Goal: Task Accomplishment & Management: Complete application form

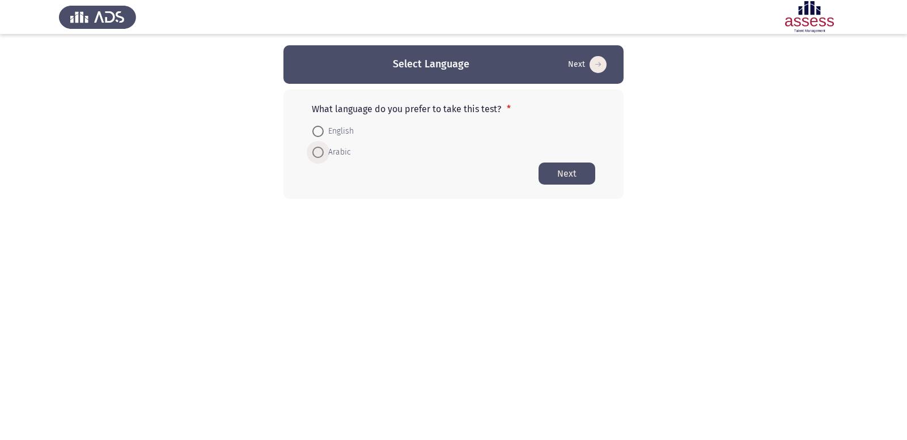
click at [315, 150] on span at bounding box center [317, 152] width 11 height 11
click at [315, 150] on input "Arabic" at bounding box center [317, 152] width 11 height 11
radio input "true"
click at [527, 244] on html "Select Language Next What language do you prefer to take this test? * English A…" at bounding box center [453, 122] width 907 height 244
drag, startPoint x: 559, startPoint y: 174, endPoint x: 557, endPoint y: 181, distance: 7.9
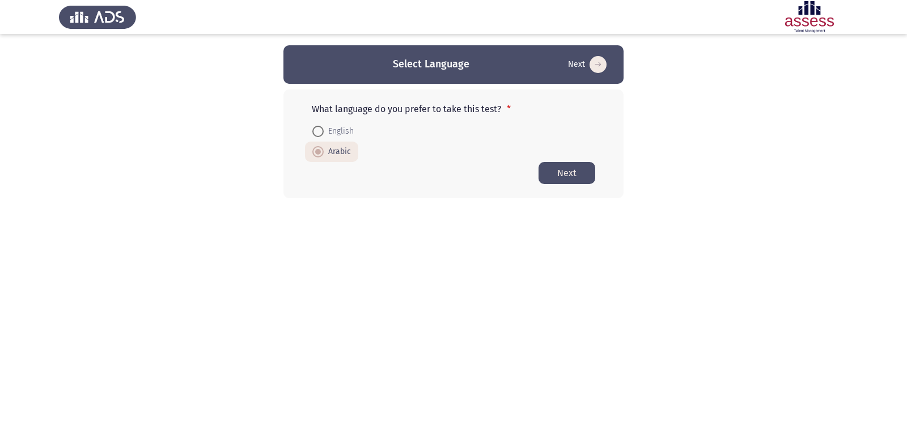
click at [559, 179] on button "Next" at bounding box center [566, 173] width 57 height 22
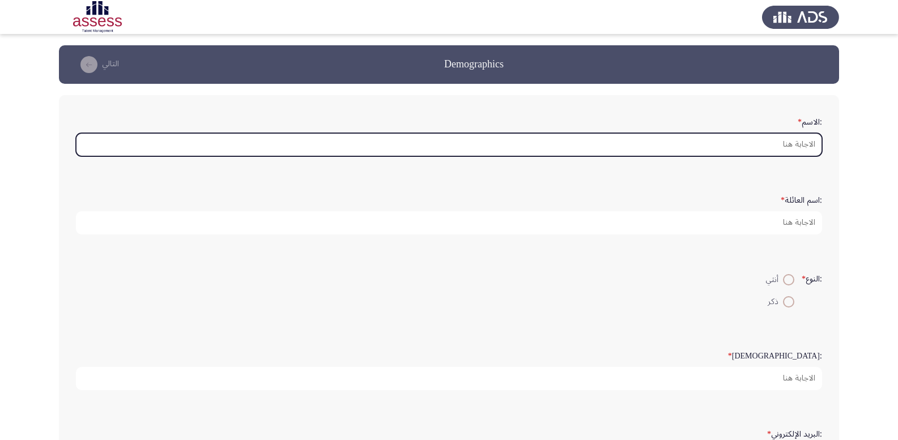
click at [783, 143] on input ":الاسم *" at bounding box center [449, 144] width 746 height 23
click at [783, 145] on input ":الاسم *" at bounding box center [449, 144] width 746 height 23
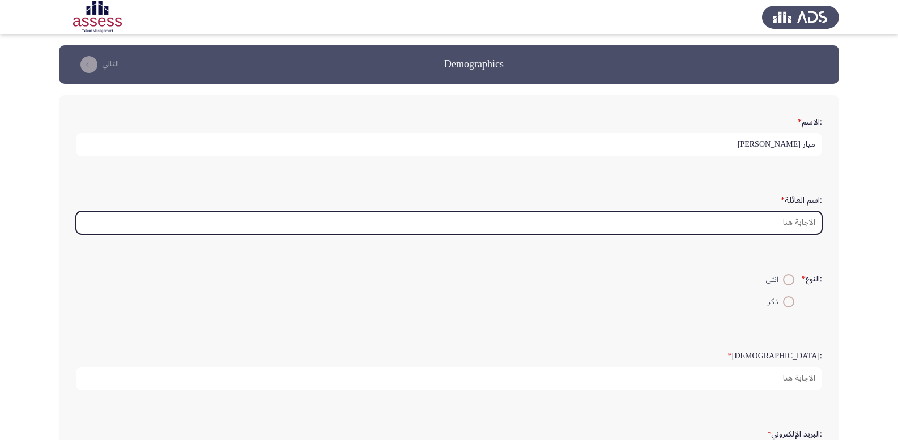
click at [783, 220] on input ":اسم العائلة *" at bounding box center [449, 222] width 746 height 23
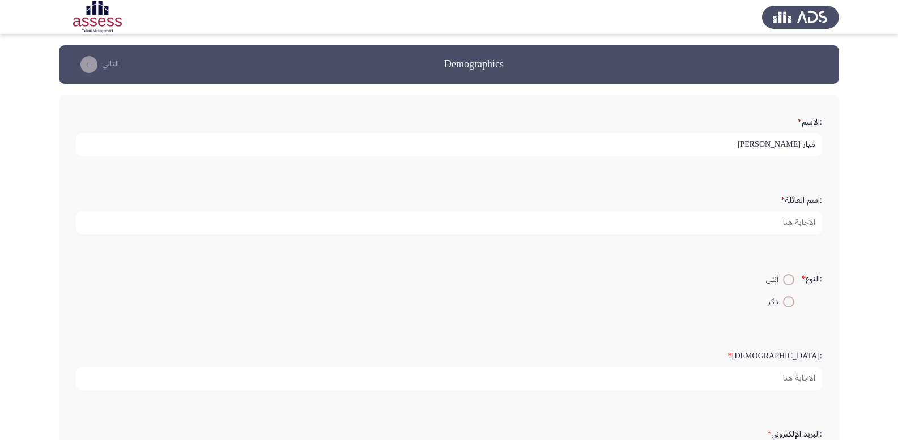
drag, startPoint x: 729, startPoint y: 145, endPoint x: 801, endPoint y: 142, distance: 71.5
click at [801, 142] on input "ميار [PERSON_NAME]" at bounding box center [449, 144] width 746 height 23
type input "ميار"
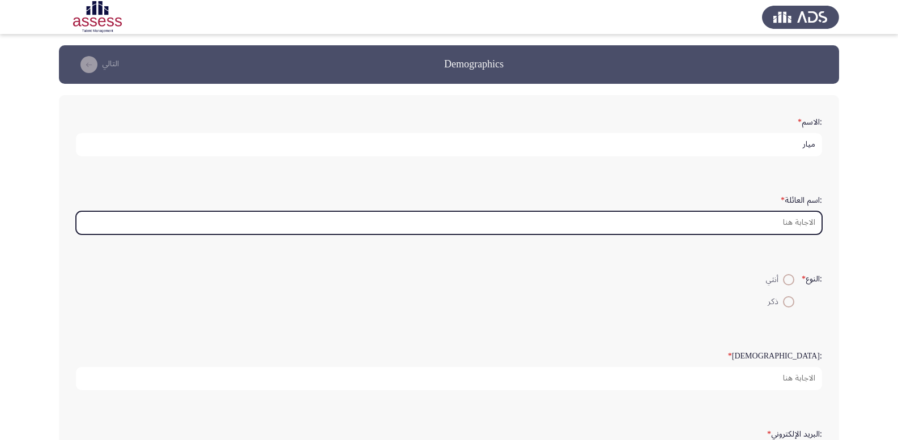
click at [795, 221] on input ":اسم العائلة *" at bounding box center [449, 222] width 746 height 23
paste input "[PERSON_NAME]"
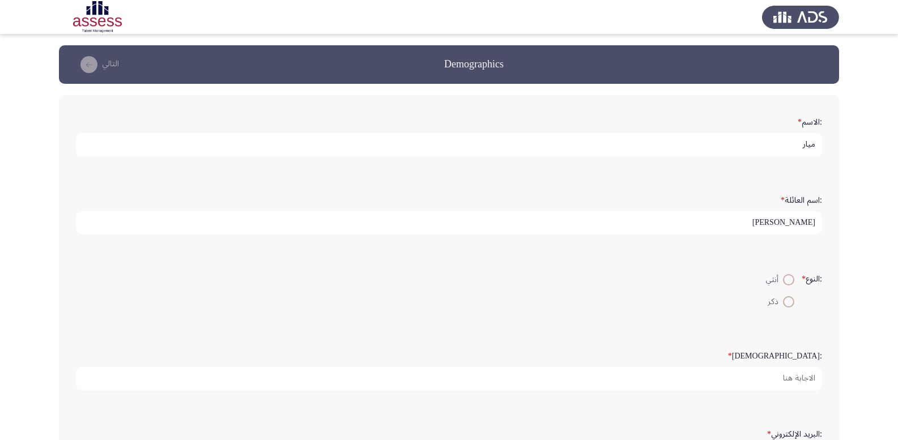
type input "[PERSON_NAME]"
click at [889, 255] on app-assessment-container "Demographics التالي :الاسم * ميار :اسم العائلة * [PERSON_NAME] :النوع * أنثي ذك…" at bounding box center [449, 338] width 898 height 587
click at [787, 277] on span at bounding box center [788, 279] width 11 height 11
click at [787, 277] on input "أنثي" at bounding box center [788, 279] width 11 height 11
radio input "true"
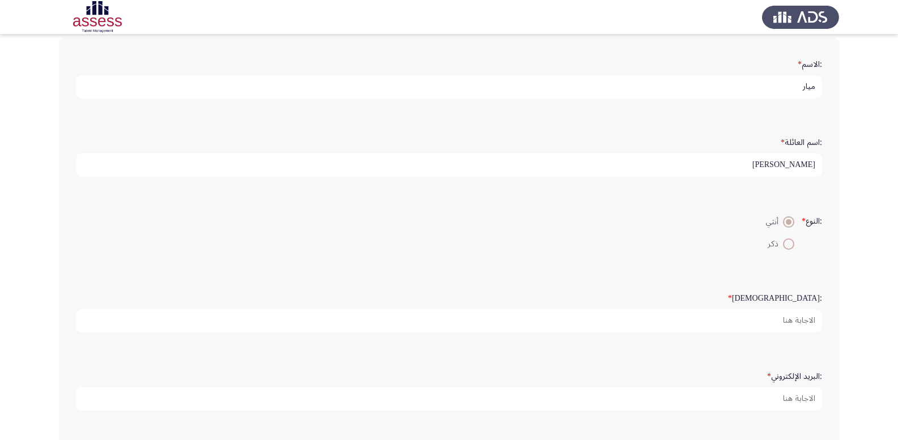
scroll to position [113, 0]
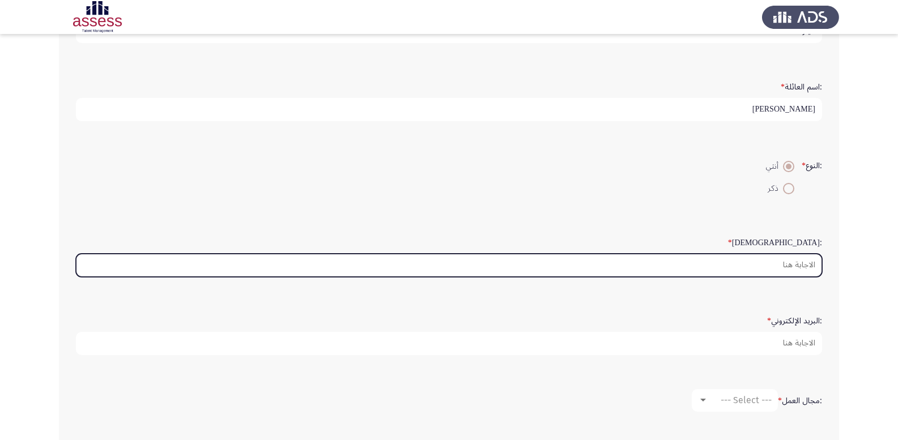
click at [804, 265] on input ":السن *" at bounding box center [449, 265] width 746 height 23
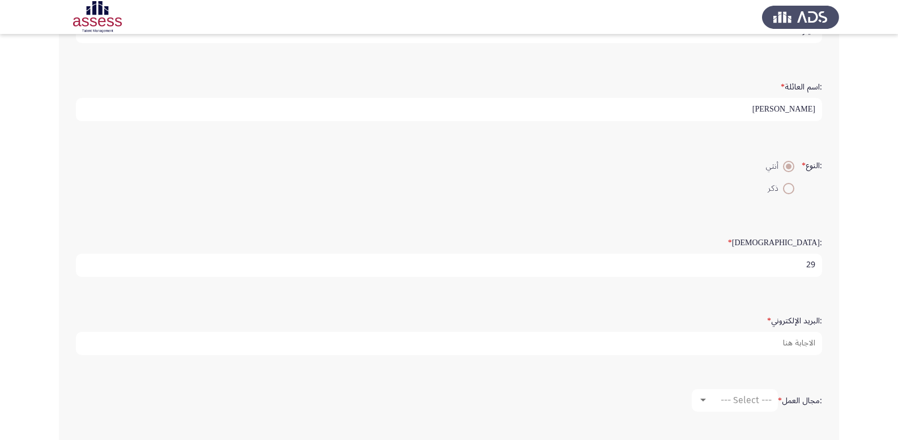
type input "29"
click at [860, 302] on app-assessment-container "Demographics التالي :الاسم * ميار :اسم العائلة * [PERSON_NAME] :النوع * أنثي ذك…" at bounding box center [449, 225] width 898 height 587
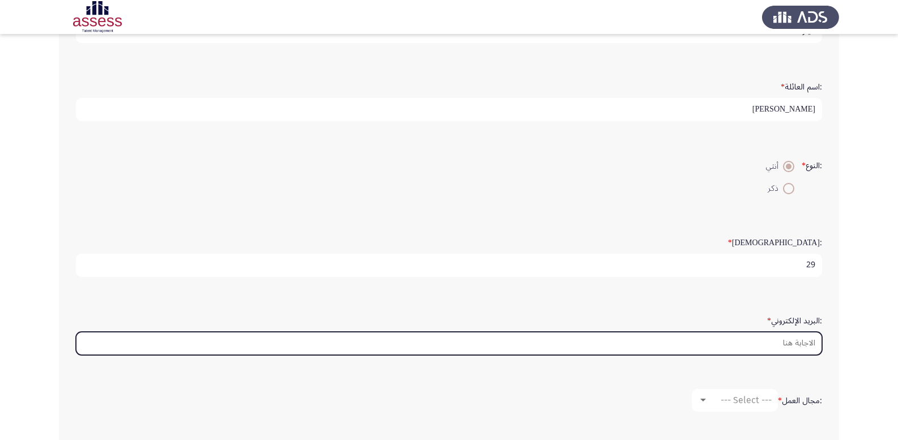
click at [809, 337] on input ":البريد الإلكتروني *" at bounding box center [449, 343] width 746 height 23
type input "[EMAIL_ADDRESS][PERSON_NAME][DOMAIN_NAME]"
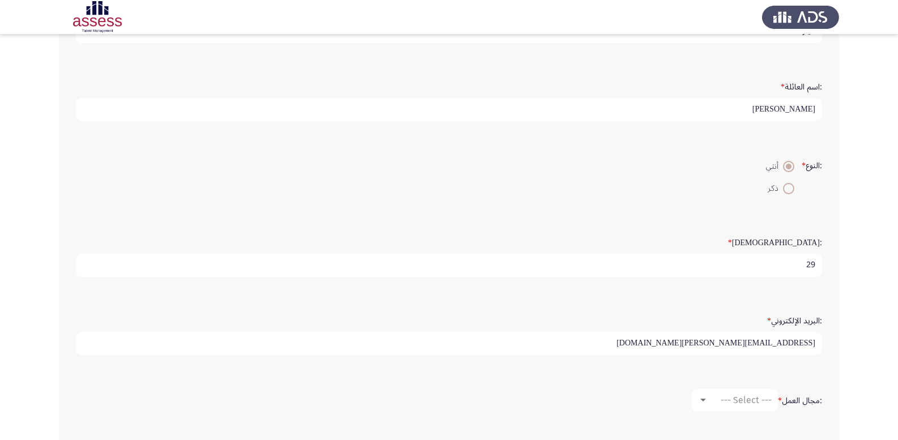
click at [768, 259] on input "29" at bounding box center [449, 265] width 746 height 23
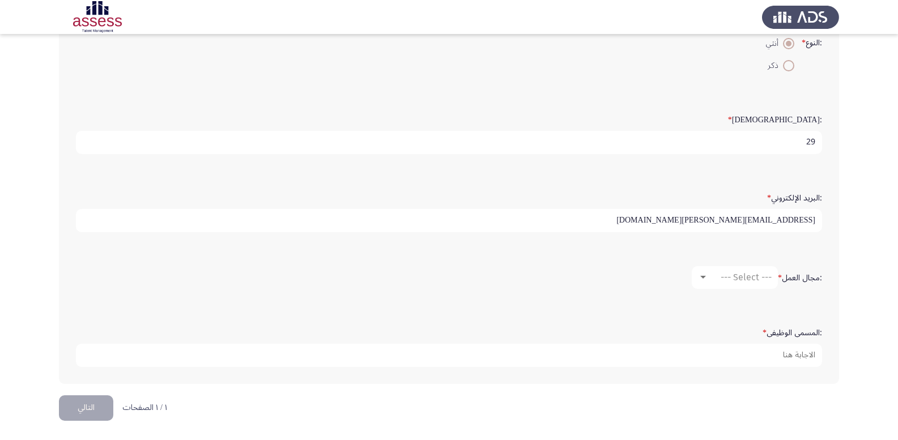
scroll to position [237, 0]
click at [715, 278] on div "--- Select ---" at bounding box center [740, 277] width 63 height 11
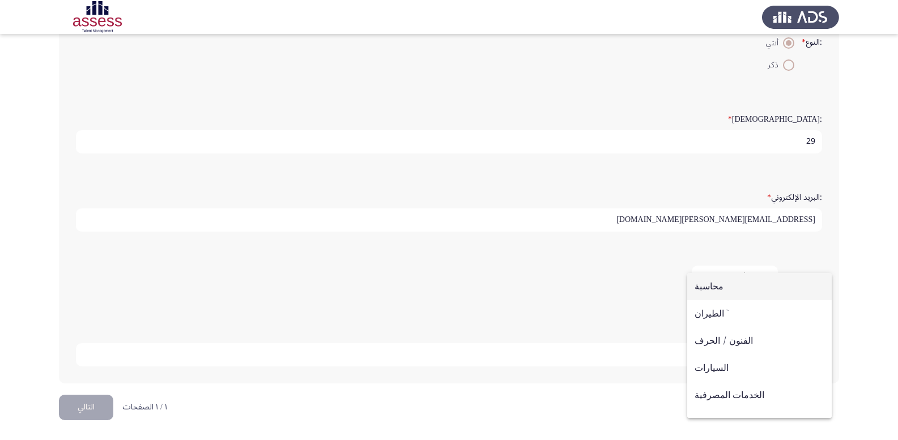
scroll to position [0, 0]
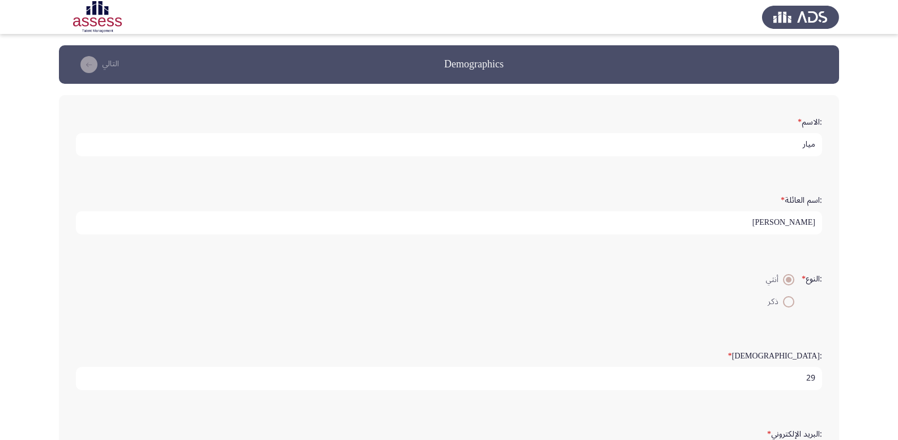
drag, startPoint x: 746, startPoint y: 225, endPoint x: 799, endPoint y: 226, distance: 52.7
click at [799, 226] on div at bounding box center [449, 220] width 898 height 440
click at [784, 219] on input "[PERSON_NAME]" at bounding box center [449, 222] width 746 height 23
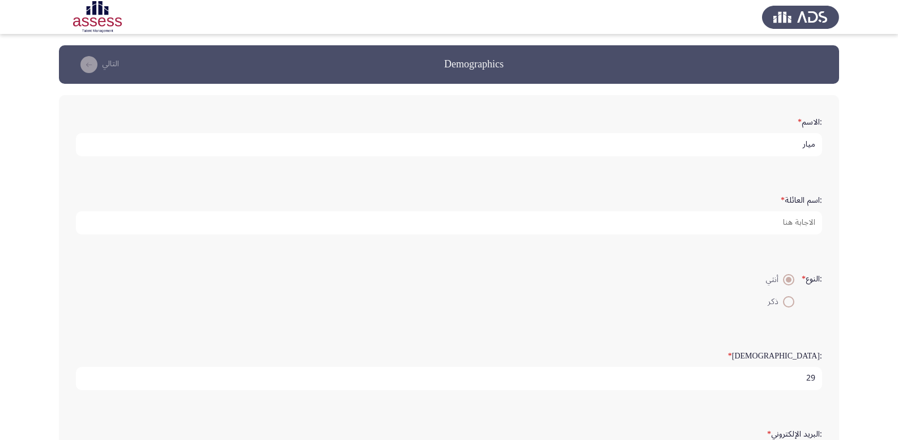
click at [775, 143] on input "ميار" at bounding box center [449, 144] width 746 height 23
paste input "[PERSON_NAME]"
type input "ميار [PERSON_NAME]"
click at [863, 184] on app-assessment-container "Demographics التالي :الاسم * [PERSON_NAME] :اسم العائلة * :النوع * أنثي ذكر :ال…" at bounding box center [449, 338] width 898 height 587
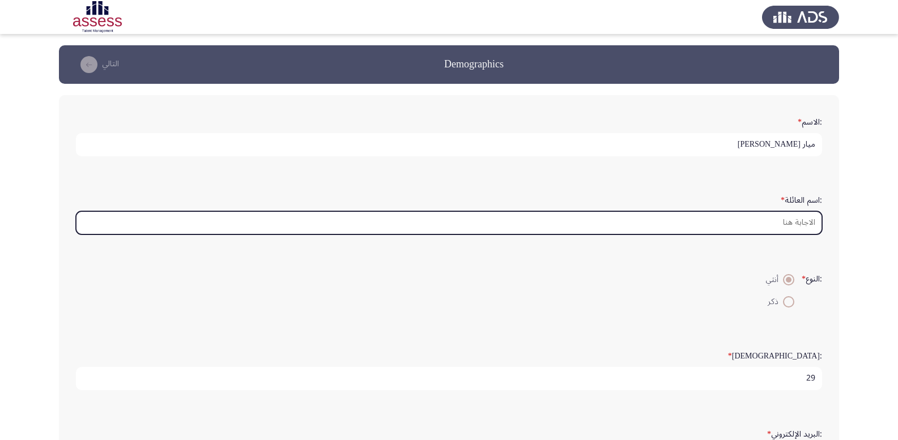
click at [782, 219] on input ":اسم العائلة *" at bounding box center [449, 222] width 746 height 23
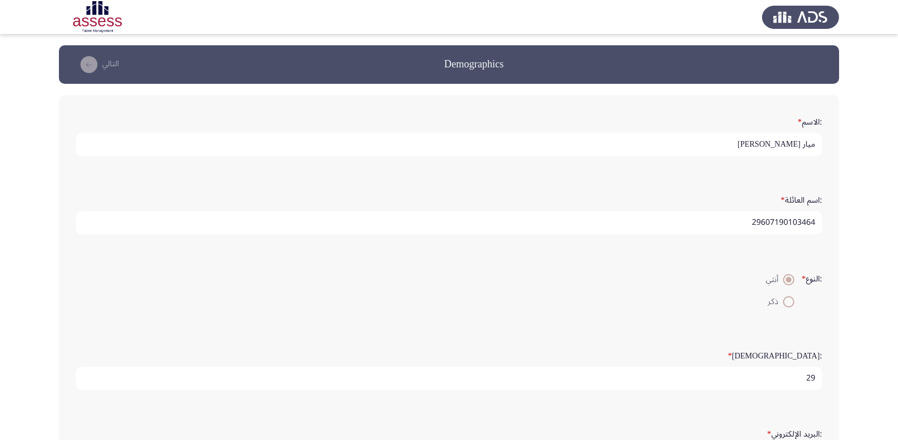
type input "29607190103464"
click at [854, 297] on app-assessment-container "Demographics التالي :الاسم * [PERSON_NAME] :اسم العائلة * 29607190103464 :النوع…" at bounding box center [449, 338] width 898 height 587
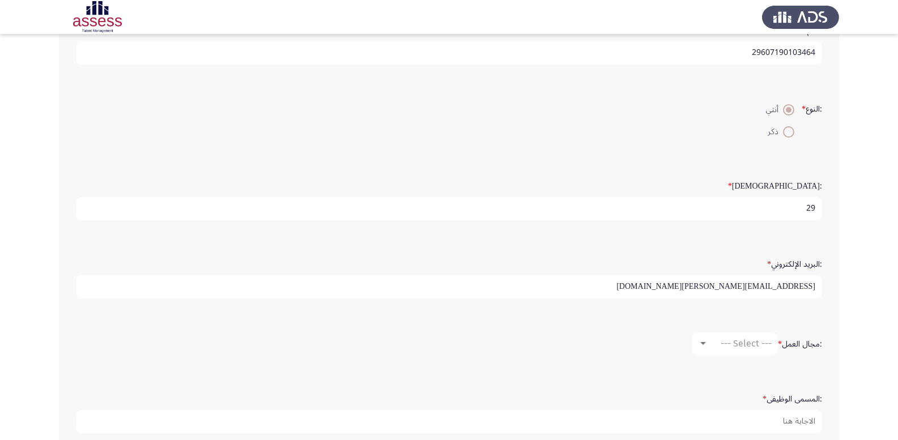
scroll to position [237, 0]
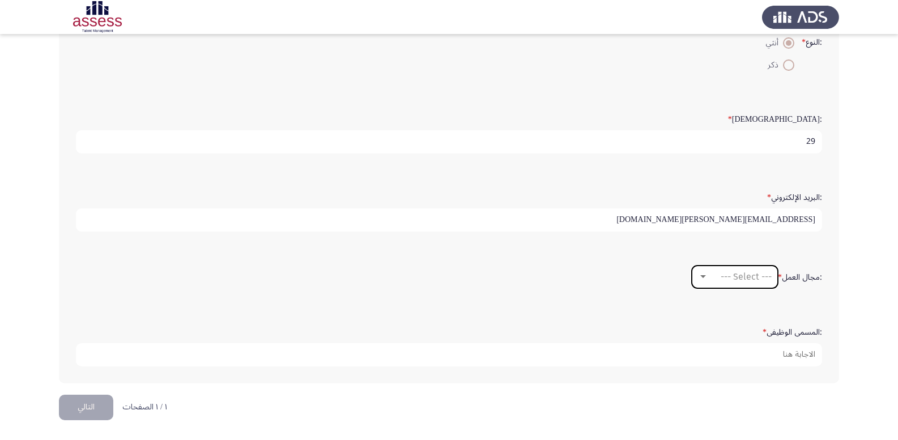
click at [735, 274] on span "--- Select ---" at bounding box center [746, 277] width 51 height 11
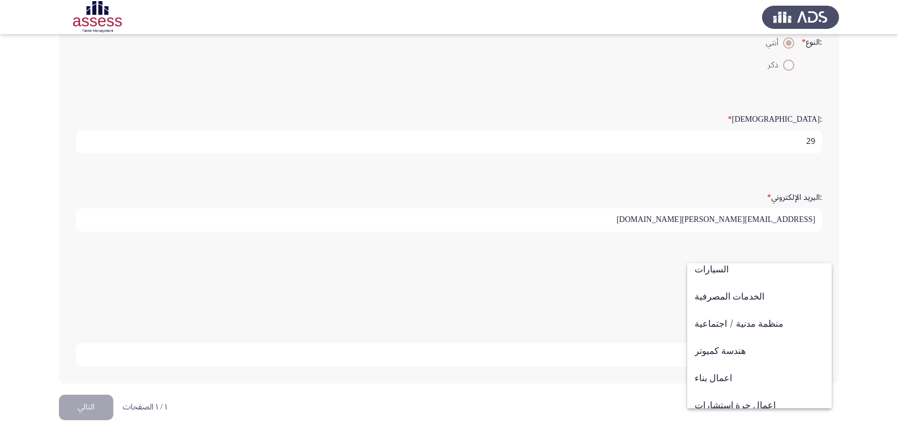
scroll to position [88, 0]
drag, startPoint x: 718, startPoint y: 349, endPoint x: 739, endPoint y: 334, distance: 26.0
click at [718, 350] on span "هندسة كميوتر" at bounding box center [760, 351] width 130 height 27
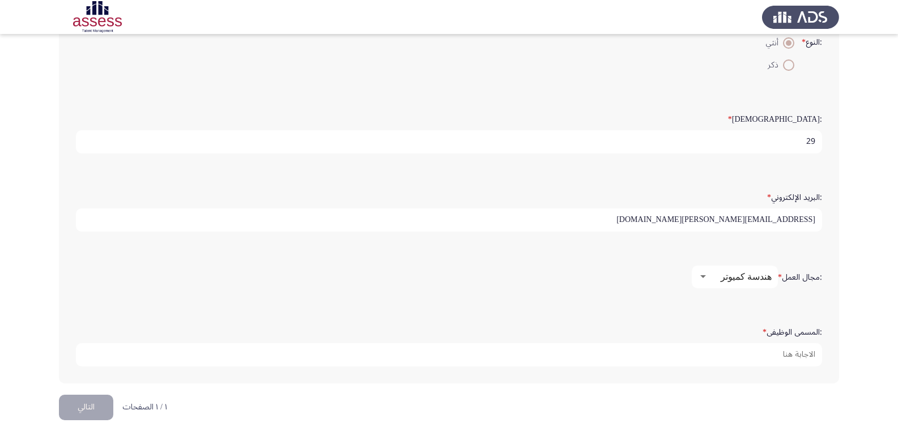
click at [851, 308] on app-assessment-container "Demographics التالي :الاسم * [PERSON_NAME] :اسم العائلة * 29607190103464 :النوع…" at bounding box center [449, 101] width 898 height 587
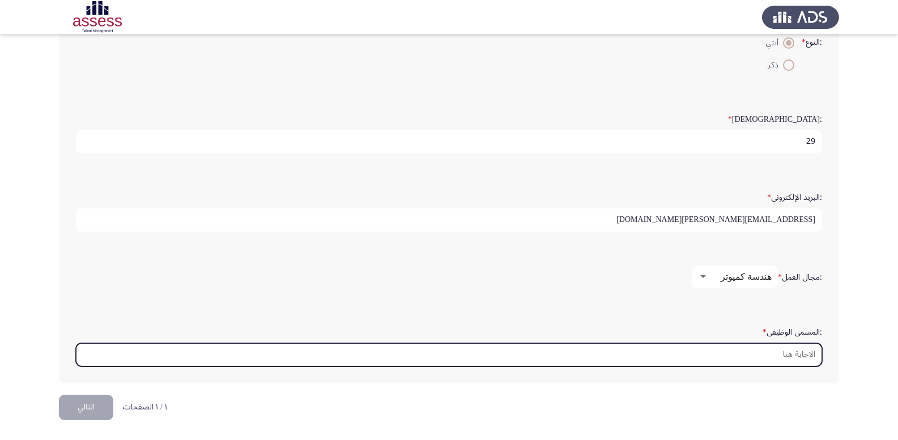
click at [802, 355] on input ":المسمى الوظيفى *" at bounding box center [449, 354] width 746 height 23
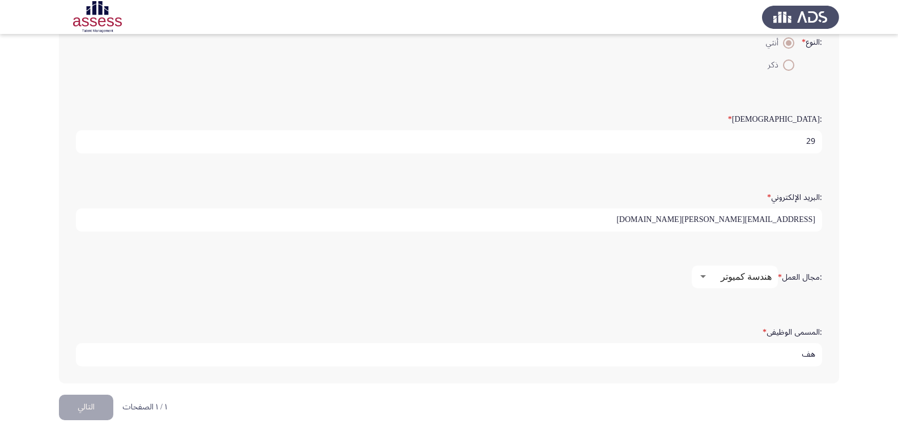
type input "ه"
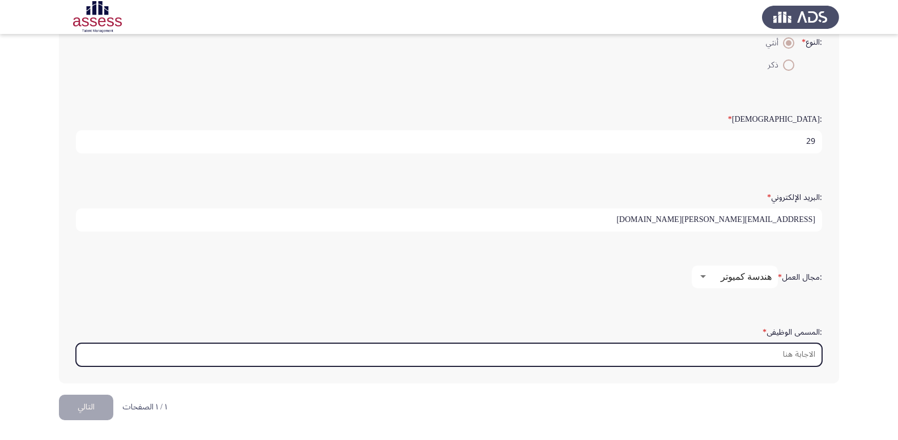
type input "i"
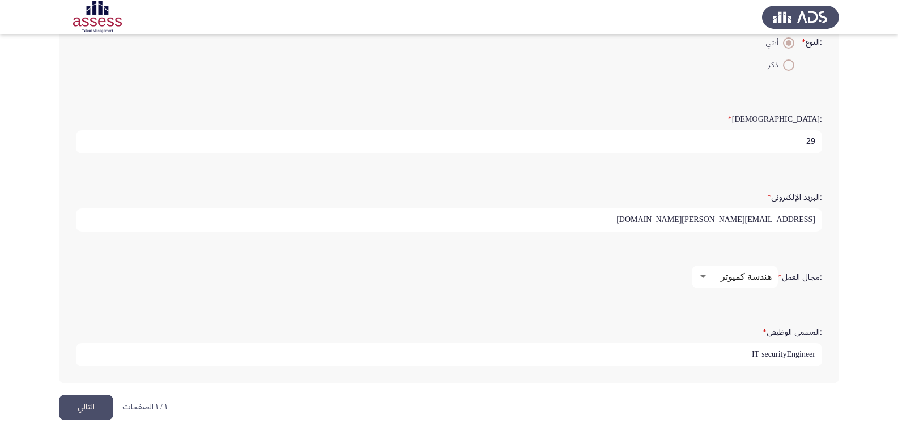
type input "IT securityEngineer"
click at [96, 409] on button "التالي" at bounding box center [86, 408] width 54 height 26
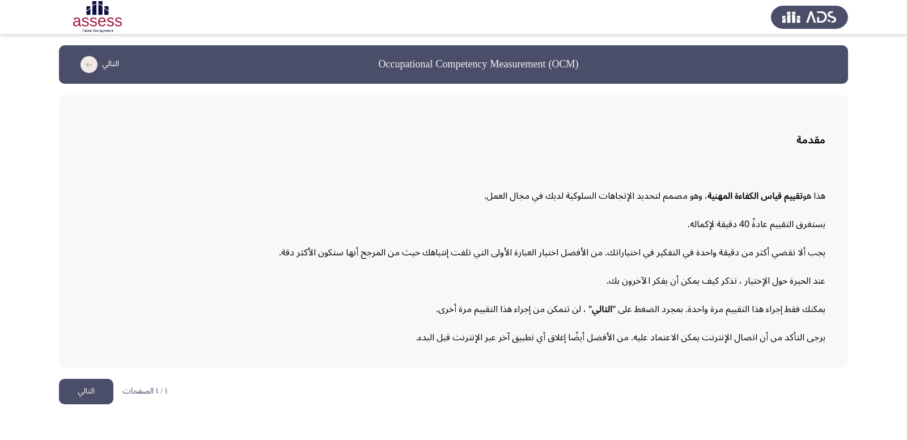
click at [101, 400] on button "التالي" at bounding box center [86, 392] width 54 height 26
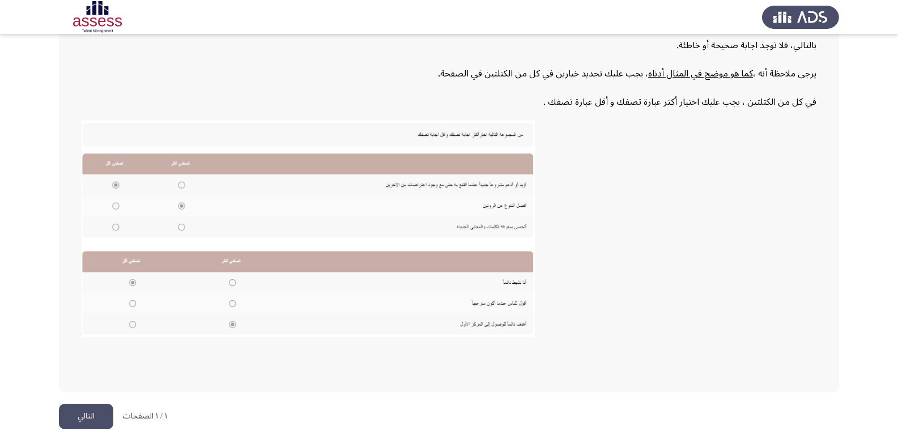
scroll to position [169, 0]
click at [93, 410] on button "التالي" at bounding box center [86, 417] width 54 height 26
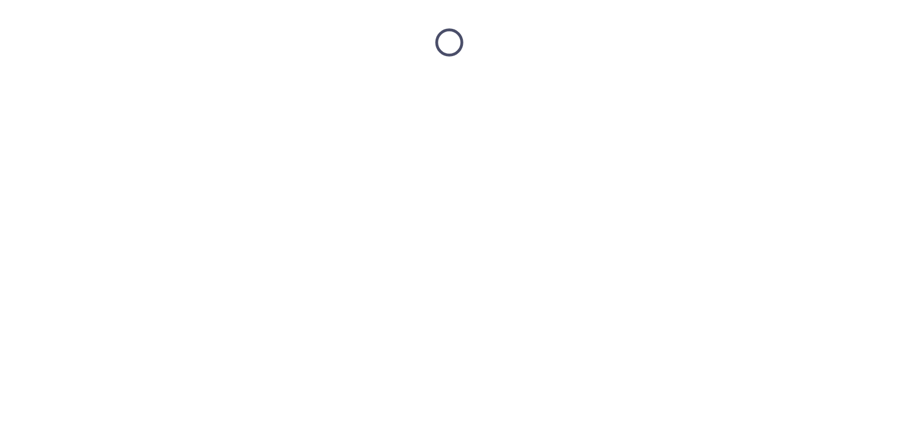
scroll to position [0, 0]
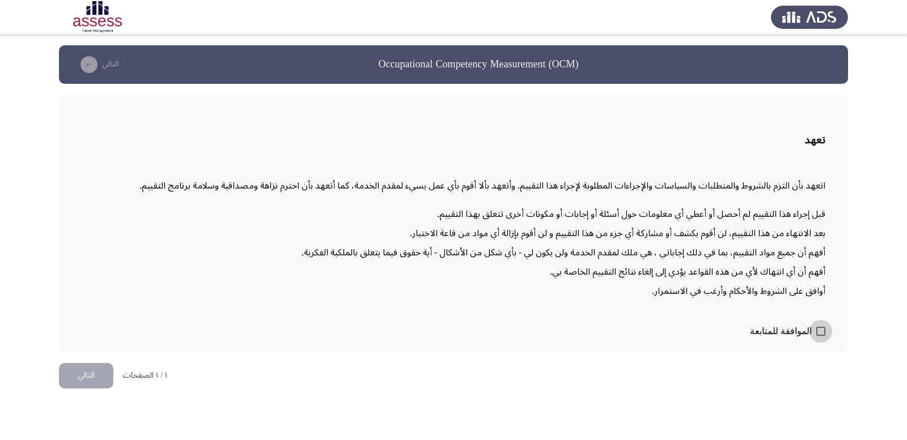
click at [821, 334] on span at bounding box center [820, 331] width 9 height 9
click at [821, 336] on input "الموافقة للمتابعة" at bounding box center [820, 336] width 1 height 1
checkbox input "true"
click at [71, 370] on button "التالي" at bounding box center [86, 376] width 54 height 26
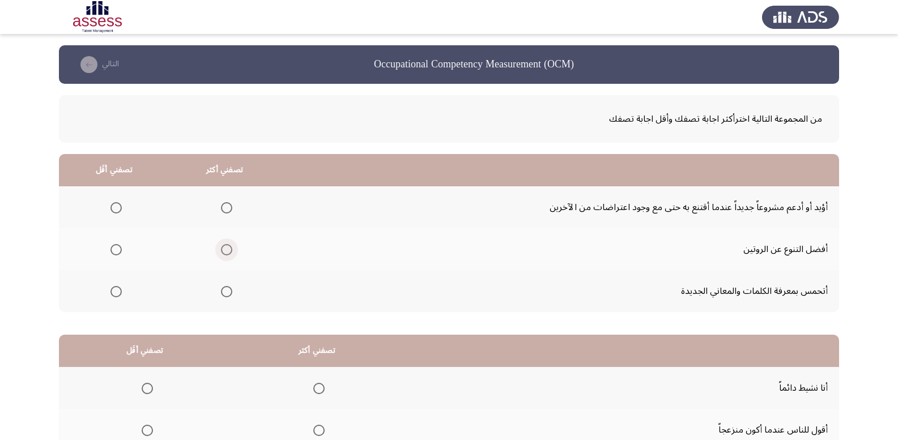
click at [227, 248] on span "Select an option" at bounding box center [226, 249] width 11 height 11
click at [227, 248] on input "Select an option" at bounding box center [226, 249] width 11 height 11
click at [118, 293] on span "Select an option" at bounding box center [116, 291] width 11 height 11
click at [118, 293] on input "Select an option" at bounding box center [116, 291] width 11 height 11
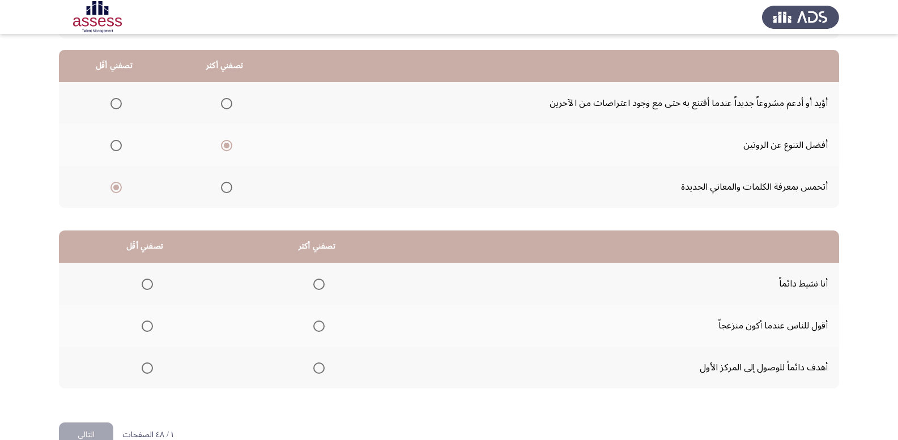
scroll to position [132, 0]
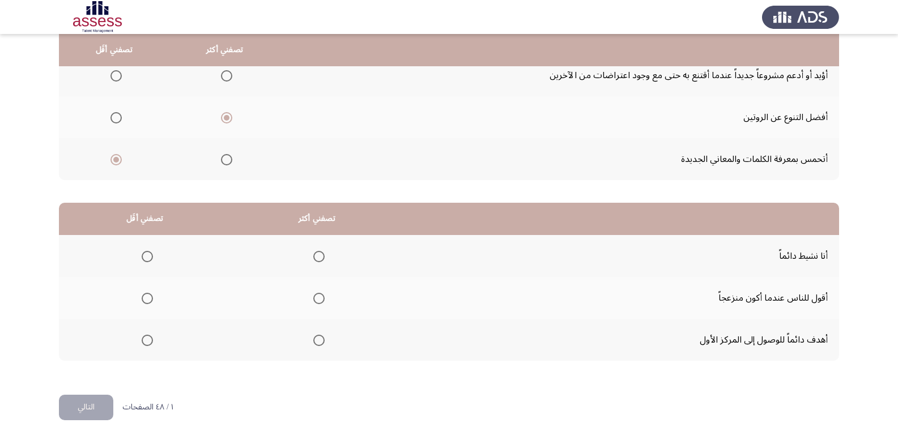
click at [321, 340] on span "Select an option" at bounding box center [318, 340] width 11 height 11
click at [321, 340] on input "Select an option" at bounding box center [318, 340] width 11 height 11
click at [146, 302] on span "Select an option" at bounding box center [147, 298] width 11 height 11
click at [146, 302] on input "Select an option" at bounding box center [147, 298] width 11 height 11
click at [83, 412] on button "التالي" at bounding box center [86, 408] width 54 height 26
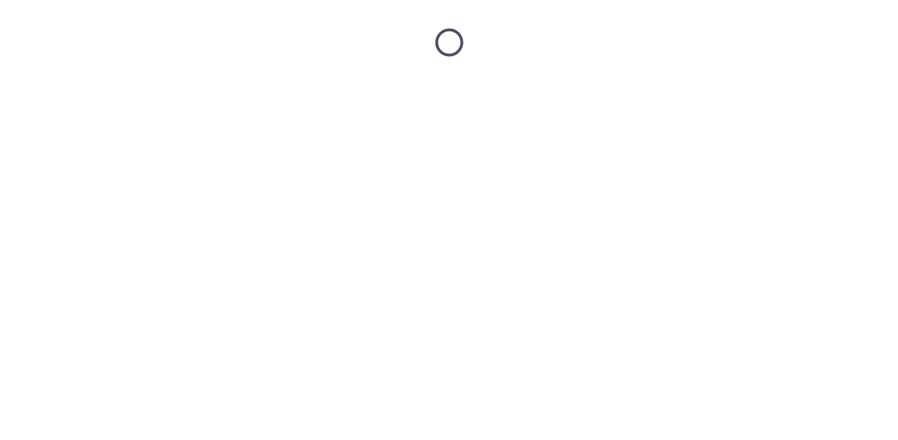
scroll to position [0, 0]
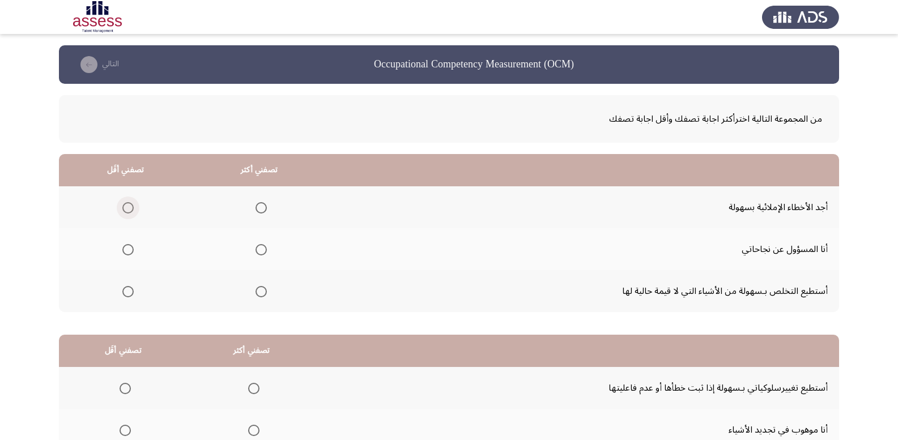
click at [128, 205] on span "Select an option" at bounding box center [127, 207] width 11 height 11
click at [128, 205] on input "Select an option" at bounding box center [127, 207] width 11 height 11
click at [265, 294] on span "Select an option" at bounding box center [261, 291] width 11 height 11
click at [265, 294] on input "Select an option" at bounding box center [261, 291] width 11 height 11
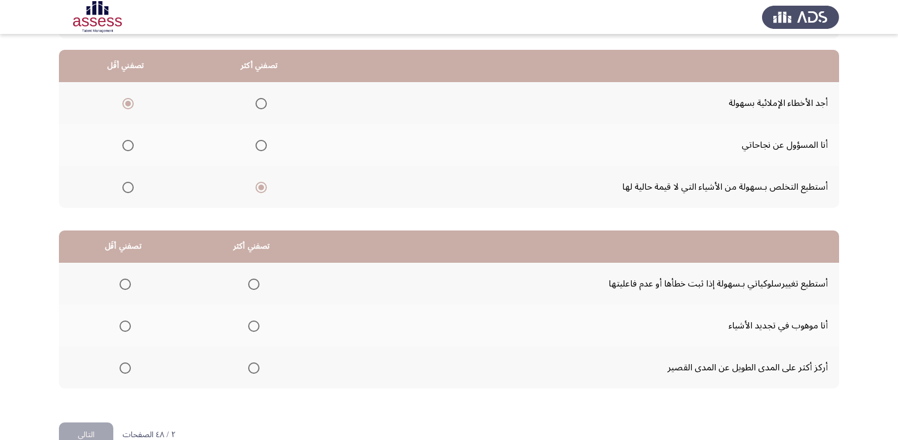
scroll to position [132, 0]
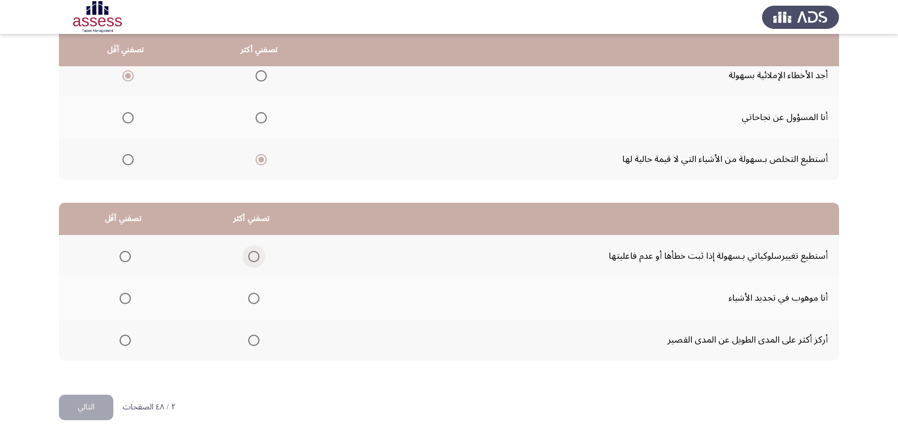
click at [250, 256] on span "Select an option" at bounding box center [253, 256] width 11 height 11
click at [250, 256] on input "Select an option" at bounding box center [253, 256] width 11 height 11
click at [129, 300] on span "Select an option" at bounding box center [125, 298] width 11 height 11
click at [129, 300] on input "Select an option" at bounding box center [125, 298] width 11 height 11
click at [93, 398] on button "التالي" at bounding box center [86, 408] width 54 height 26
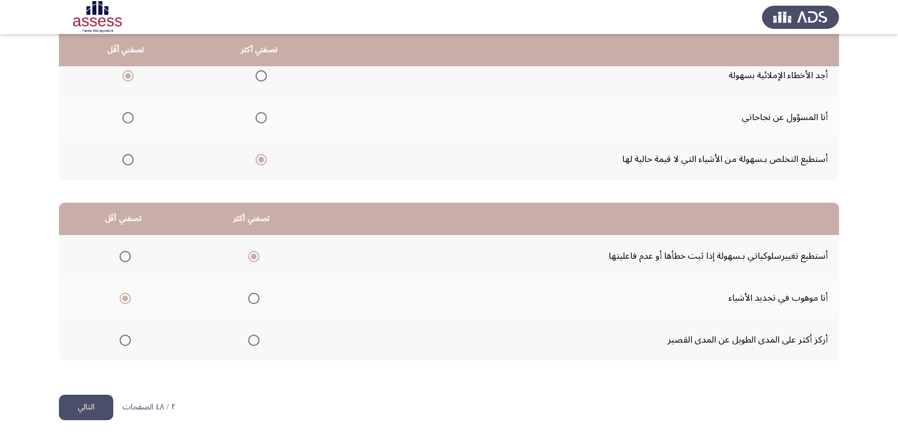
scroll to position [0, 0]
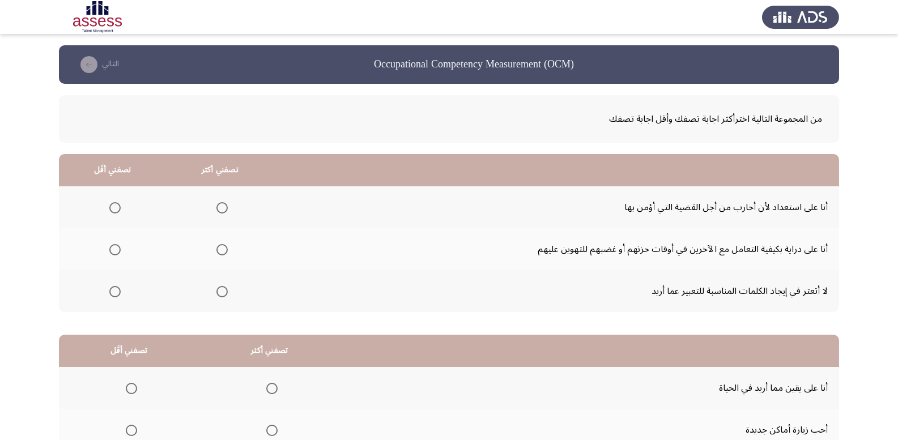
click at [217, 209] on span "Select an option" at bounding box center [222, 207] width 11 height 11
click at [217, 209] on input "Select an option" at bounding box center [222, 207] width 11 height 11
click at [113, 295] on span "Select an option" at bounding box center [114, 291] width 11 height 11
click at [113, 295] on input "Select an option" at bounding box center [114, 291] width 11 height 11
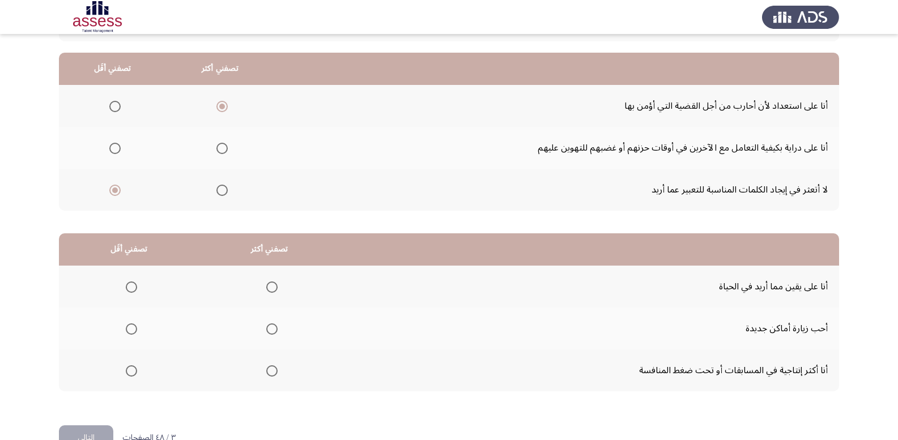
scroll to position [132, 0]
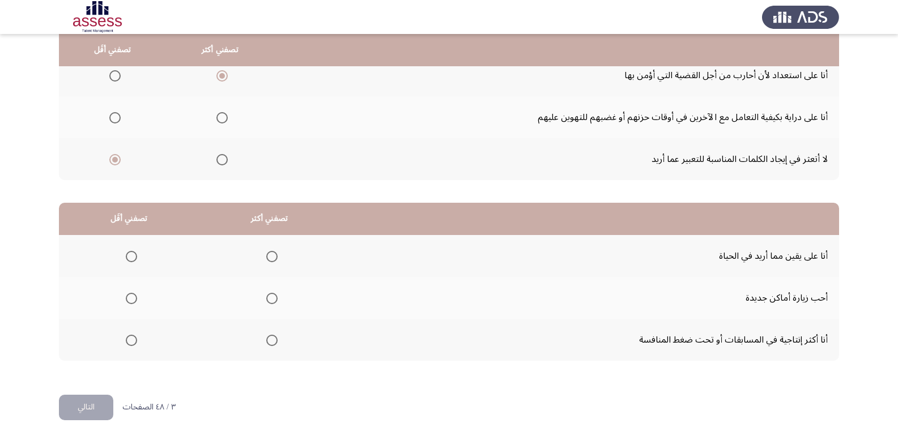
click at [266, 260] on span "Select an option" at bounding box center [271, 256] width 11 height 11
click at [266, 260] on input "Select an option" at bounding box center [271, 256] width 11 height 11
click at [133, 302] on span "Select an option" at bounding box center [131, 298] width 11 height 11
click at [133, 302] on input "Select an option" at bounding box center [131, 298] width 11 height 11
click at [96, 417] on button "التالي" at bounding box center [86, 408] width 54 height 26
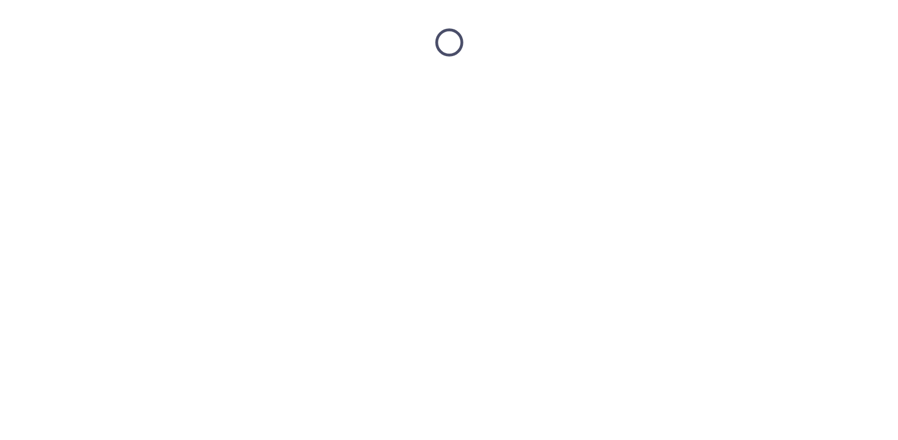
scroll to position [0, 0]
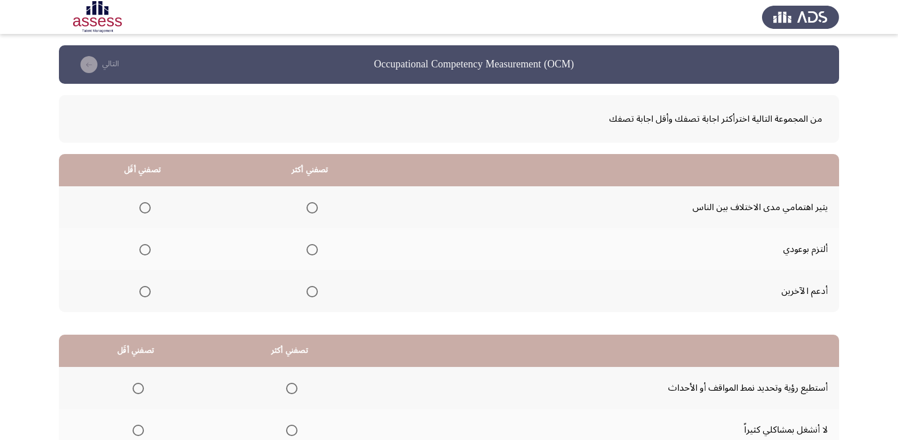
click at [307, 294] on span "Select an option" at bounding box center [312, 291] width 11 height 11
click at [307, 294] on input "Select an option" at bounding box center [312, 291] width 11 height 11
click at [145, 206] on span "Select an option" at bounding box center [144, 207] width 11 height 11
click at [145, 206] on input "Select an option" at bounding box center [144, 207] width 11 height 11
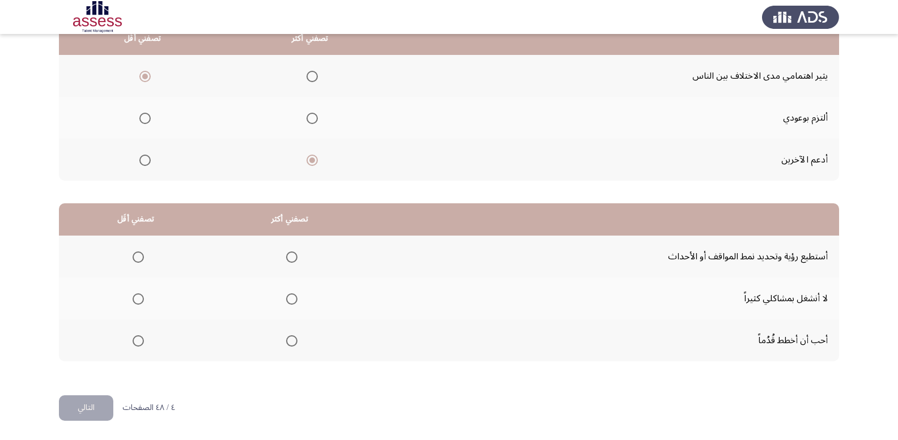
scroll to position [132, 0]
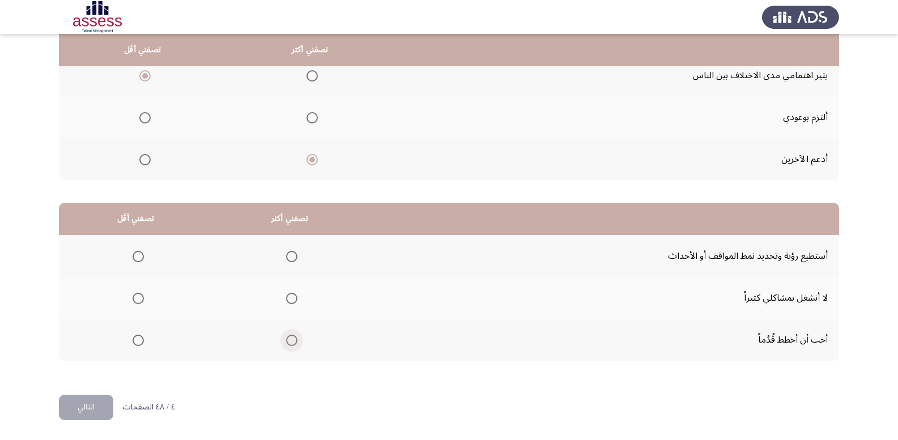
click at [291, 341] on span "Select an option" at bounding box center [291, 340] width 11 height 11
click at [291, 341] on input "Select an option" at bounding box center [291, 340] width 11 height 11
click at [286, 261] on span "Select an option" at bounding box center [291, 256] width 11 height 11
click at [286, 261] on input "Select an option" at bounding box center [291, 256] width 11 height 11
click at [141, 299] on span "Select an option" at bounding box center [138, 298] width 11 height 11
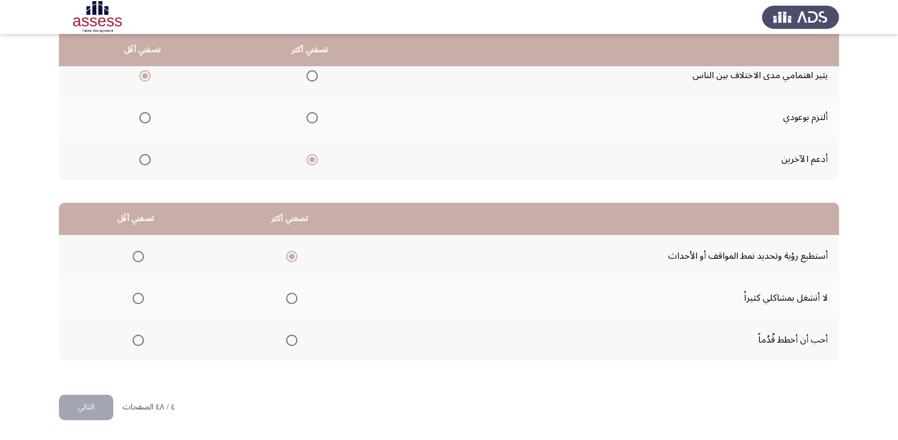
click at [141, 299] on input "Select an option" at bounding box center [138, 298] width 11 height 11
drag, startPoint x: 90, startPoint y: 398, endPoint x: 120, endPoint y: 394, distance: 30.4
click at [91, 398] on button "التالي" at bounding box center [86, 408] width 54 height 26
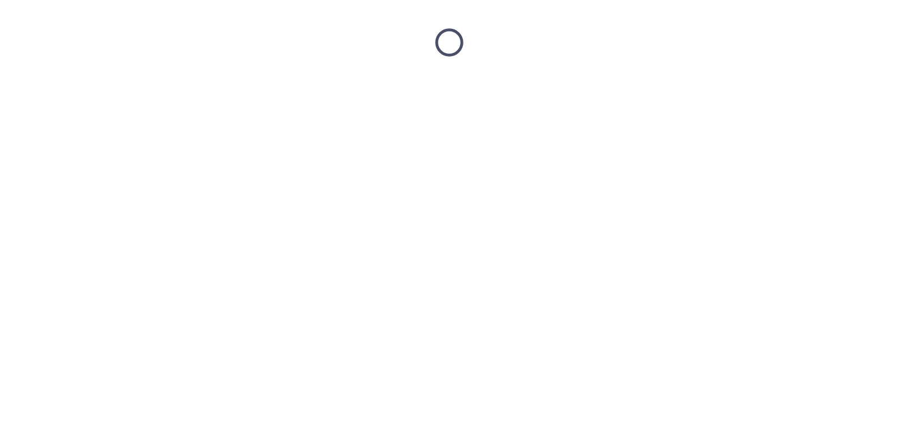
scroll to position [0, 0]
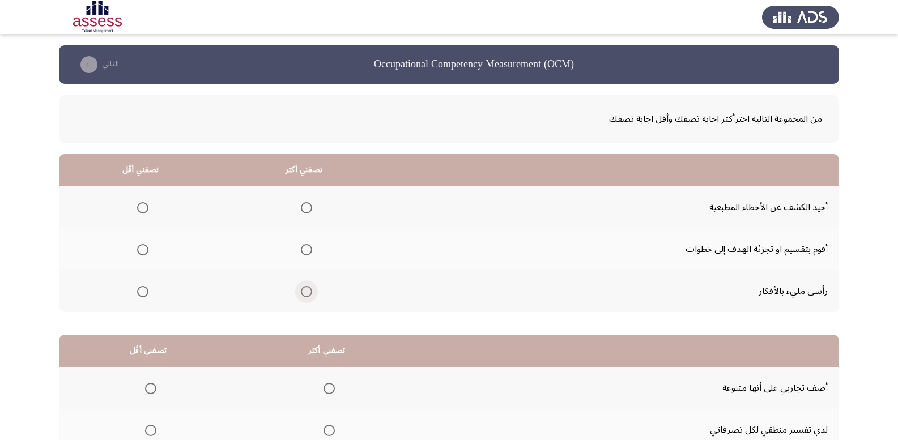
click at [302, 293] on span "Select an option" at bounding box center [306, 291] width 11 height 11
click at [302, 293] on input "Select an option" at bounding box center [306, 291] width 11 height 11
click at [143, 208] on span "Select an option" at bounding box center [142, 207] width 11 height 11
click at [143, 208] on input "Select an option" at bounding box center [142, 207] width 11 height 11
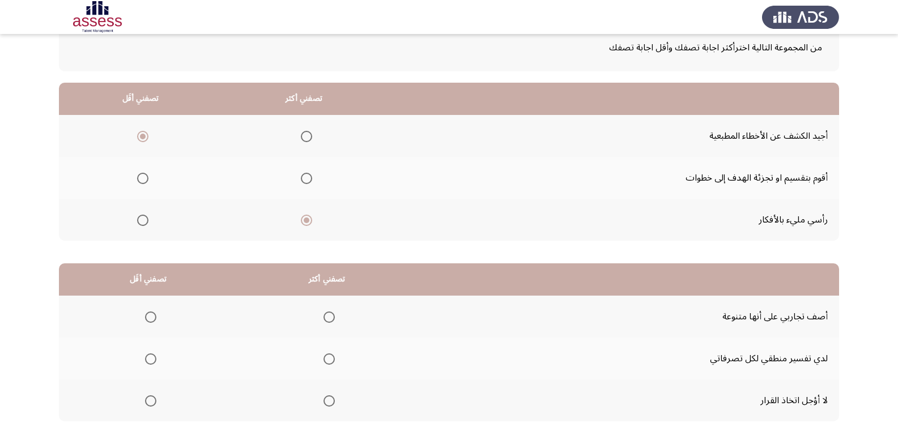
scroll to position [132, 0]
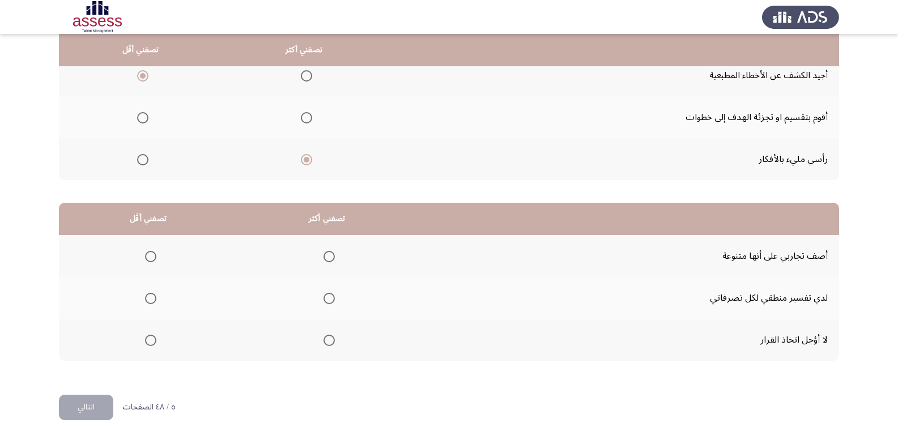
click at [331, 298] on span "Select an option" at bounding box center [329, 298] width 11 height 11
click at [331, 298] on input "Select an option" at bounding box center [329, 298] width 11 height 11
click at [147, 263] on mat-radio-group "Select an option" at bounding box center [149, 256] width 16 height 19
click at [156, 256] on th at bounding box center [148, 256] width 179 height 42
click at [150, 255] on span "Select an option" at bounding box center [150, 256] width 11 height 11
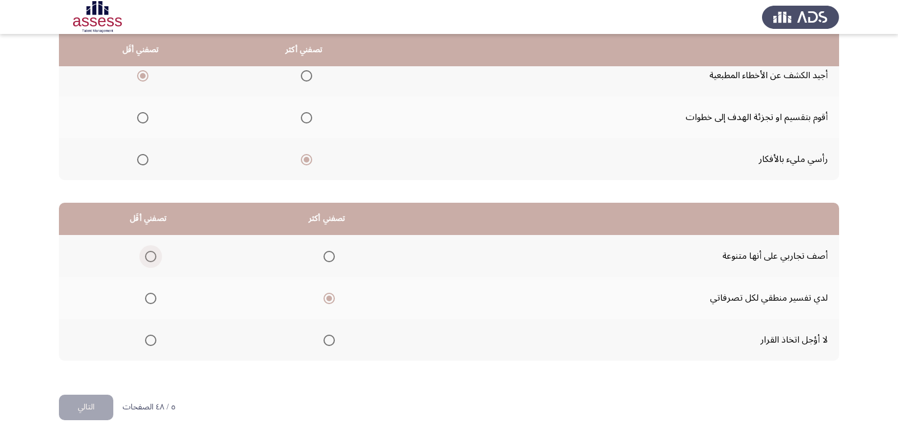
click at [150, 255] on input "Select an option" at bounding box center [150, 256] width 11 height 11
click at [98, 410] on button "التالي" at bounding box center [86, 408] width 54 height 26
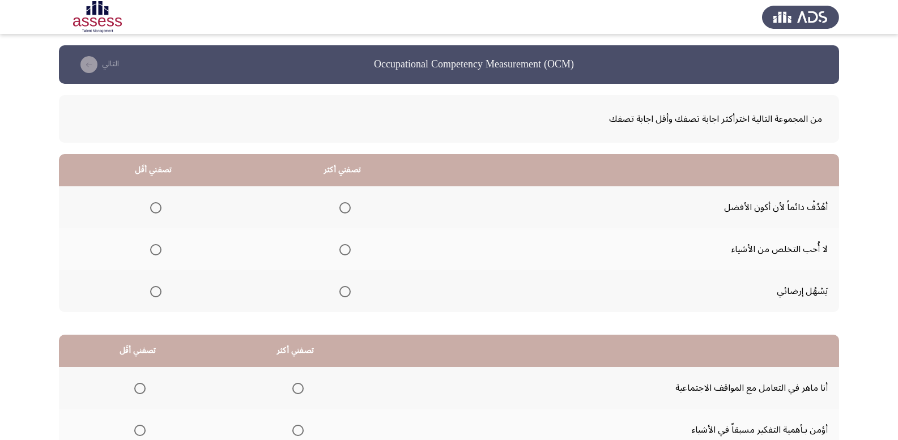
click at [160, 248] on span "Select an option" at bounding box center [155, 249] width 11 height 11
click at [160, 248] on input "Select an option" at bounding box center [155, 249] width 11 height 11
click at [345, 205] on span "Select an option" at bounding box center [345, 207] width 11 height 11
click at [345, 205] on input "Select an option" at bounding box center [345, 207] width 11 height 11
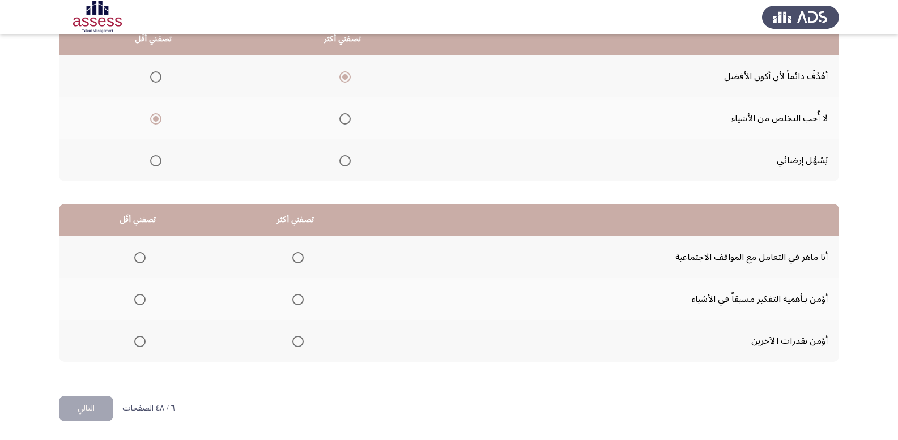
scroll to position [132, 0]
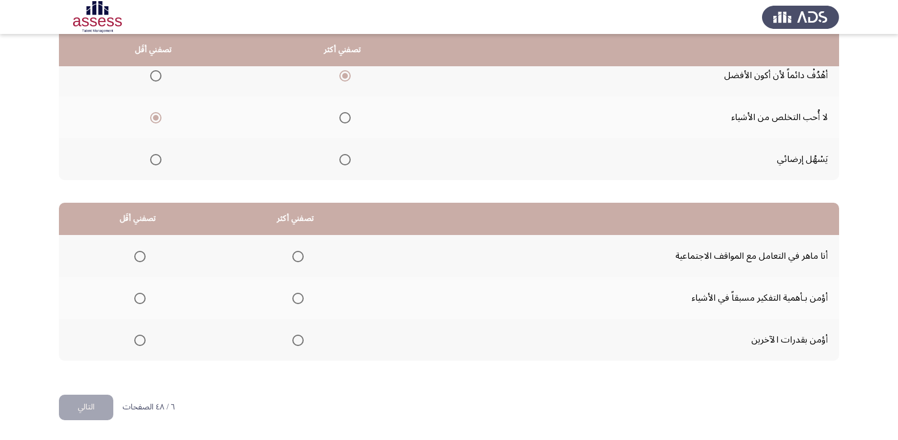
click at [137, 258] on span "Select an option" at bounding box center [139, 256] width 11 height 11
click at [137, 258] on input "Select an option" at bounding box center [139, 256] width 11 height 11
click at [295, 300] on span "Select an option" at bounding box center [297, 298] width 11 height 11
click at [295, 300] on input "Select an option" at bounding box center [297, 298] width 11 height 11
click at [84, 404] on button "التالي" at bounding box center [86, 408] width 54 height 26
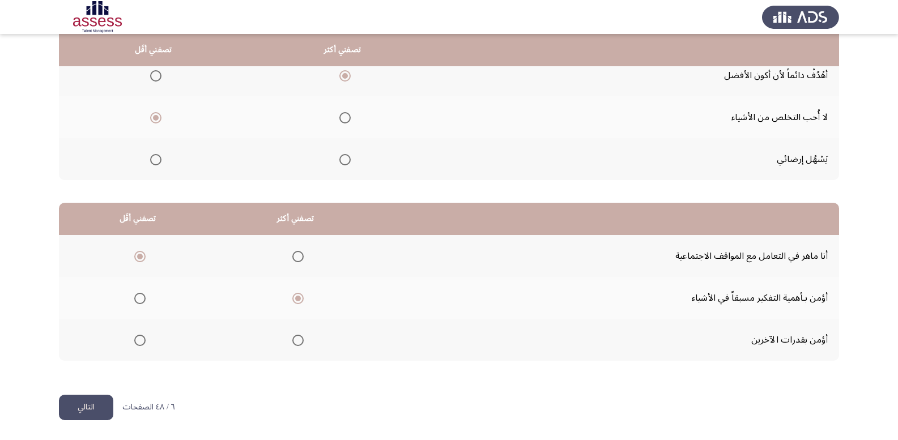
scroll to position [0, 0]
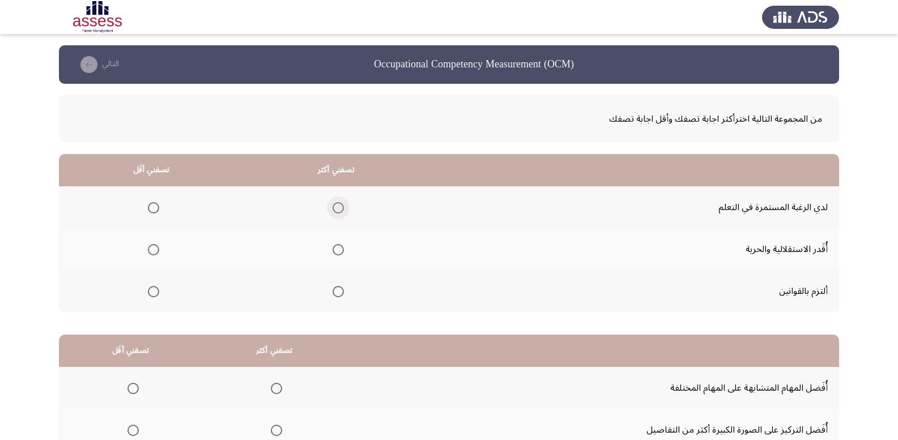
click at [333, 210] on span "Select an option" at bounding box center [338, 207] width 11 height 11
click at [333, 210] on input "Select an option" at bounding box center [338, 207] width 11 height 11
click at [149, 250] on span "Select an option" at bounding box center [153, 249] width 11 height 11
click at [149, 250] on input "Select an option" at bounding box center [153, 249] width 11 height 11
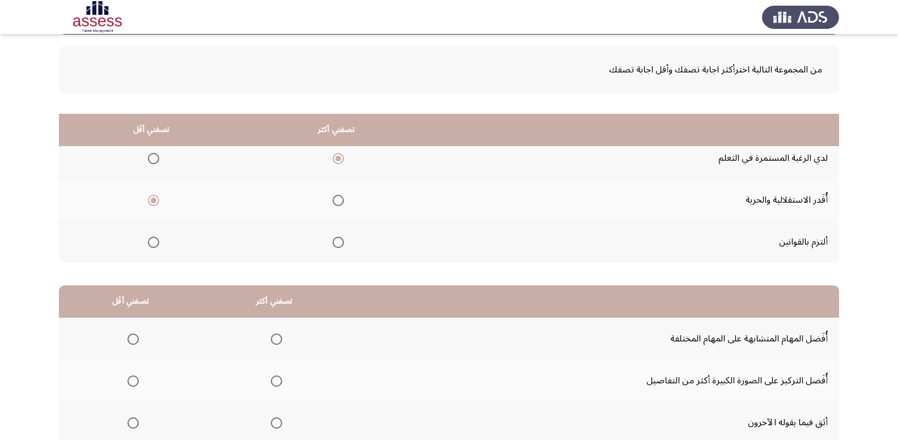
scroll to position [132, 0]
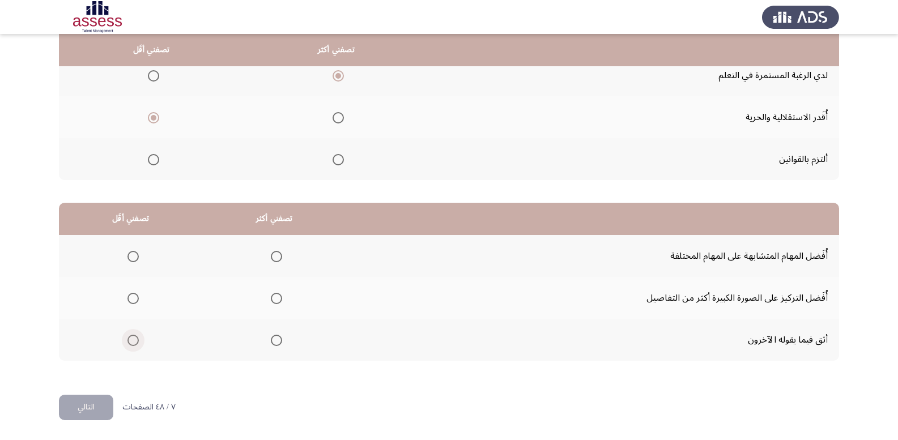
click at [136, 338] on span "Select an option" at bounding box center [133, 340] width 11 height 11
click at [136, 338] on input "Select an option" at bounding box center [133, 340] width 11 height 11
click at [277, 299] on span "Select an option" at bounding box center [276, 298] width 11 height 11
click at [277, 299] on input "Select an option" at bounding box center [276, 298] width 11 height 11
click at [64, 418] on button "التالي" at bounding box center [86, 408] width 54 height 26
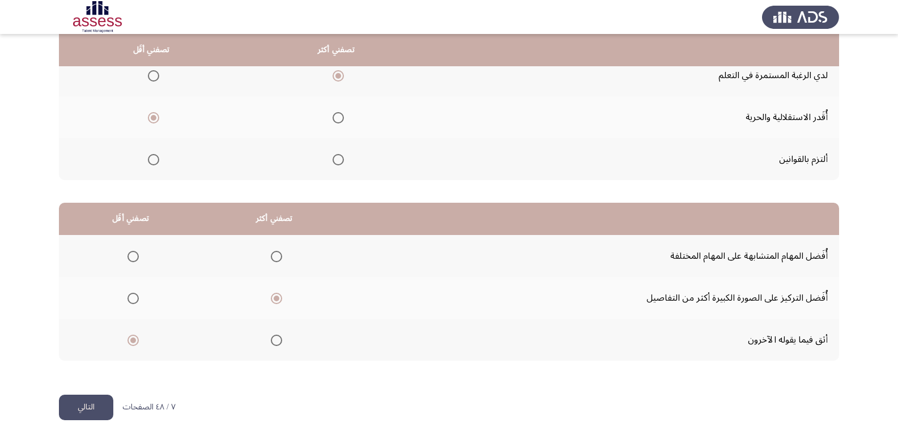
scroll to position [0, 0]
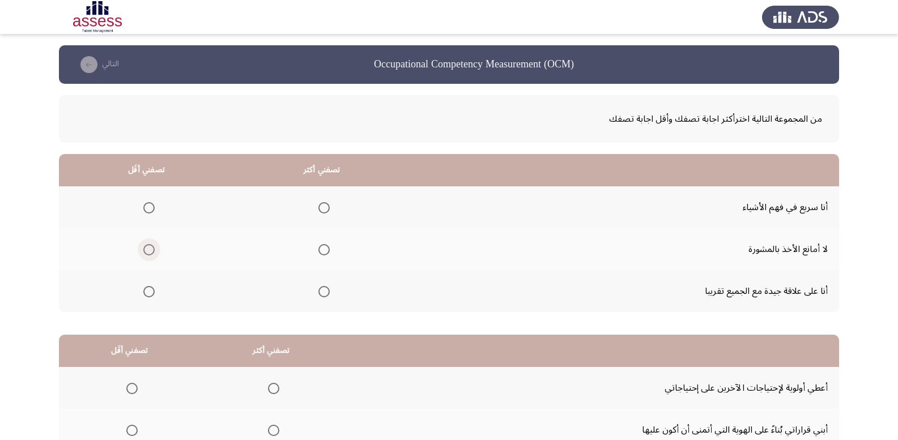
click at [148, 252] on span "Select an option" at bounding box center [148, 249] width 11 height 11
click at [148, 252] on input "Select an option" at bounding box center [148, 249] width 11 height 11
click at [323, 208] on span "Select an option" at bounding box center [324, 207] width 11 height 11
click at [323, 208] on input "Select an option" at bounding box center [324, 207] width 11 height 11
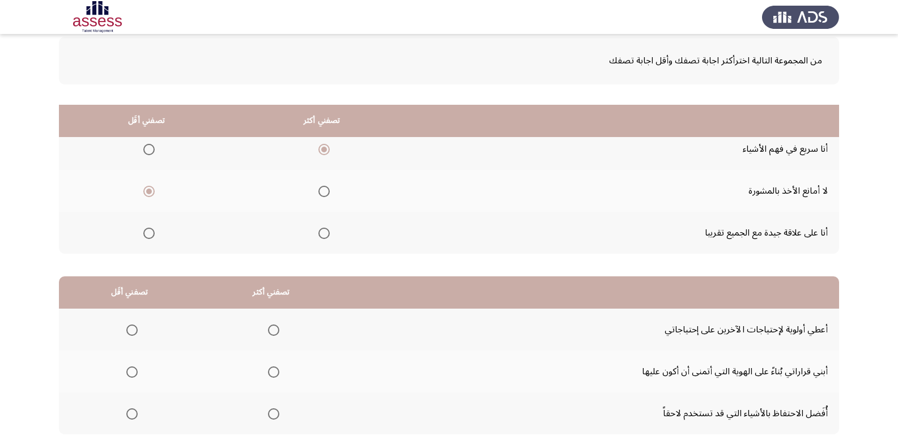
scroll to position [132, 0]
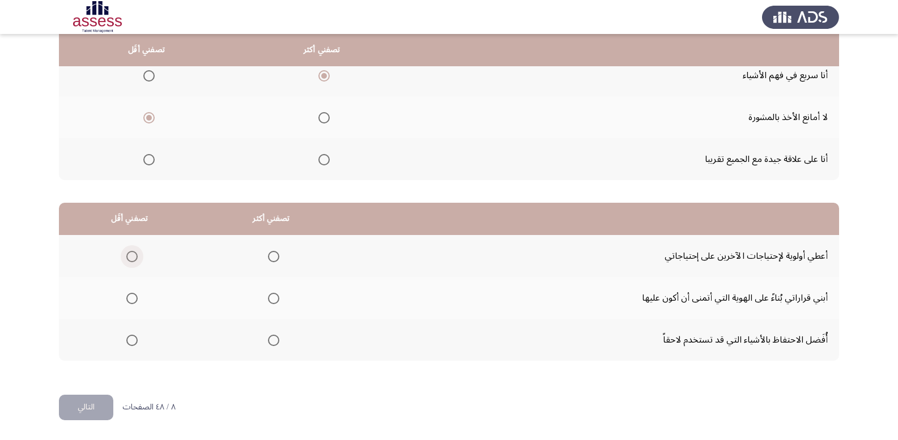
click at [129, 253] on span "Select an option" at bounding box center [131, 256] width 11 height 11
click at [129, 253] on input "Select an option" at bounding box center [131, 256] width 11 height 11
click at [269, 295] on span "Select an option" at bounding box center [273, 298] width 11 height 11
click at [269, 295] on input "Select an option" at bounding box center [273, 298] width 11 height 11
click at [85, 395] on button "التالي" at bounding box center [86, 408] width 54 height 26
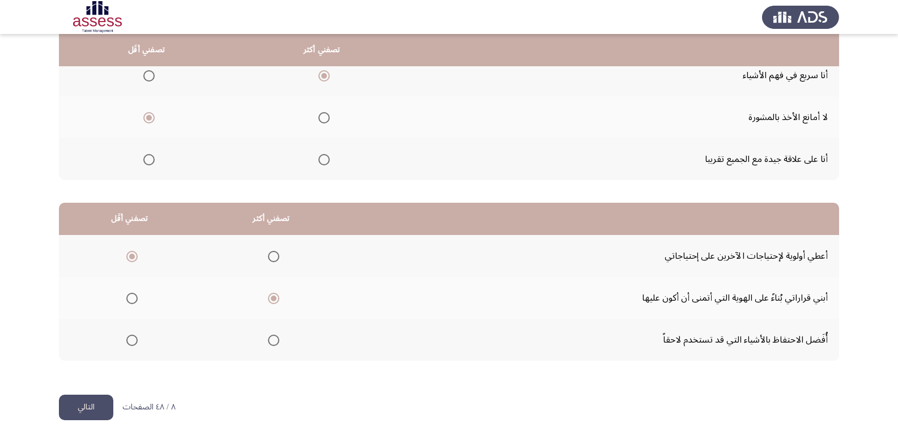
scroll to position [0, 0]
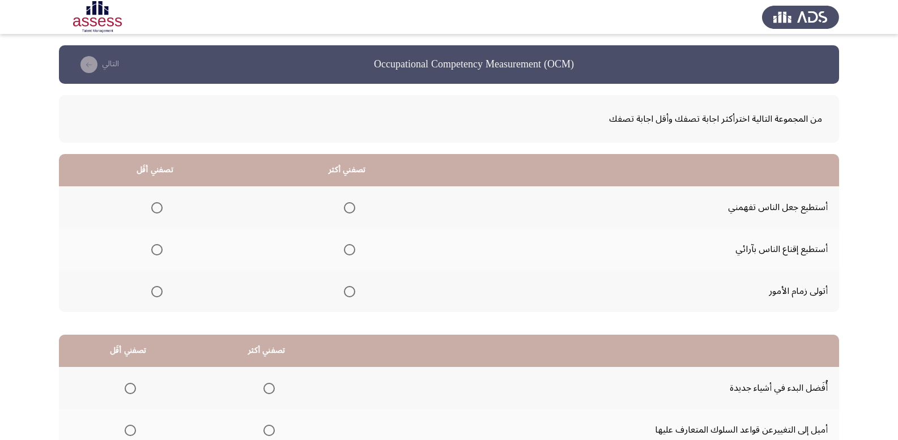
click at [345, 249] on span "Select an option" at bounding box center [349, 249] width 11 height 11
click at [345, 249] on input "Select an option" at bounding box center [349, 249] width 11 height 11
click at [158, 209] on span "Select an option" at bounding box center [156, 207] width 11 height 11
click at [158, 209] on input "Select an option" at bounding box center [156, 207] width 11 height 11
click at [350, 292] on span "Select an option" at bounding box center [349, 291] width 11 height 11
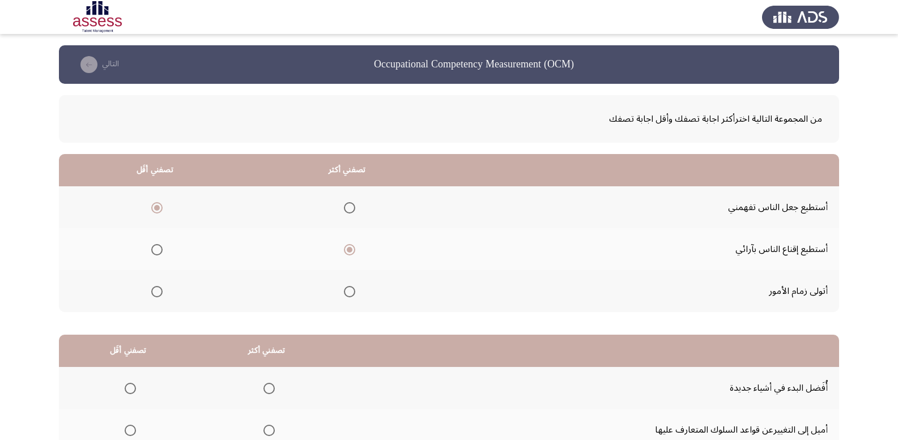
click at [350, 292] on input "Select an option" at bounding box center [349, 291] width 11 height 11
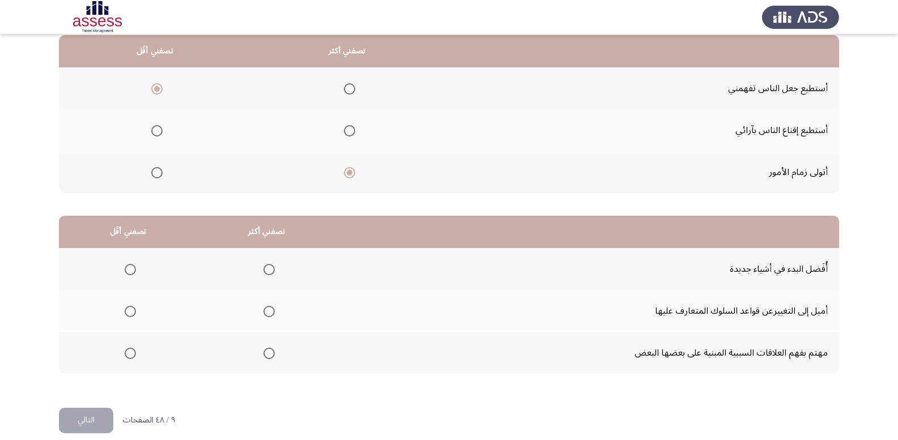
scroll to position [132, 0]
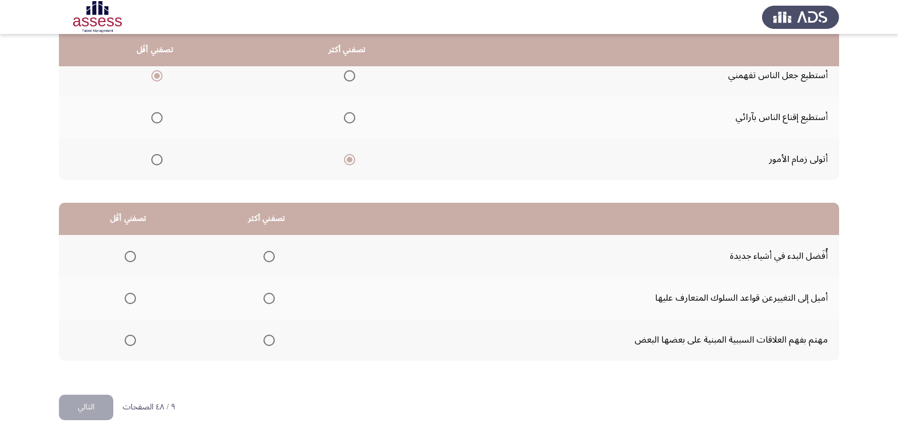
click at [128, 342] on span "Select an option" at bounding box center [130, 340] width 11 height 11
click at [128, 342] on input "Select an option" at bounding box center [130, 340] width 11 height 11
click at [264, 260] on span "Select an option" at bounding box center [269, 256] width 11 height 11
click at [264, 260] on input "Select an option" at bounding box center [269, 256] width 11 height 11
click at [90, 406] on button "التالي" at bounding box center [86, 408] width 54 height 26
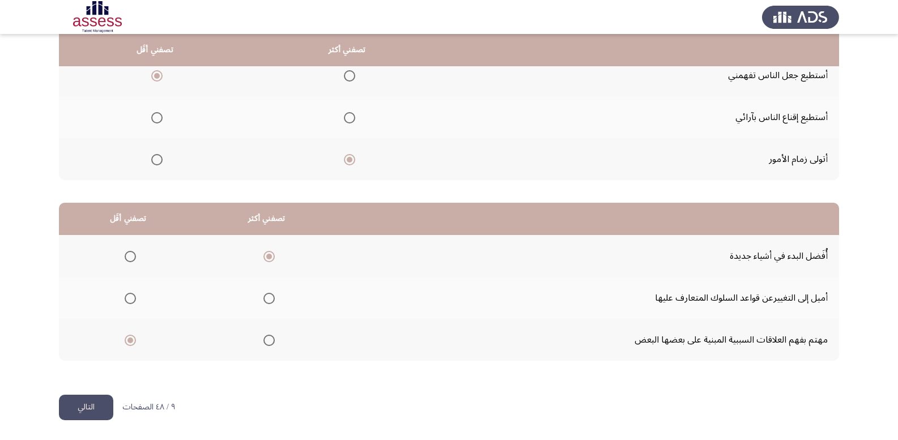
scroll to position [0, 0]
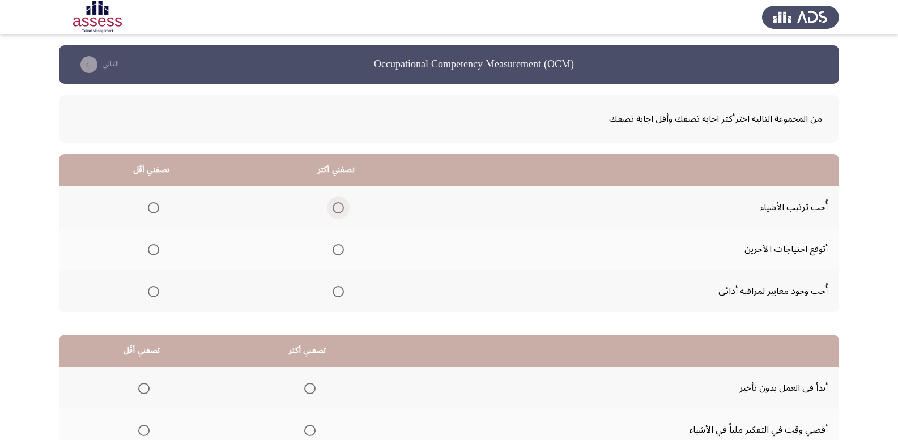
click at [337, 208] on span "Select an option" at bounding box center [338, 207] width 11 height 11
click at [337, 208] on input "Select an option" at bounding box center [338, 207] width 11 height 11
click at [160, 251] on th at bounding box center [151, 249] width 185 height 42
click at [152, 251] on span "Select an option" at bounding box center [153, 249] width 11 height 11
click at [152, 251] on input "Select an option" at bounding box center [153, 249] width 11 height 11
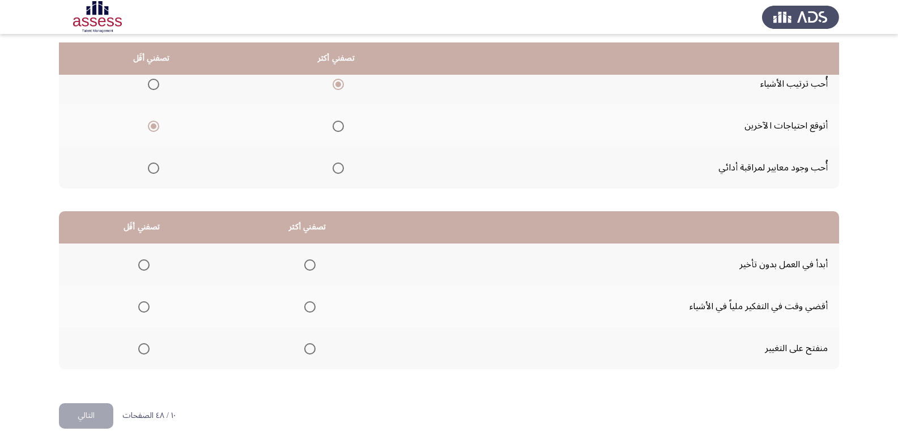
scroll to position [132, 0]
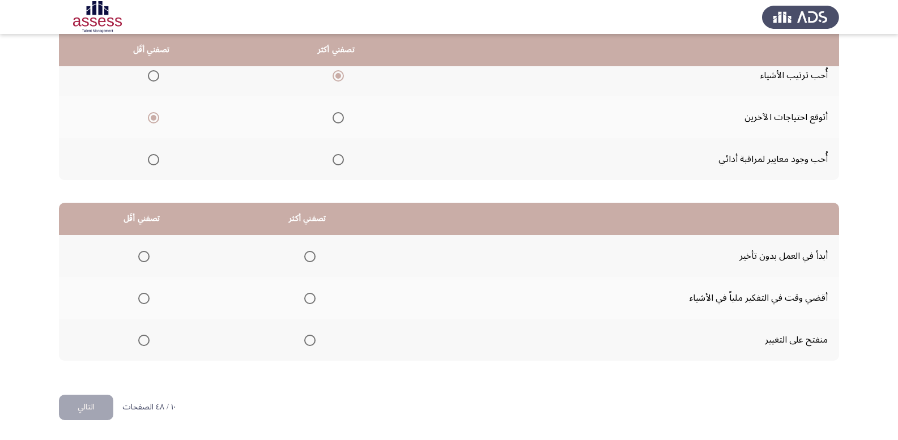
click at [308, 342] on span "Select an option" at bounding box center [309, 340] width 11 height 11
click at [308, 342] on input "Select an option" at bounding box center [309, 340] width 11 height 11
click at [145, 294] on span "Select an option" at bounding box center [143, 298] width 11 height 11
click at [145, 294] on input "Select an option" at bounding box center [143, 298] width 11 height 11
click at [97, 412] on button "التالي" at bounding box center [86, 408] width 54 height 26
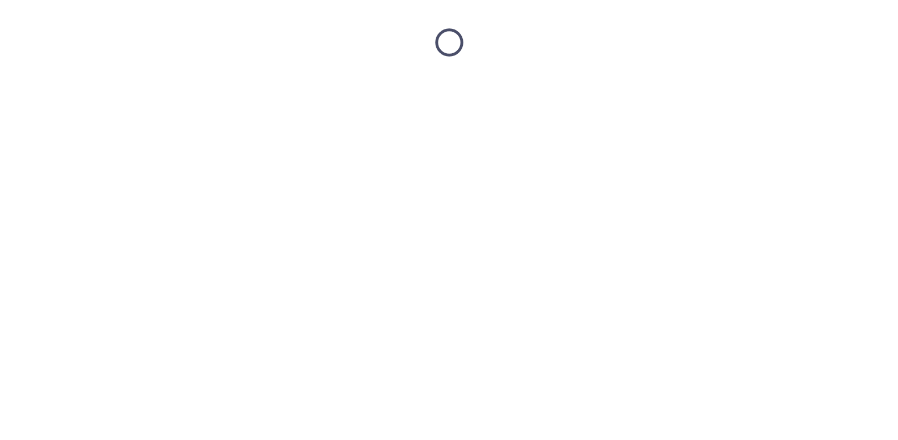
scroll to position [0, 0]
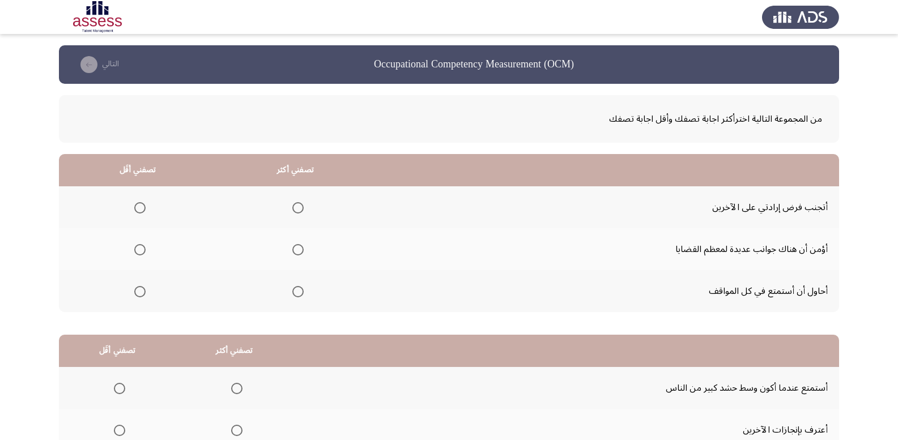
click at [300, 290] on th at bounding box center [296, 291] width 158 height 42
click at [294, 292] on span "Select an option" at bounding box center [297, 291] width 11 height 11
click at [294, 292] on input "Select an option" at bounding box center [297, 291] width 11 height 11
click at [136, 214] on mat-radio-group "Select an option" at bounding box center [138, 207] width 16 height 19
click at [138, 211] on span "Select an option" at bounding box center [139, 207] width 11 height 11
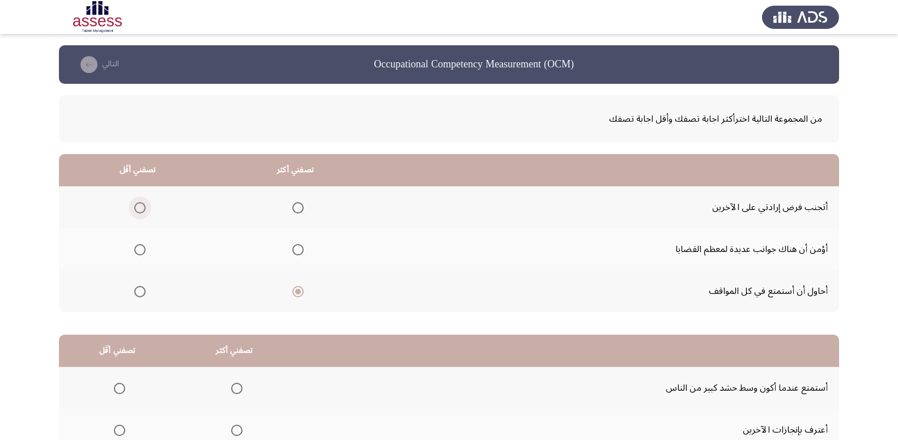
click at [138, 211] on input "Select an option" at bounding box center [139, 207] width 11 height 11
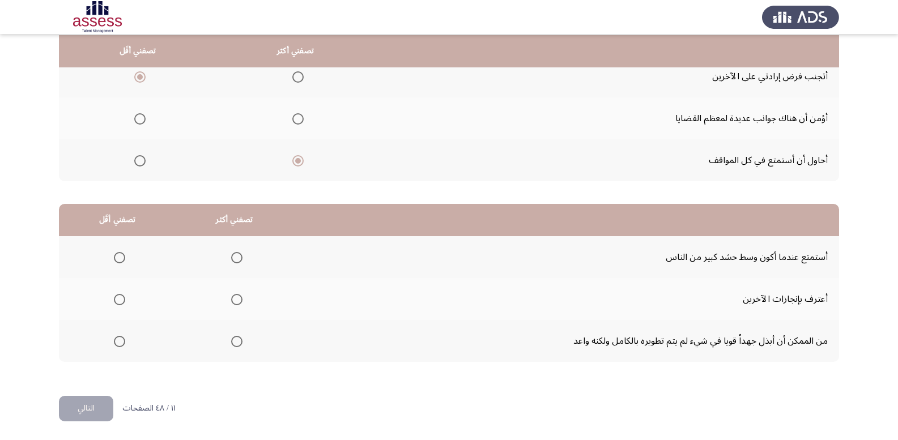
scroll to position [132, 0]
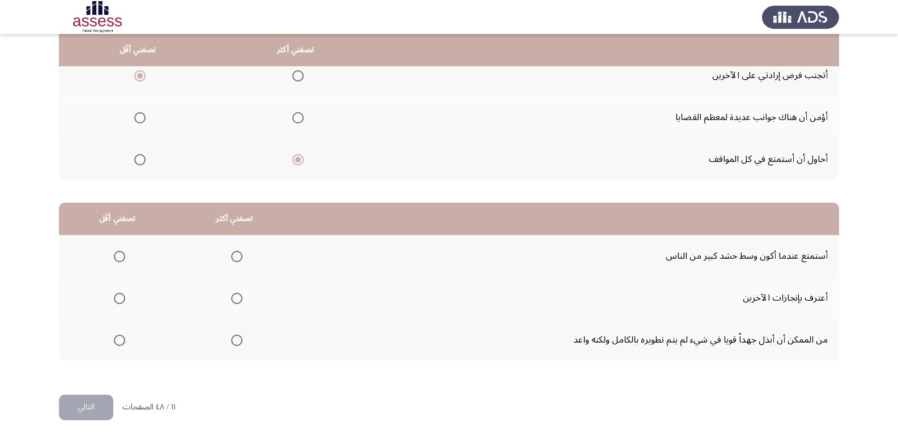
click at [237, 295] on span "Select an option" at bounding box center [236, 298] width 11 height 11
click at [237, 295] on input "Select an option" at bounding box center [236, 298] width 11 height 11
click at [120, 255] on span "Select an option" at bounding box center [119, 256] width 11 height 11
click at [120, 255] on input "Select an option" at bounding box center [119, 256] width 11 height 11
click at [92, 415] on button "التالي" at bounding box center [86, 408] width 54 height 26
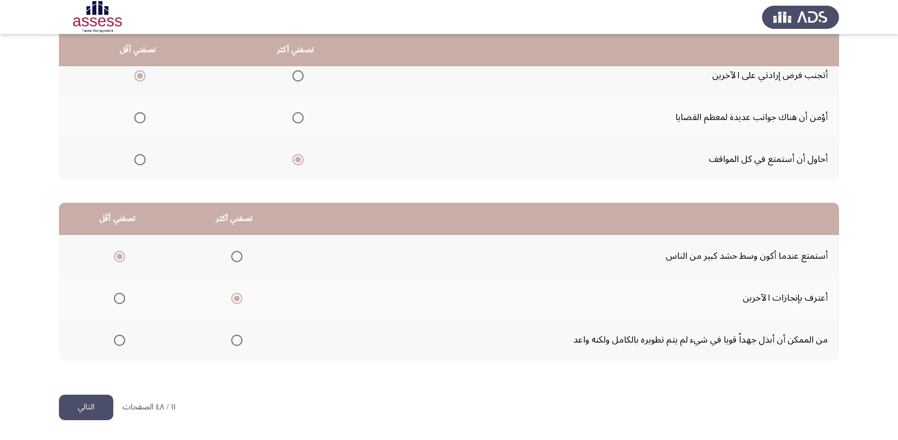
scroll to position [0, 0]
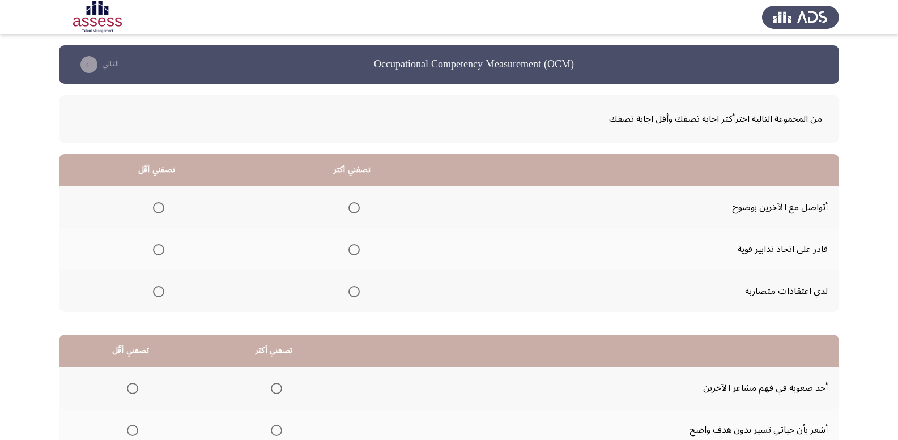
click at [159, 293] on span "Select an option" at bounding box center [158, 291] width 11 height 11
click at [159, 293] on input "Select an option" at bounding box center [158, 291] width 11 height 11
click at [351, 208] on span "Select an option" at bounding box center [354, 207] width 11 height 11
click at [351, 208] on input "Select an option" at bounding box center [354, 207] width 11 height 11
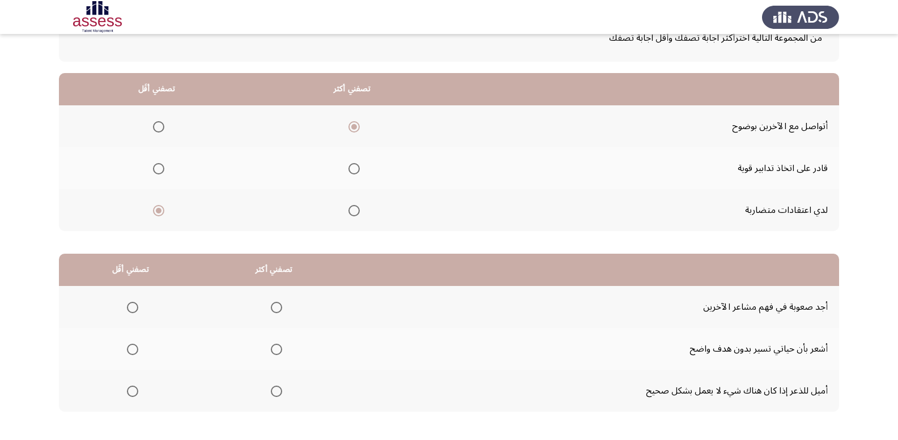
scroll to position [132, 0]
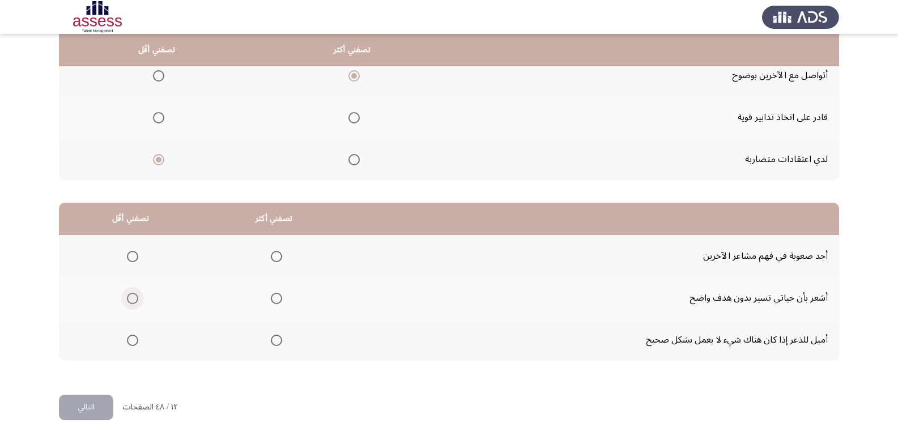
click at [133, 298] on span "Select an option" at bounding box center [132, 298] width 11 height 11
click at [133, 298] on input "Select an option" at bounding box center [132, 298] width 11 height 11
click at [271, 258] on span "Select an option" at bounding box center [276, 256] width 11 height 11
click at [271, 258] on input "Select an option" at bounding box center [276, 256] width 11 height 11
click at [75, 412] on button "التالي" at bounding box center [86, 408] width 54 height 26
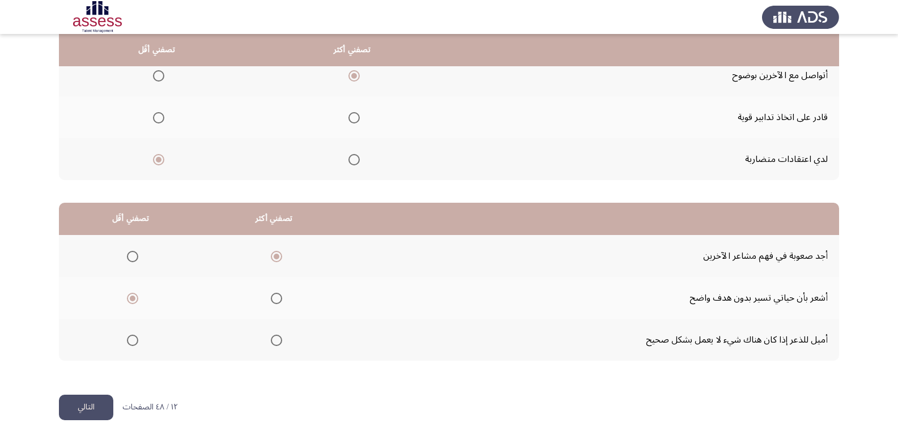
scroll to position [0, 0]
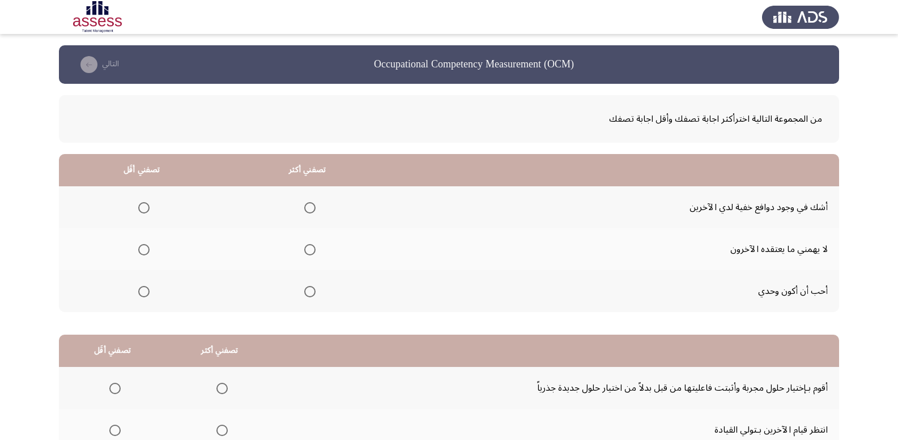
click at [304, 251] on span "Select an option" at bounding box center [309, 249] width 11 height 11
click at [304, 251] on input "Select an option" at bounding box center [309, 249] width 11 height 11
click at [143, 202] on span "Select an option" at bounding box center [143, 207] width 11 height 11
click at [143, 202] on input "Select an option" at bounding box center [143, 207] width 11 height 11
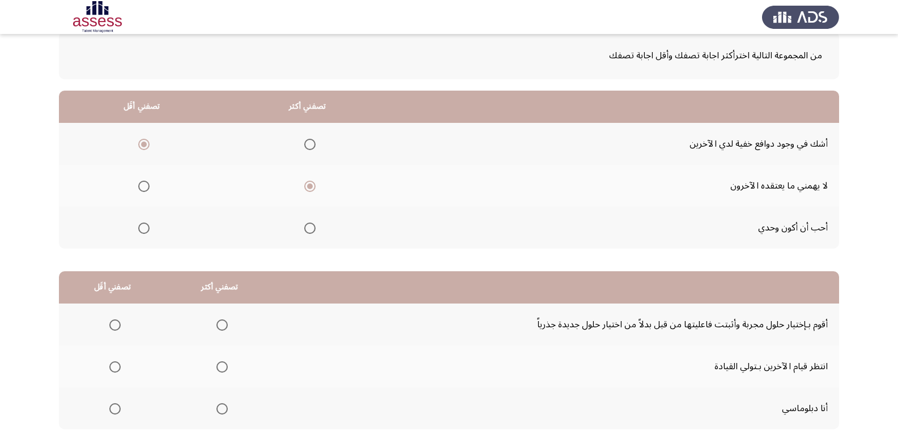
scroll to position [132, 0]
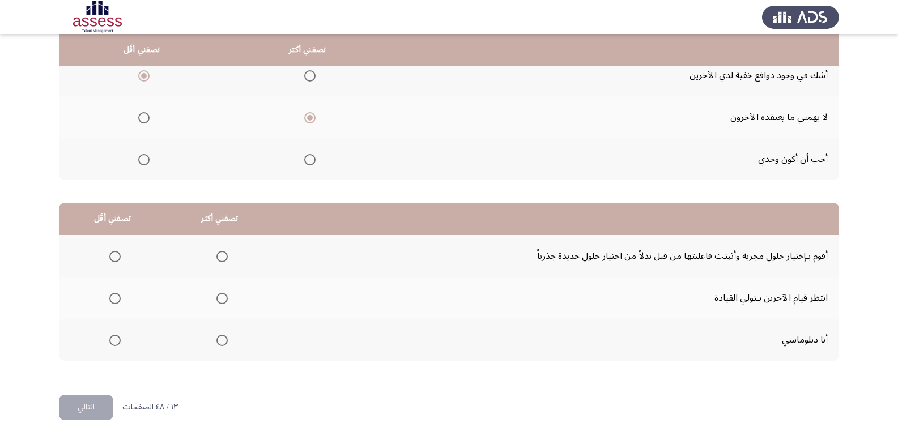
click at [223, 338] on span "Select an option" at bounding box center [222, 340] width 11 height 11
click at [223, 338] on input "Select an option" at bounding box center [222, 340] width 11 height 11
click at [116, 295] on span "Select an option" at bounding box center [114, 298] width 11 height 11
click at [116, 295] on input "Select an option" at bounding box center [114, 298] width 11 height 11
click at [88, 410] on button "التالي" at bounding box center [86, 408] width 54 height 26
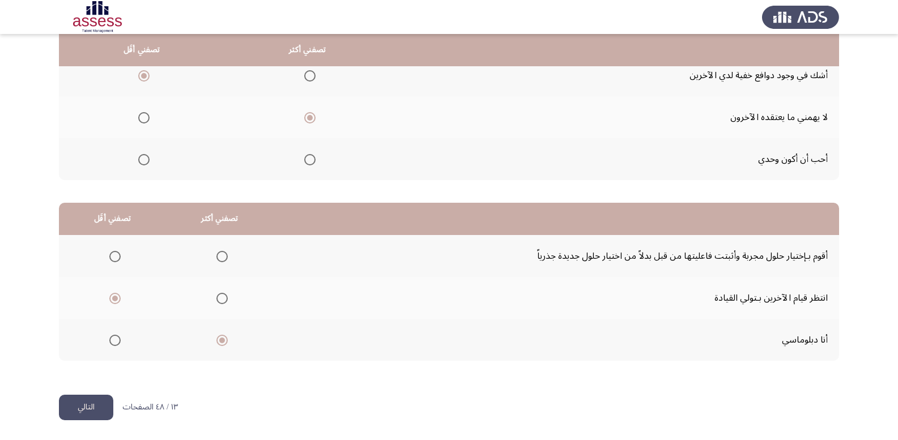
scroll to position [0, 0]
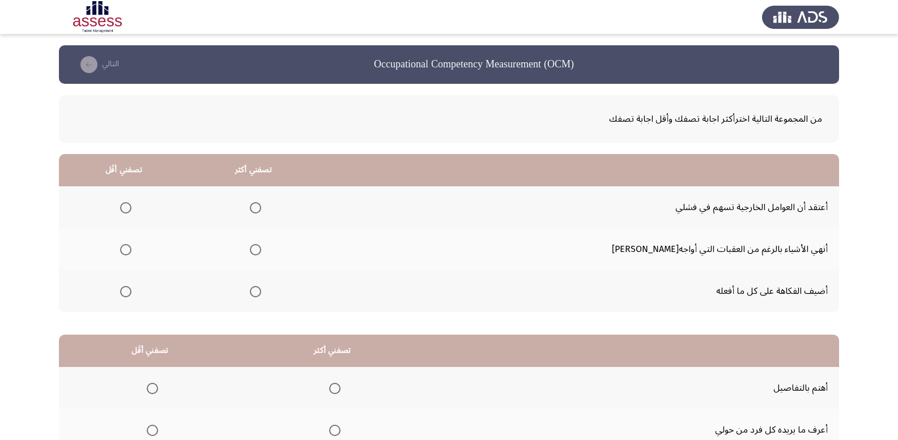
click at [132, 206] on span "Select an option" at bounding box center [125, 207] width 11 height 11
click at [132, 206] on input "Select an option" at bounding box center [125, 207] width 11 height 11
click at [261, 253] on span "Select an option" at bounding box center [255, 249] width 11 height 11
click at [261, 253] on input "Select an option" at bounding box center [255, 249] width 11 height 11
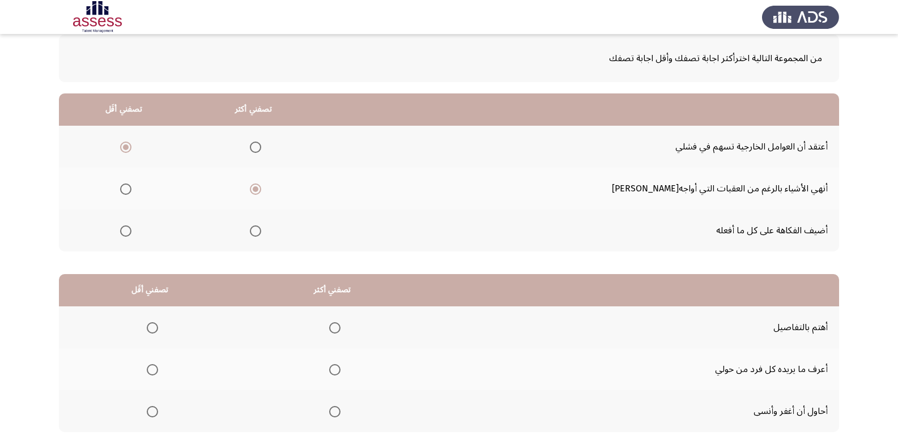
scroll to position [132, 0]
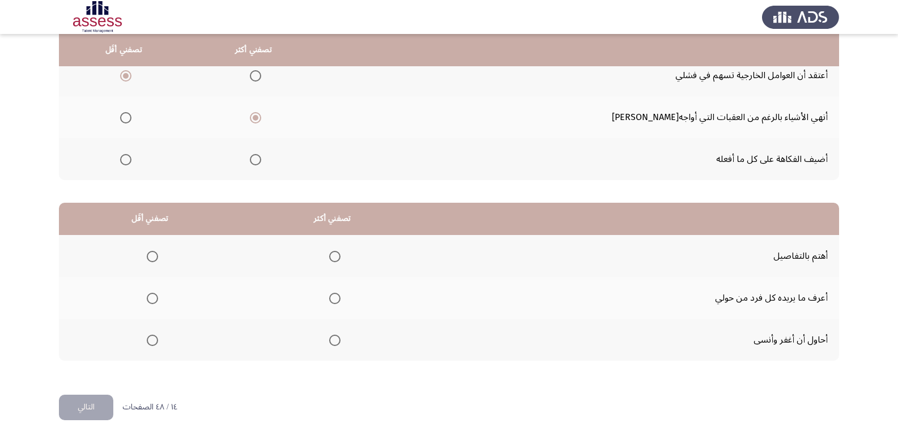
click at [335, 257] on span "Select an option" at bounding box center [335, 257] width 0 height 0
click at [334, 256] on input "Select an option" at bounding box center [334, 256] width 11 height 11
click at [153, 302] on span "Select an option" at bounding box center [152, 298] width 11 height 11
click at [153, 302] on input "Select an option" at bounding box center [152, 298] width 11 height 11
click at [84, 408] on button "التالي" at bounding box center [86, 408] width 54 height 26
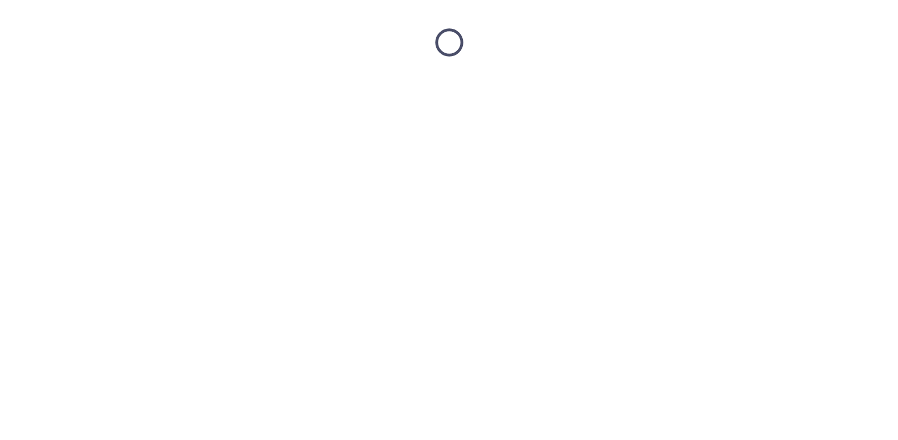
scroll to position [0, 0]
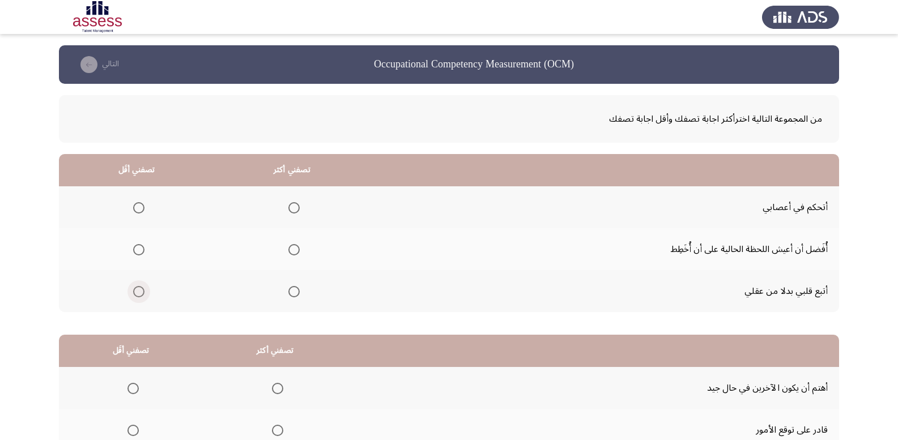
click at [131, 291] on label "Select an option" at bounding box center [137, 291] width 16 height 11
click at [133, 291] on input "Select an option" at bounding box center [138, 291] width 11 height 11
click at [290, 210] on span "Select an option" at bounding box center [294, 207] width 11 height 11
click at [290, 210] on input "Select an option" at bounding box center [294, 207] width 11 height 11
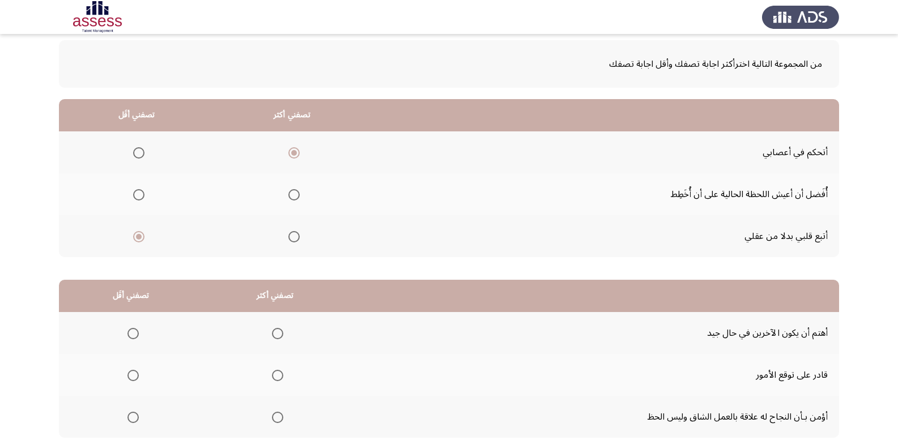
scroll to position [132, 0]
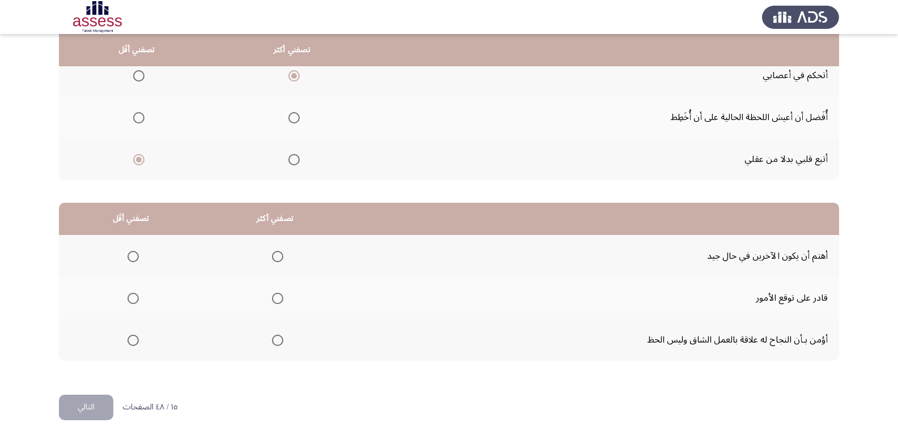
click at [277, 302] on span "Select an option" at bounding box center [277, 298] width 11 height 11
click at [277, 302] on input "Select an option" at bounding box center [277, 298] width 11 height 11
click at [129, 256] on span "Select an option" at bounding box center [133, 256] width 11 height 11
click at [129, 256] on input "Select an option" at bounding box center [133, 256] width 11 height 11
click at [82, 398] on button "التالي" at bounding box center [86, 408] width 54 height 26
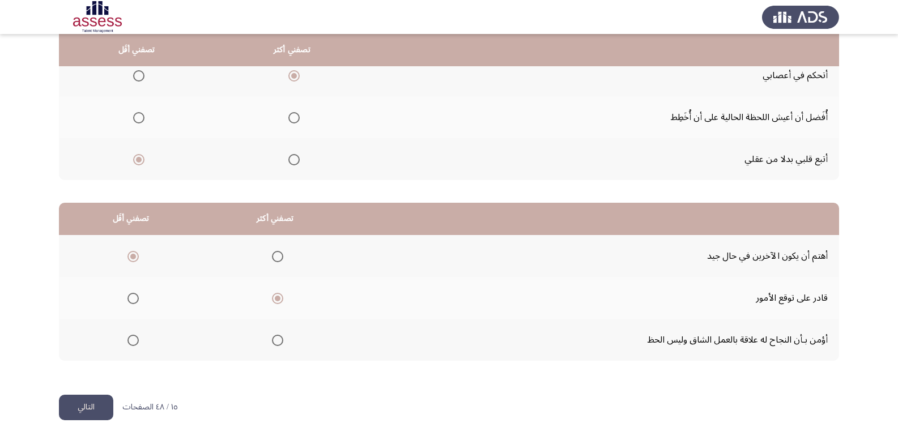
scroll to position [0, 0]
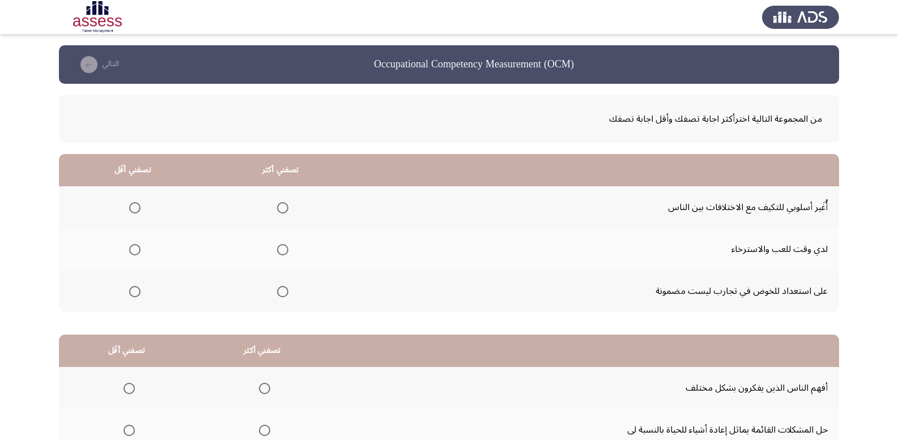
click at [131, 292] on span "Select an option" at bounding box center [134, 291] width 11 height 11
click at [131, 292] on input "Select an option" at bounding box center [134, 291] width 11 height 11
click at [283, 253] on span "Select an option" at bounding box center [282, 249] width 11 height 11
click at [283, 253] on input "Select an option" at bounding box center [282, 249] width 11 height 11
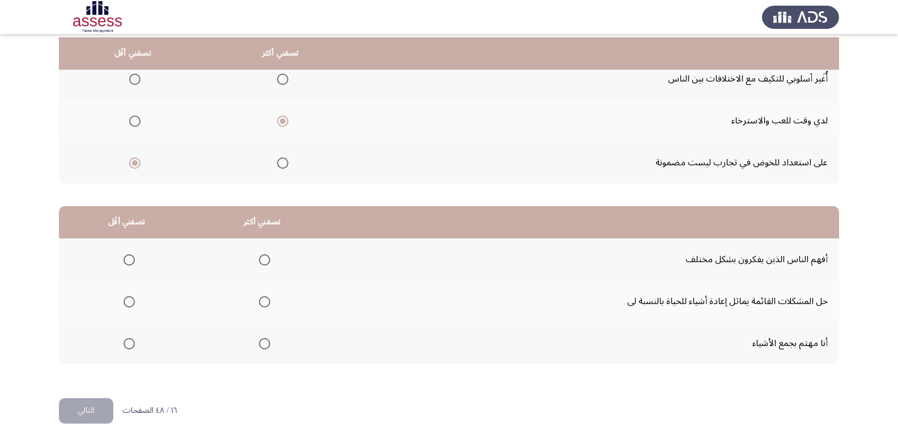
scroll to position [132, 0]
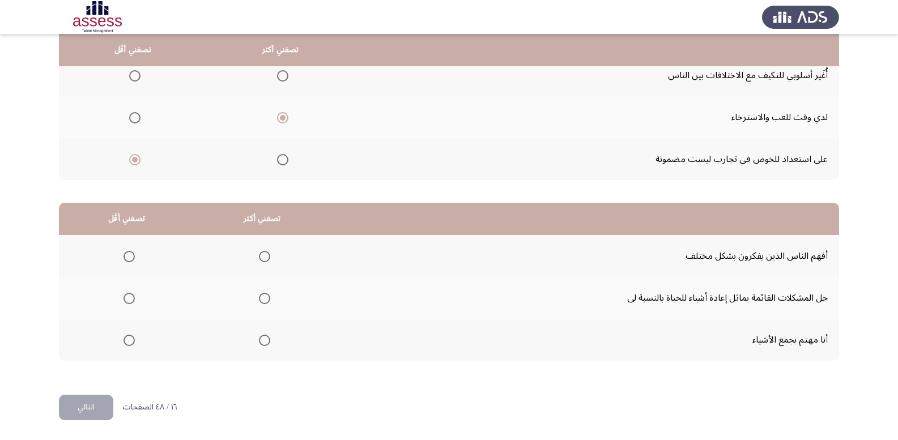
click at [128, 302] on span "Select an option" at bounding box center [129, 298] width 11 height 11
click at [128, 302] on input "Select an option" at bounding box center [129, 298] width 11 height 11
click at [264, 256] on span "Select an option" at bounding box center [264, 256] width 11 height 11
click at [264, 256] on input "Select an option" at bounding box center [264, 256] width 11 height 11
click at [260, 296] on span "Select an option" at bounding box center [264, 298] width 11 height 11
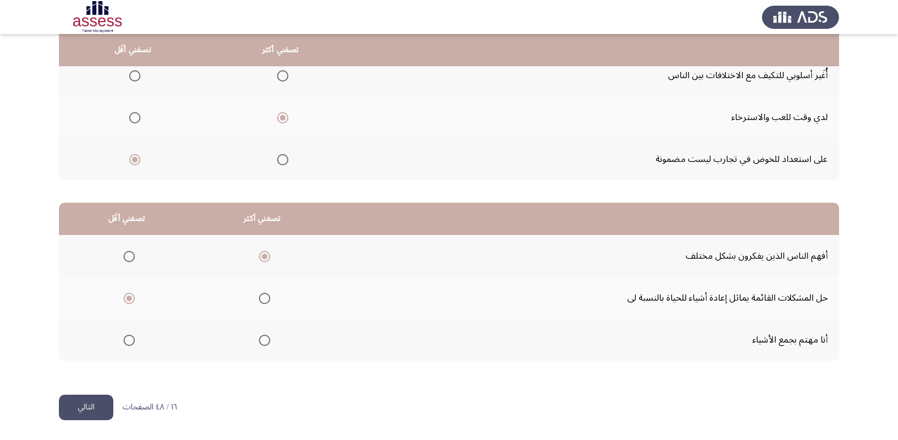
click at [260, 296] on input "Select an option" at bounding box center [264, 298] width 11 height 11
click at [124, 345] on span "Select an option" at bounding box center [129, 340] width 11 height 11
click at [124, 345] on input "Select an option" at bounding box center [129, 340] width 11 height 11
click at [104, 413] on button "التالي" at bounding box center [86, 408] width 54 height 26
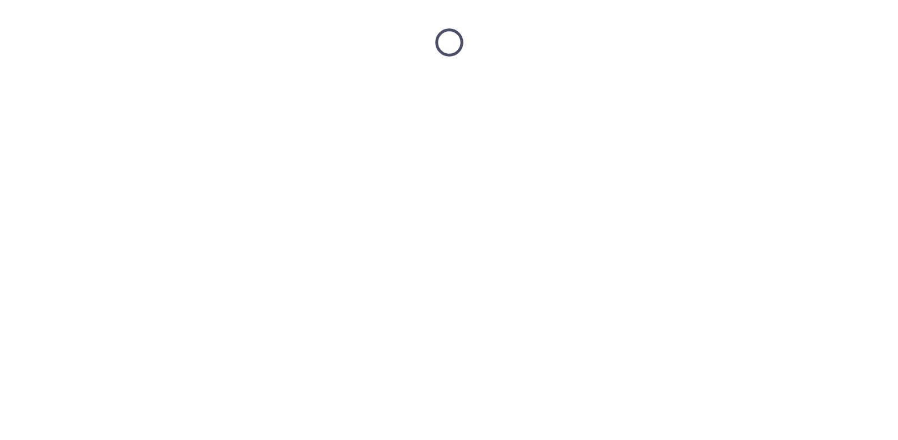
scroll to position [0, 0]
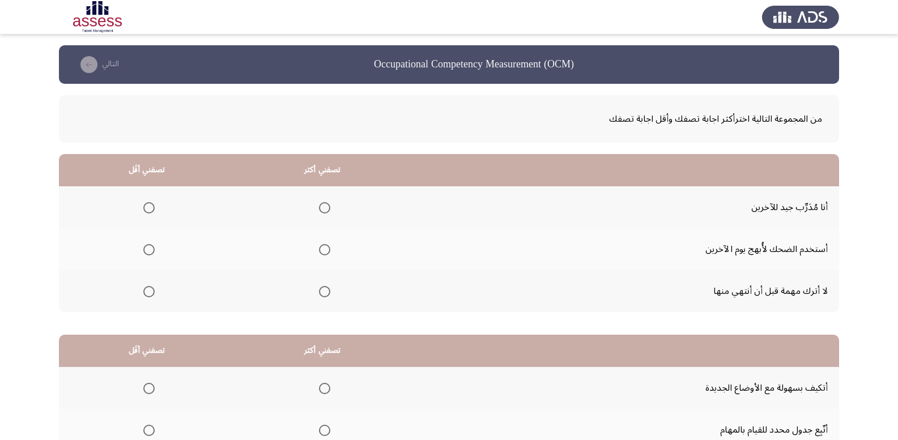
click at [145, 251] on span "Select an option" at bounding box center [148, 249] width 11 height 11
click at [145, 251] on input "Select an option" at bounding box center [148, 249] width 11 height 11
click at [322, 207] on span "Select an option" at bounding box center [324, 207] width 11 height 11
click at [322, 207] on input "Select an option" at bounding box center [324, 207] width 11 height 11
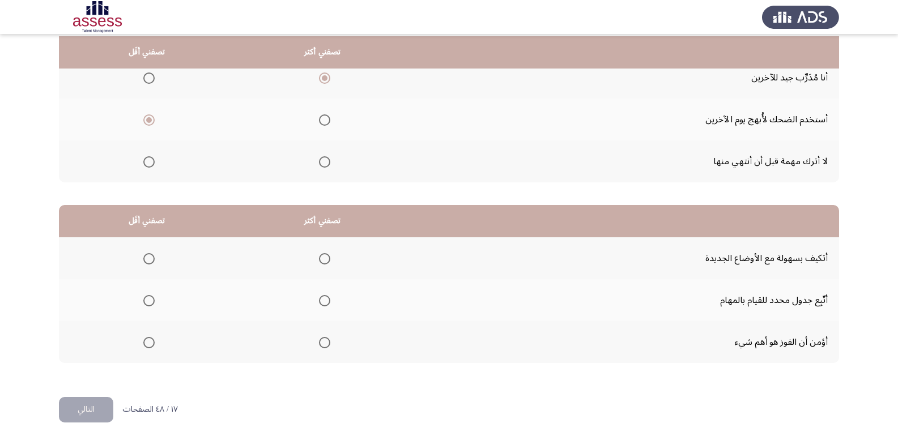
scroll to position [132, 0]
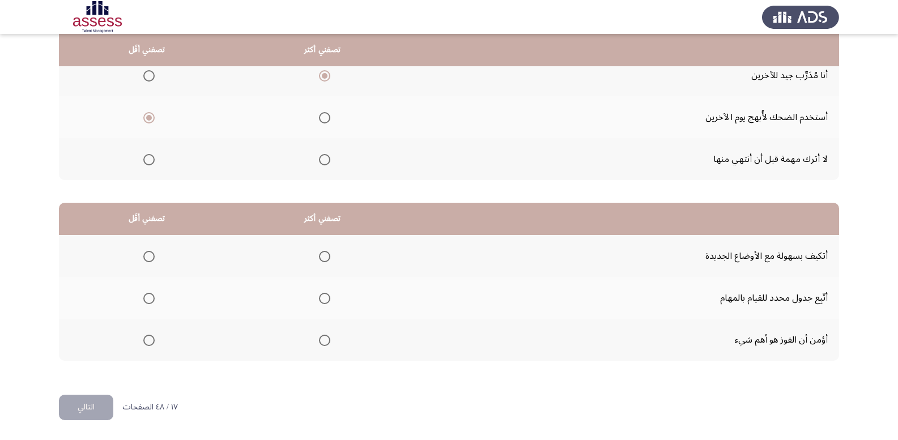
click at [145, 258] on span "Select an option" at bounding box center [148, 256] width 11 height 11
click at [145, 258] on input "Select an option" at bounding box center [148, 256] width 11 height 11
click at [322, 301] on span "Select an option" at bounding box center [324, 298] width 11 height 11
click at [322, 301] on input "Select an option" at bounding box center [324, 298] width 11 height 11
click at [77, 408] on button "التالي" at bounding box center [86, 408] width 54 height 26
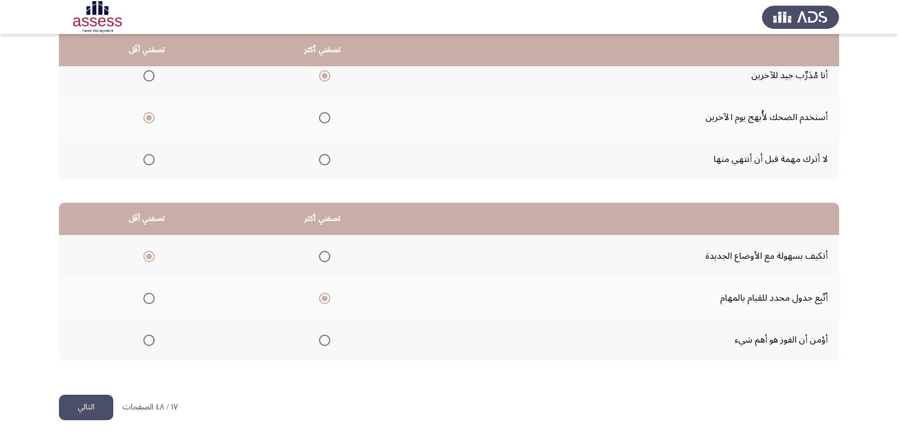
scroll to position [0, 0]
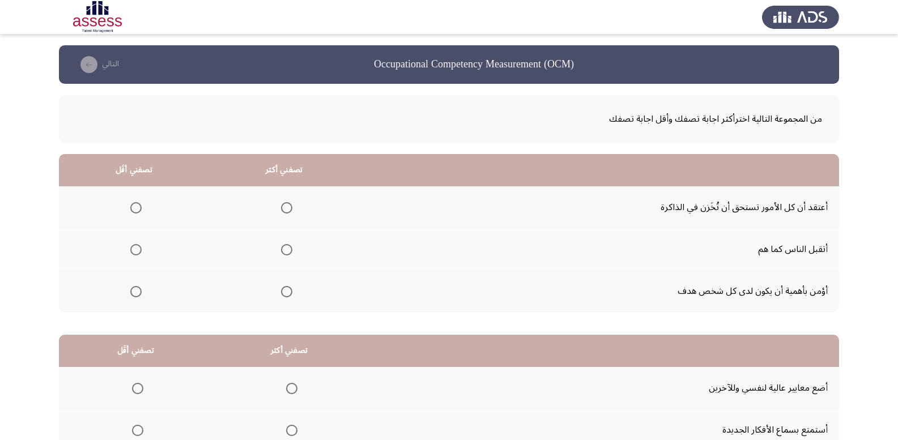
click at [135, 249] on span "Select an option" at bounding box center [135, 249] width 11 height 11
click at [135, 249] on input "Select an option" at bounding box center [135, 249] width 11 height 11
click at [289, 290] on span "Select an option" at bounding box center [286, 291] width 11 height 11
click at [289, 290] on input "Select an option" at bounding box center [286, 291] width 11 height 11
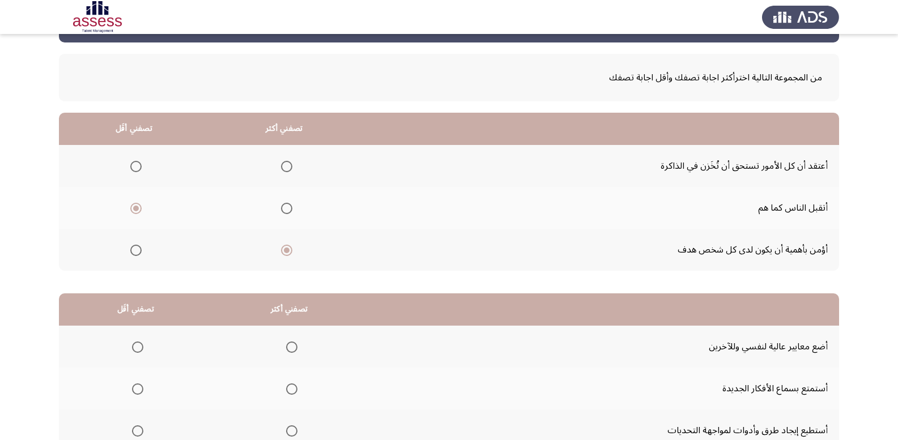
scroll to position [132, 0]
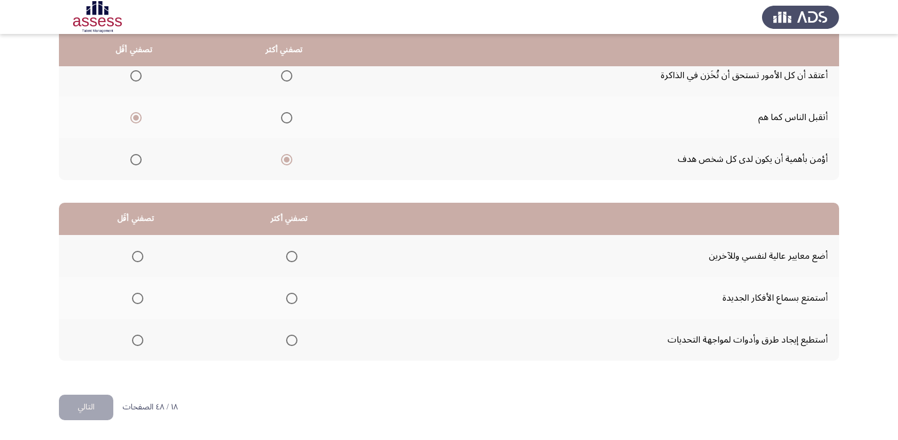
click at [138, 258] on span "Select an option" at bounding box center [137, 256] width 11 height 11
click at [138, 258] on input "Select an option" at bounding box center [137, 256] width 11 height 11
click at [289, 296] on span "Select an option" at bounding box center [291, 298] width 11 height 11
click at [289, 296] on input "Select an option" at bounding box center [291, 298] width 11 height 11
click at [94, 417] on button "التالي" at bounding box center [86, 408] width 54 height 26
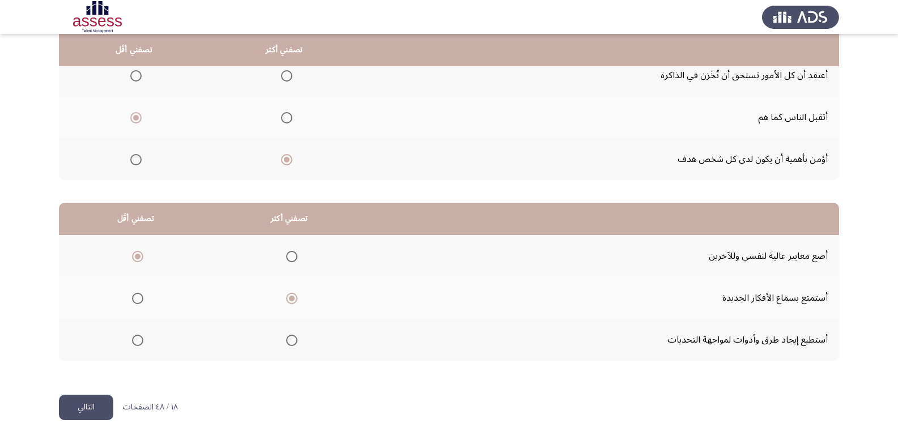
scroll to position [0, 0]
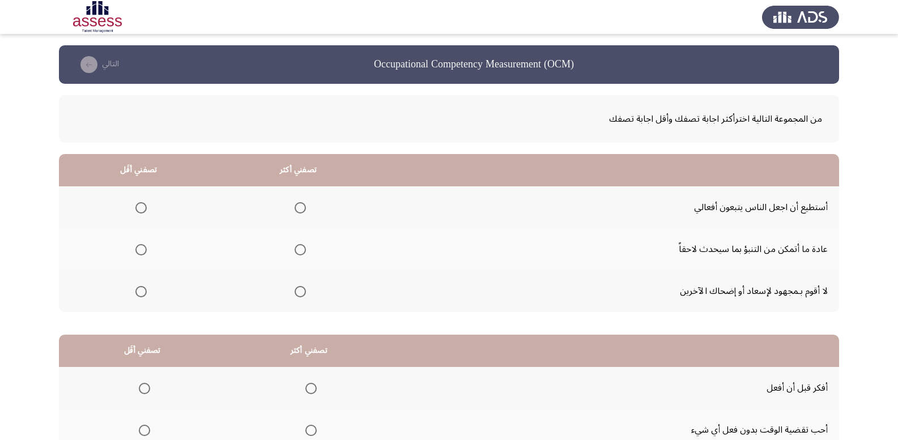
click at [300, 251] on span "Select an option" at bounding box center [300, 249] width 11 height 11
click at [300, 251] on input "Select an option" at bounding box center [300, 249] width 11 height 11
click at [138, 296] on span "Select an option" at bounding box center [140, 291] width 11 height 11
click at [138, 296] on input "Select an option" at bounding box center [140, 291] width 11 height 11
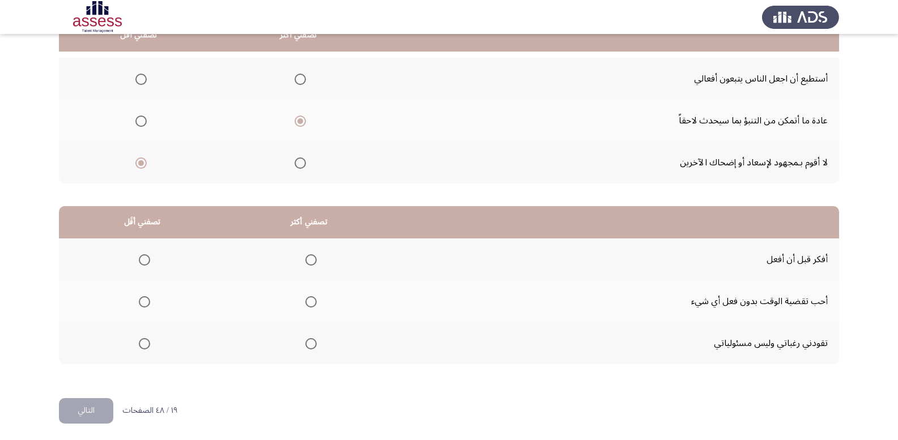
scroll to position [132, 0]
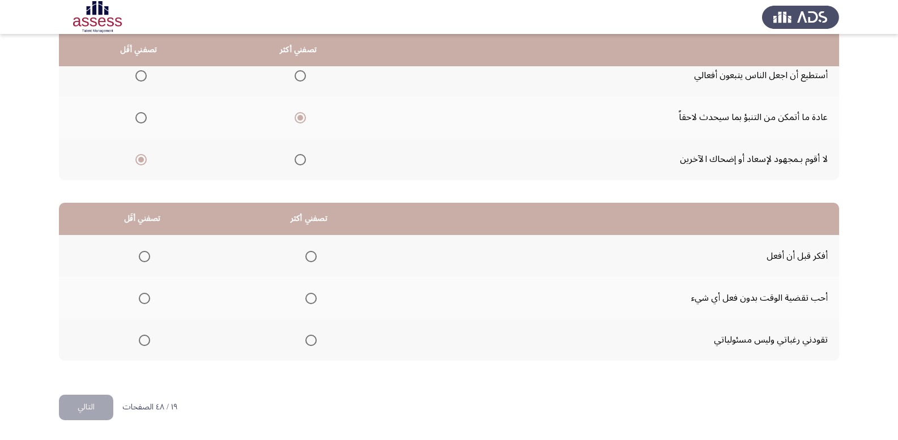
click at [143, 303] on span "Select an option" at bounding box center [144, 298] width 11 height 11
click at [143, 303] on input "Select an option" at bounding box center [144, 298] width 11 height 11
click at [307, 255] on span "Select an option" at bounding box center [311, 256] width 11 height 11
click at [307, 255] on input "Select an option" at bounding box center [311, 256] width 11 height 11
click at [87, 407] on button "التالي" at bounding box center [86, 408] width 54 height 26
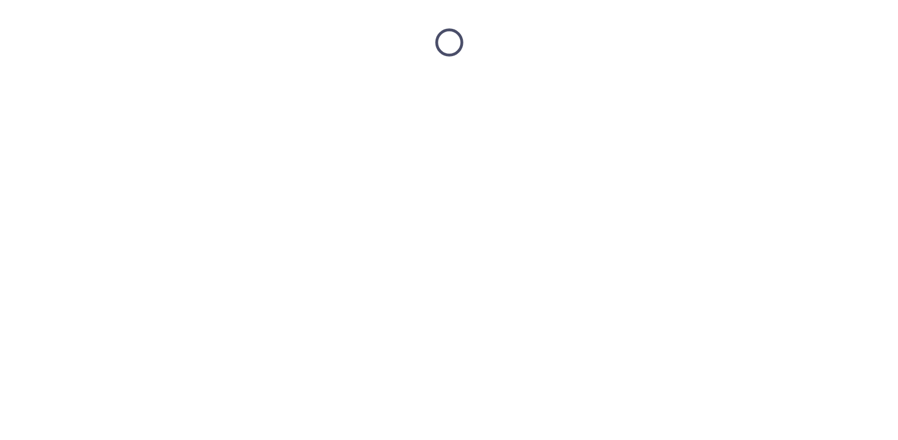
scroll to position [0, 0]
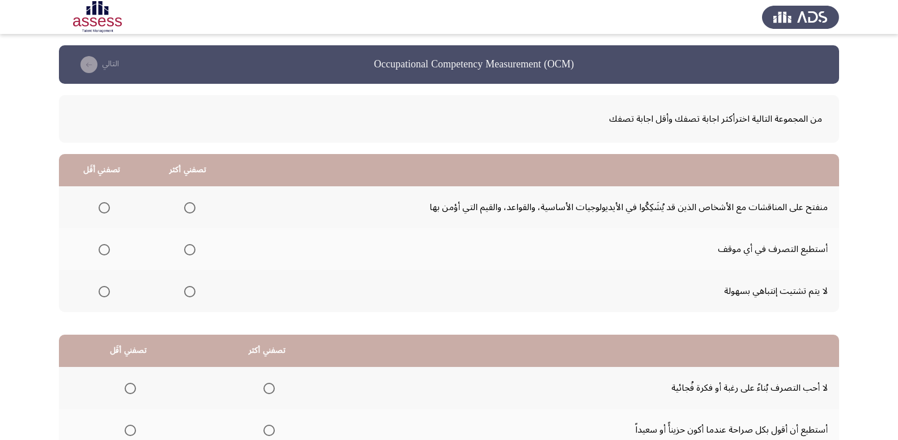
click at [105, 295] on span "Select an option" at bounding box center [104, 291] width 11 height 11
click at [105, 295] on input "Select an option" at bounding box center [104, 291] width 11 height 11
click at [189, 295] on span "Select an option" at bounding box center [189, 291] width 11 height 11
click at [189, 295] on input "Select an option" at bounding box center [189, 291] width 11 height 11
click at [103, 201] on mat-radio-group "Select an option" at bounding box center [102, 207] width 16 height 19
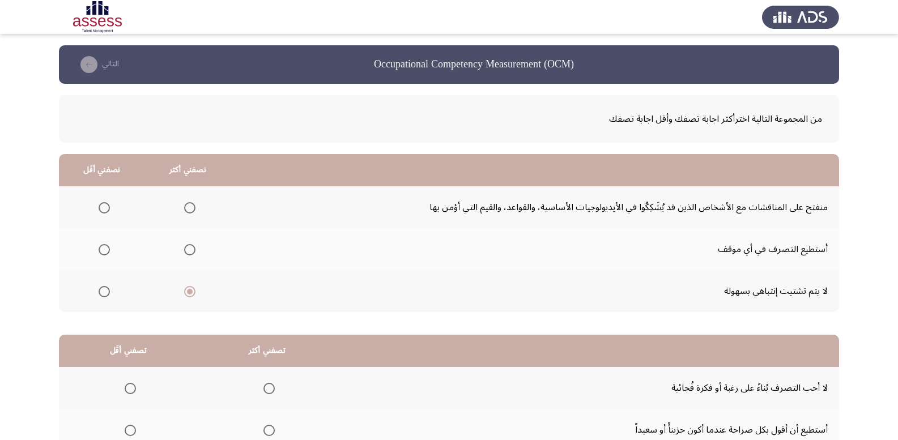
click at [105, 215] on mat-radio-group "Select an option" at bounding box center [102, 207] width 16 height 19
click at [102, 209] on span "Select an option" at bounding box center [104, 207] width 11 height 11
click at [102, 209] on input "Select an option" at bounding box center [104, 207] width 11 height 11
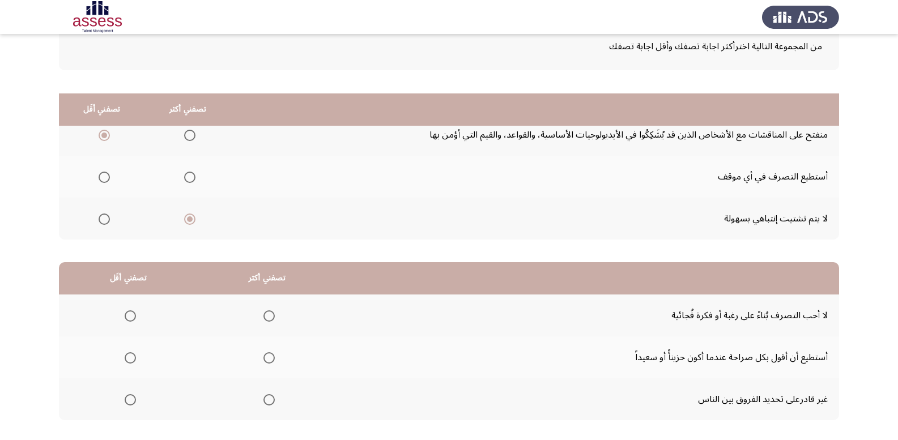
scroll to position [132, 0]
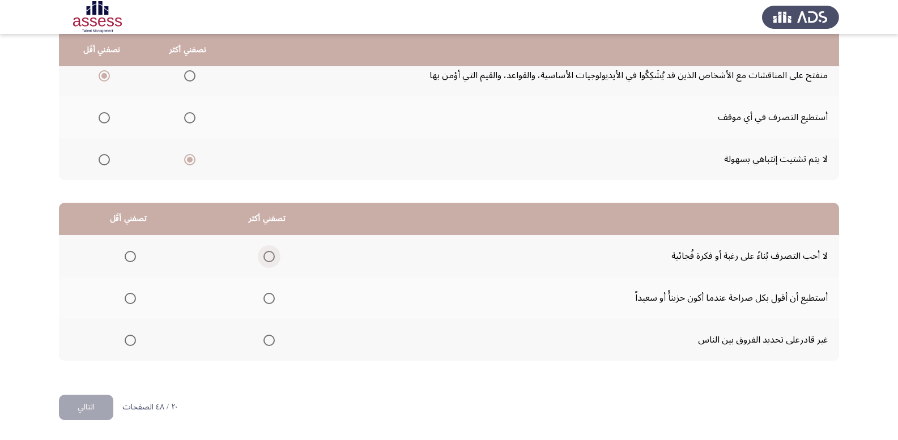
click at [267, 260] on span "Select an option" at bounding box center [269, 256] width 11 height 11
click at [267, 260] on input "Select an option" at bounding box center [269, 256] width 11 height 11
click at [128, 337] on span "Select an option" at bounding box center [130, 340] width 11 height 11
click at [128, 337] on input "Select an option" at bounding box center [130, 340] width 11 height 11
click at [103, 399] on button "التالي" at bounding box center [86, 408] width 54 height 26
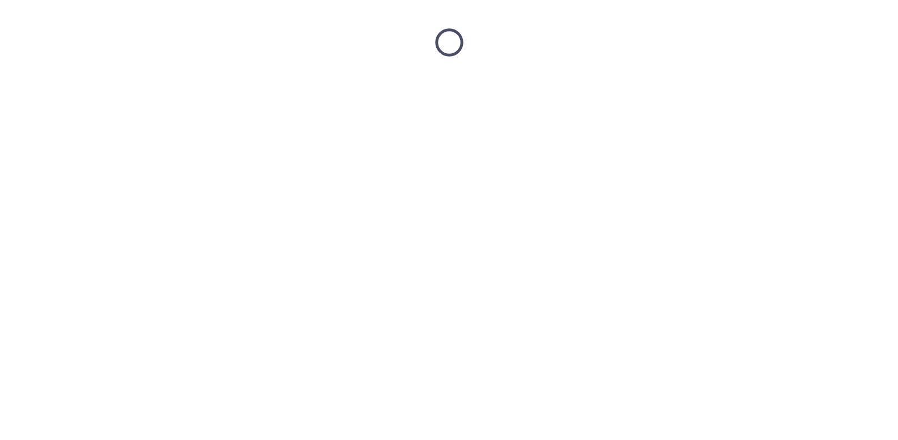
scroll to position [0, 0]
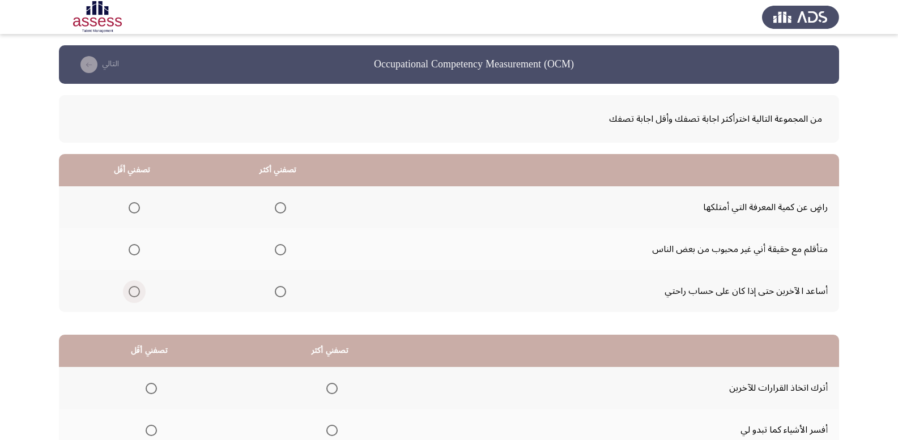
click at [137, 291] on span "Select an option" at bounding box center [134, 291] width 11 height 11
click at [137, 291] on input "Select an option" at bounding box center [134, 291] width 11 height 11
click at [280, 248] on span "Select an option" at bounding box center [280, 249] width 11 height 11
click at [280, 248] on input "Select an option" at bounding box center [280, 249] width 11 height 11
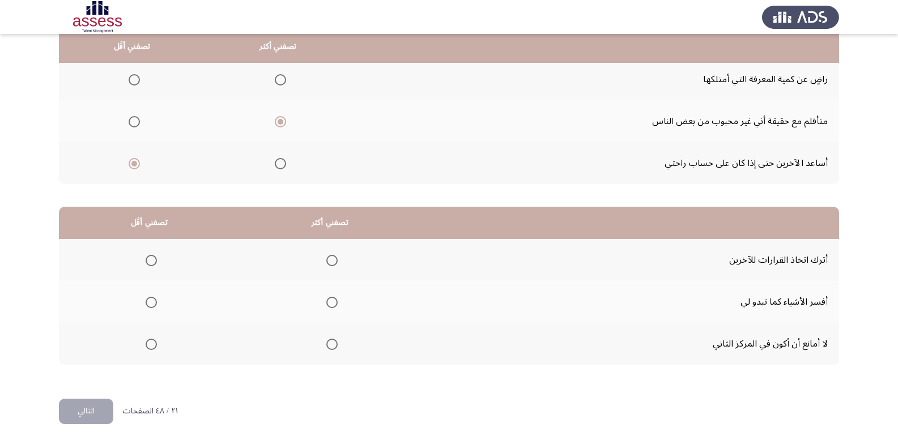
scroll to position [132, 0]
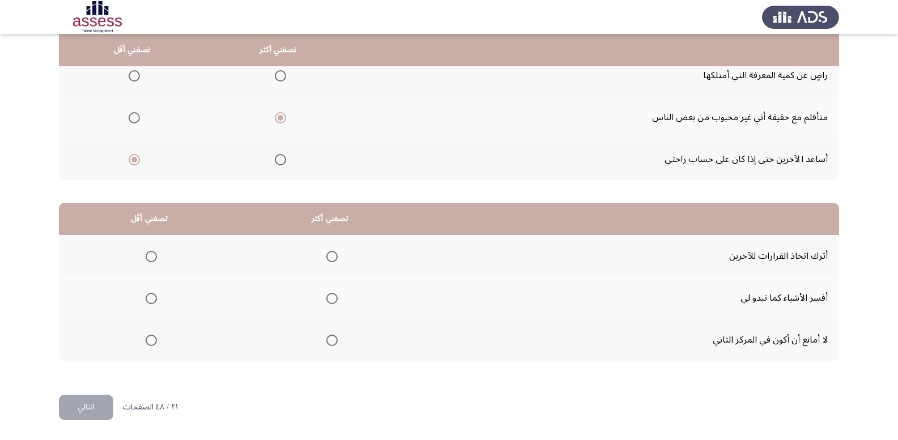
click at [134, 79] on span "Select an option" at bounding box center [134, 75] width 11 height 11
click at [134, 79] on input "Select an option" at bounding box center [134, 75] width 11 height 11
click at [153, 342] on span "Select an option" at bounding box center [151, 340] width 11 height 11
click at [153, 342] on input "Select an option" at bounding box center [151, 340] width 11 height 11
click at [334, 289] on mat-radio-group "Select an option" at bounding box center [330, 298] width 16 height 19
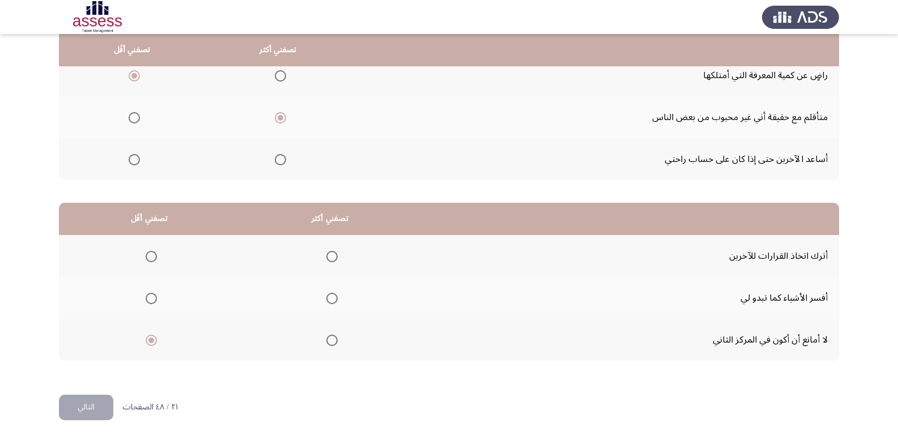
click at [334, 296] on span "Select an option" at bounding box center [331, 298] width 11 height 11
click at [334, 296] on input "Select an option" at bounding box center [331, 298] width 11 height 11
click at [69, 401] on button "التالي" at bounding box center [86, 408] width 54 height 26
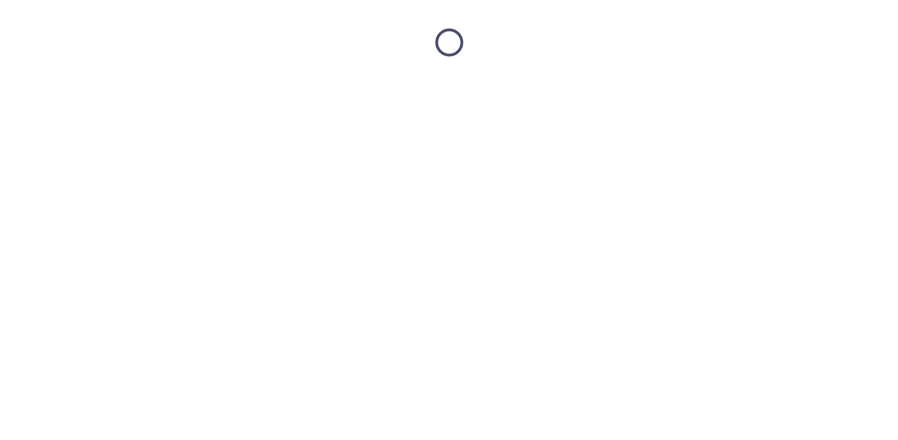
scroll to position [0, 0]
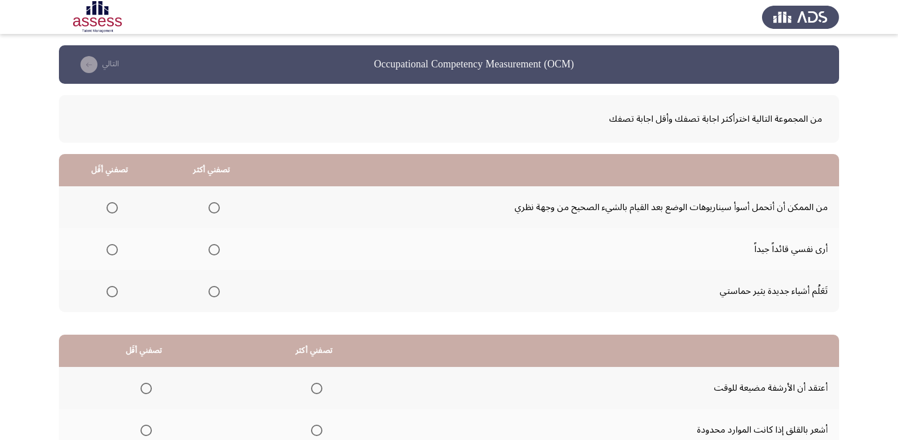
click at [213, 248] on span "Select an option" at bounding box center [214, 249] width 11 height 11
click at [213, 248] on input "Select an option" at bounding box center [214, 249] width 11 height 11
click at [212, 207] on span "Select an option" at bounding box center [214, 207] width 11 height 11
click at [212, 207] on input "Select an option" at bounding box center [214, 207] width 11 height 11
click at [113, 288] on span "Select an option" at bounding box center [112, 291] width 11 height 11
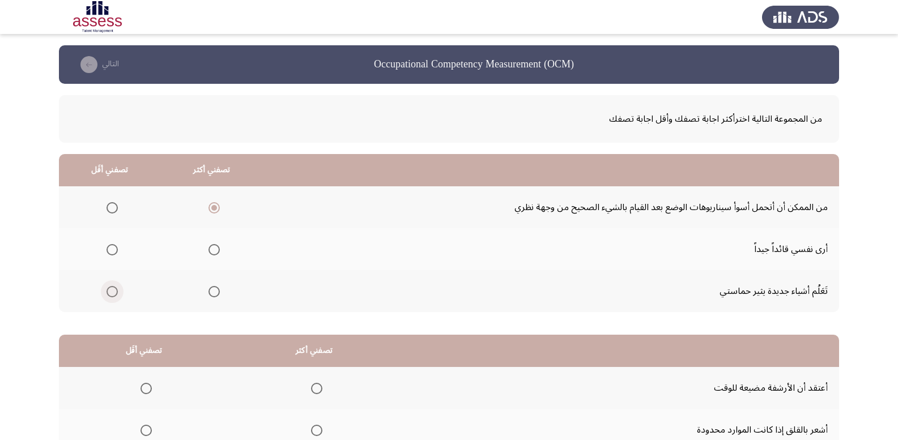
click at [113, 288] on input "Select an option" at bounding box center [112, 291] width 11 height 11
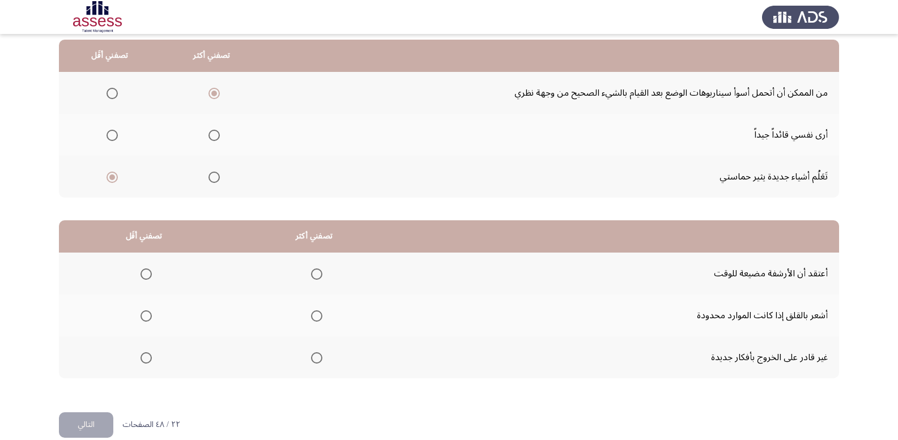
scroll to position [132, 0]
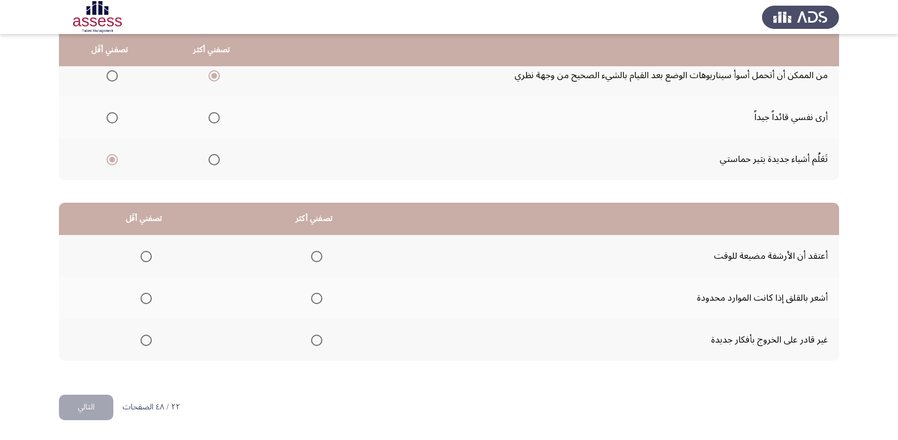
click at [145, 300] on span "Select an option" at bounding box center [146, 298] width 11 height 11
click at [145, 300] on input "Select an option" at bounding box center [146, 298] width 11 height 11
click at [146, 343] on span "Select an option" at bounding box center [146, 340] width 11 height 11
click at [146, 343] on input "Select an option" at bounding box center [146, 340] width 11 height 11
click at [316, 299] on span "Select an option" at bounding box center [316, 298] width 11 height 11
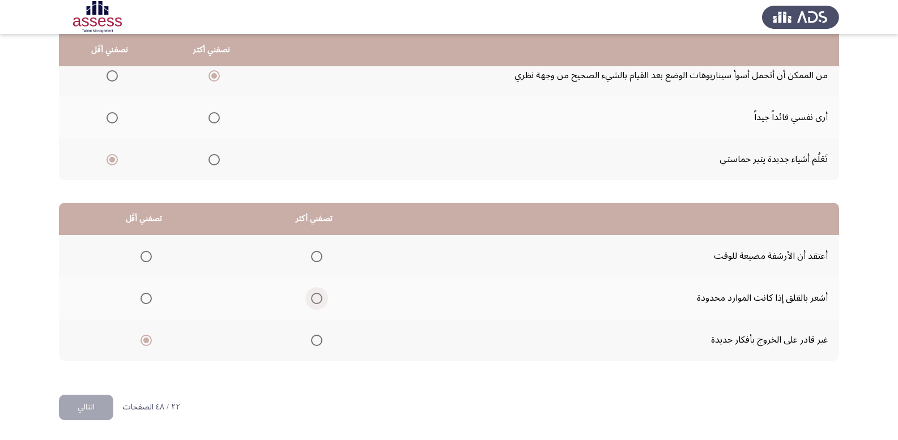
click at [316, 299] on input "Select an option" at bounding box center [316, 298] width 11 height 11
click at [75, 399] on button "التالي" at bounding box center [86, 408] width 54 height 26
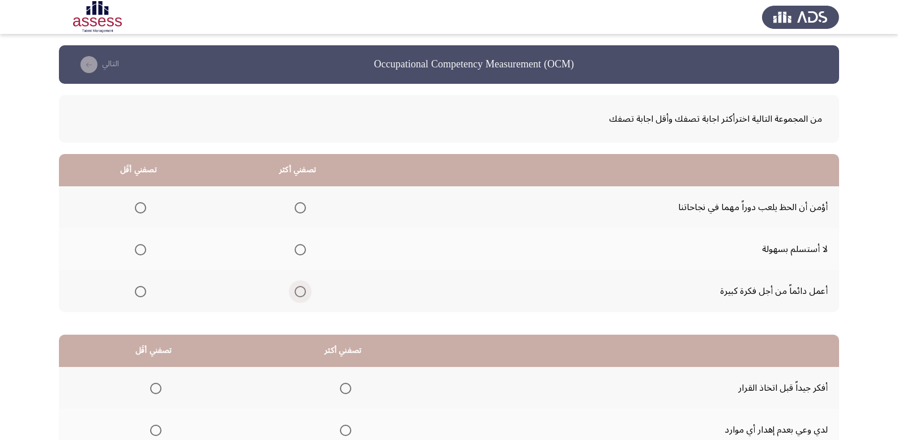
click at [299, 293] on span "Select an option" at bounding box center [300, 291] width 11 height 11
click at [299, 293] on input "Select an option" at bounding box center [300, 291] width 11 height 11
click at [143, 201] on mat-radio-group "Select an option" at bounding box center [138, 207] width 16 height 19
click at [143, 212] on span "Select an option" at bounding box center [140, 207] width 11 height 11
click at [143, 212] on input "Select an option" at bounding box center [140, 207] width 11 height 11
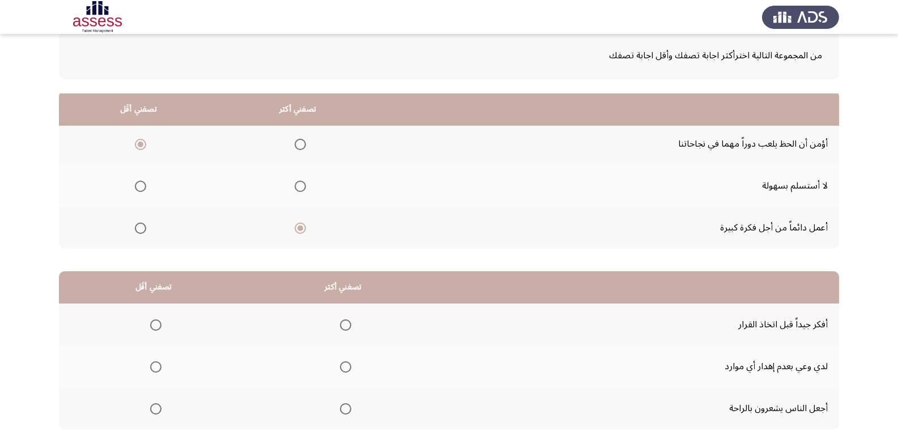
scroll to position [132, 0]
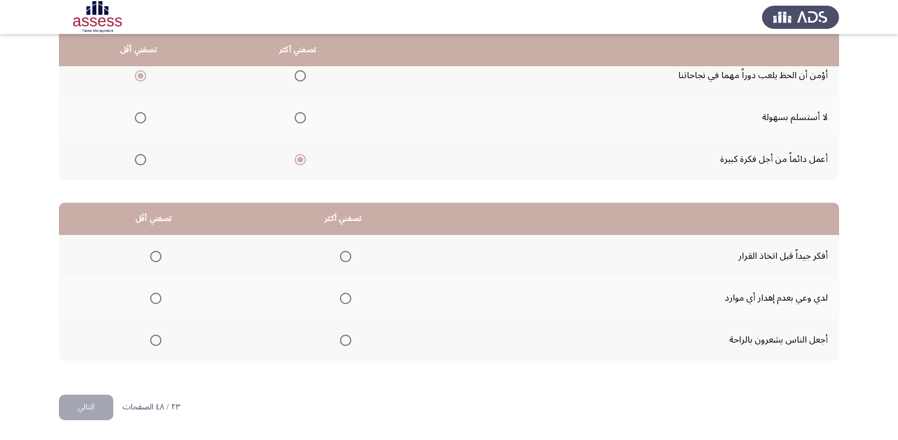
click at [344, 258] on span "Select an option" at bounding box center [345, 256] width 11 height 11
click at [344, 258] on input "Select an option" at bounding box center [345, 256] width 11 height 11
click at [156, 344] on span "Select an option" at bounding box center [155, 340] width 11 height 11
click at [156, 344] on input "Select an option" at bounding box center [155, 340] width 11 height 11
click at [87, 403] on button "التالي" at bounding box center [86, 408] width 54 height 26
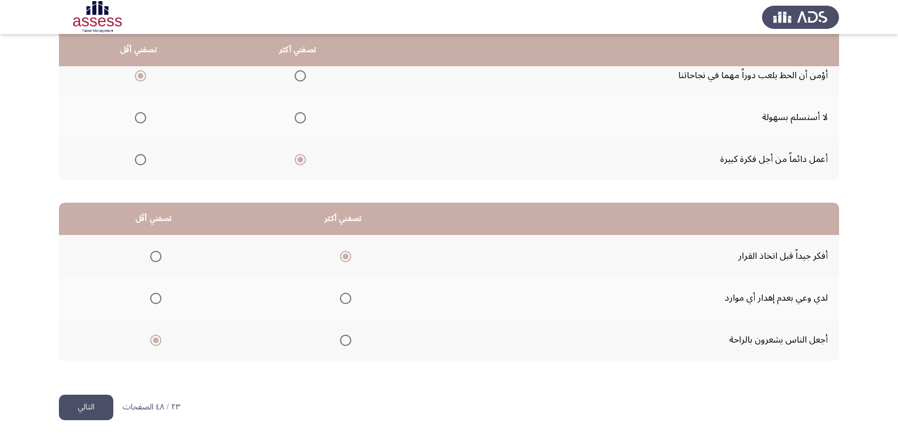
scroll to position [0, 0]
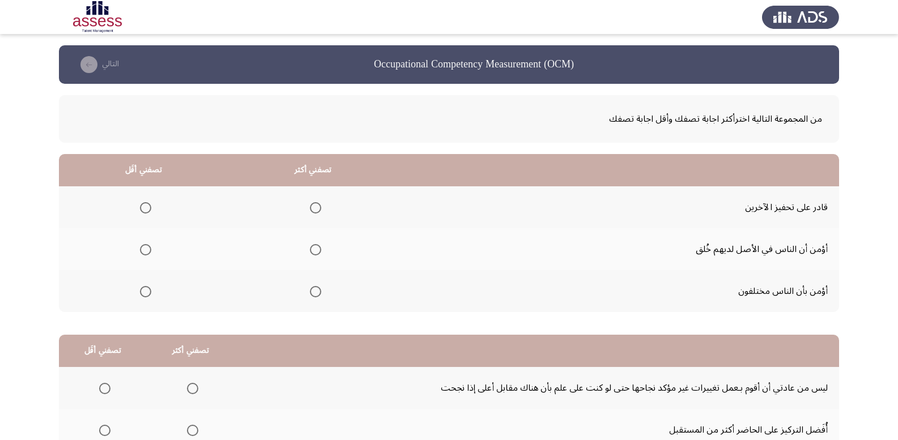
click at [147, 293] on span "Select an option" at bounding box center [145, 291] width 11 height 11
click at [147, 293] on input "Select an option" at bounding box center [145, 291] width 11 height 11
click at [149, 204] on span "Select an option" at bounding box center [145, 207] width 11 height 11
click at [149, 204] on input "Select an option" at bounding box center [145, 207] width 11 height 11
click at [312, 290] on span "Select an option" at bounding box center [315, 291] width 11 height 11
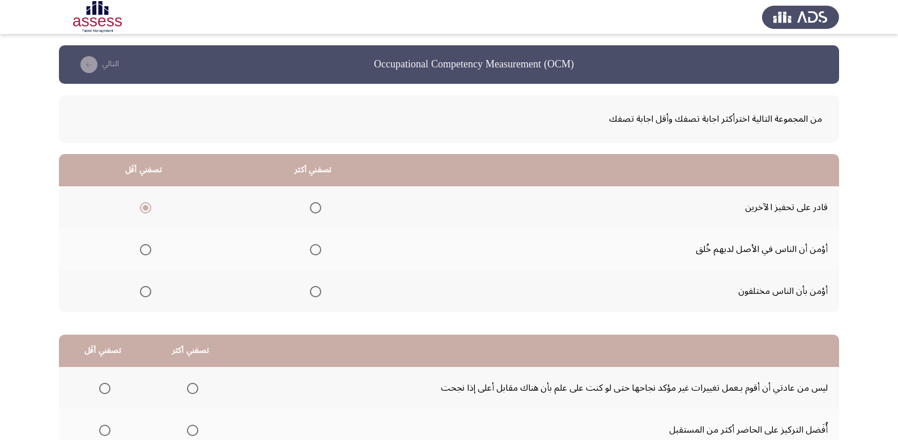
click at [312, 290] on input "Select an option" at bounding box center [315, 291] width 11 height 11
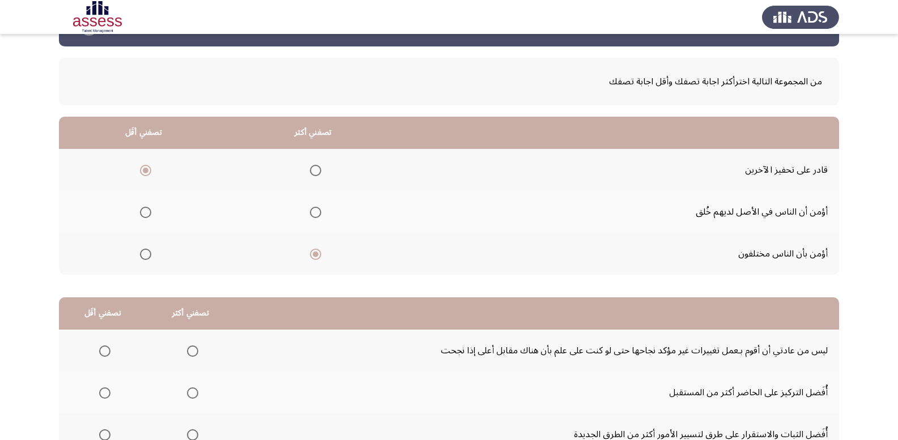
scroll to position [132, 0]
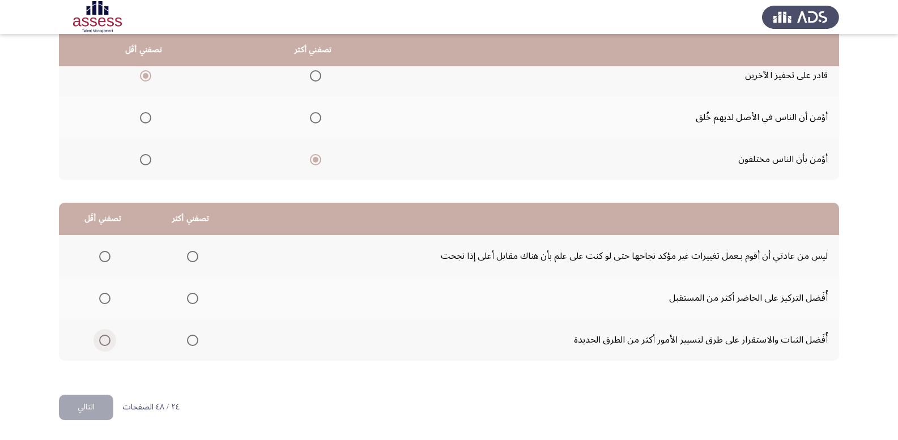
click at [100, 337] on span "Select an option" at bounding box center [104, 340] width 11 height 11
click at [100, 337] on input "Select an option" at bounding box center [104, 340] width 11 height 11
click at [191, 297] on span "Select an option" at bounding box center [192, 298] width 11 height 11
click at [191, 297] on input "Select an option" at bounding box center [192, 298] width 11 height 11
click at [187, 255] on span "Select an option" at bounding box center [192, 256] width 11 height 11
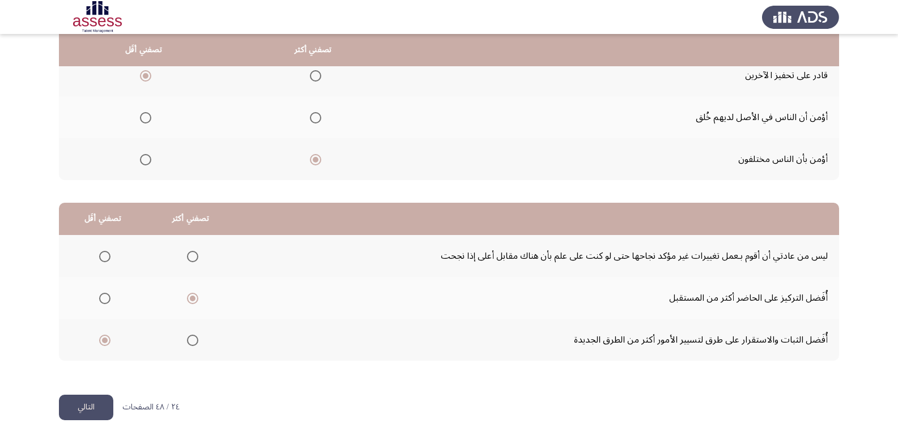
click at [187, 255] on input "Select an option" at bounding box center [192, 256] width 11 height 11
click at [98, 400] on button "التالي" at bounding box center [86, 408] width 54 height 26
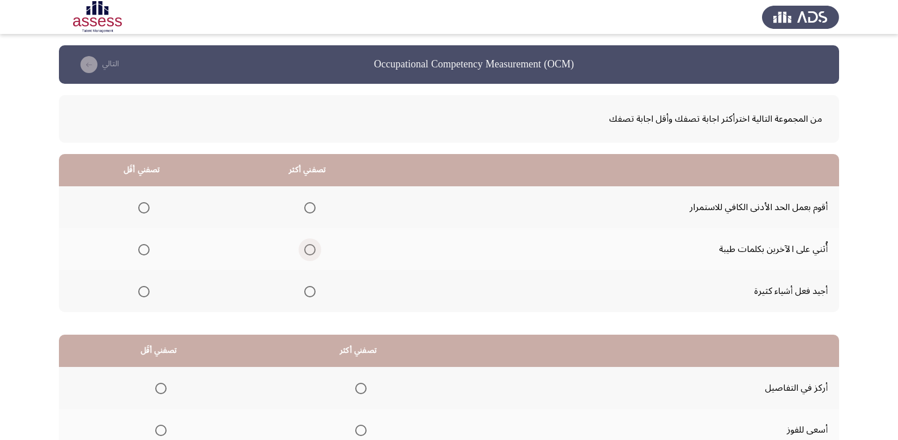
click at [307, 252] on span "Select an option" at bounding box center [309, 249] width 11 height 11
click at [307, 252] on input "Select an option" at bounding box center [309, 249] width 11 height 11
click at [143, 203] on span "Select an option" at bounding box center [143, 207] width 11 height 11
click at [143, 203] on input "Select an option" at bounding box center [143, 207] width 11 height 11
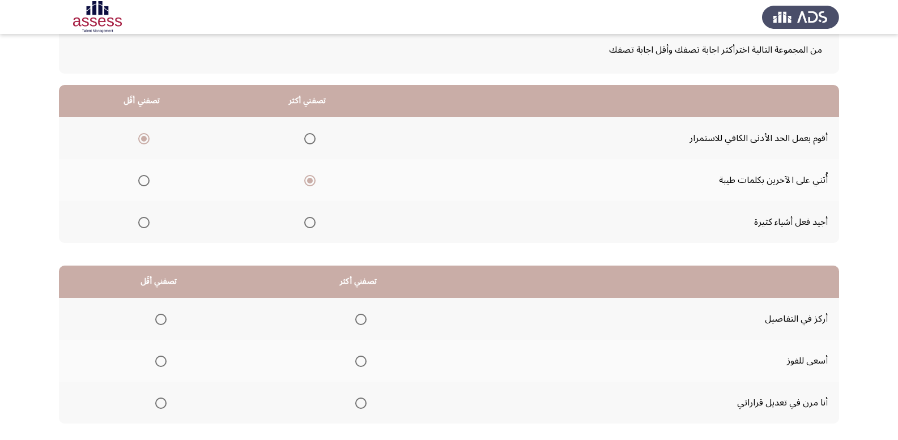
scroll to position [132, 0]
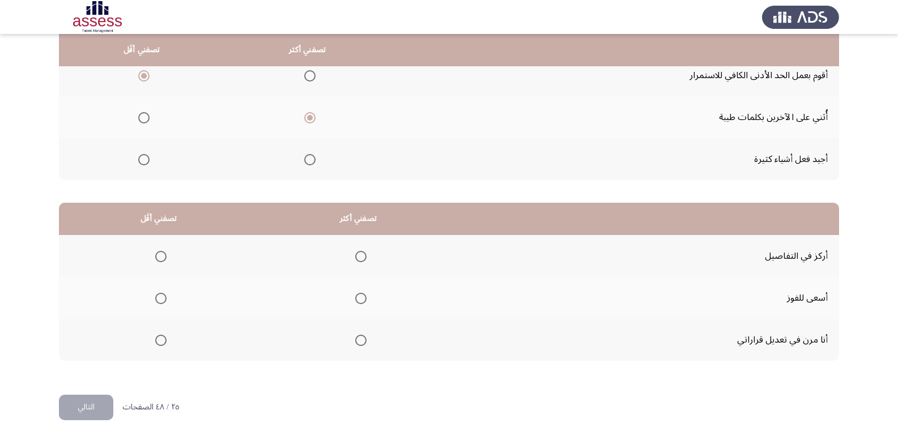
click at [358, 258] on span "Select an option" at bounding box center [360, 256] width 11 height 11
click at [358, 258] on input "Select an option" at bounding box center [360, 256] width 11 height 11
click at [157, 342] on span "Select an option" at bounding box center [160, 340] width 11 height 11
click at [157, 342] on input "Select an option" at bounding box center [160, 340] width 11 height 11
click at [101, 407] on button "التالي" at bounding box center [86, 408] width 54 height 26
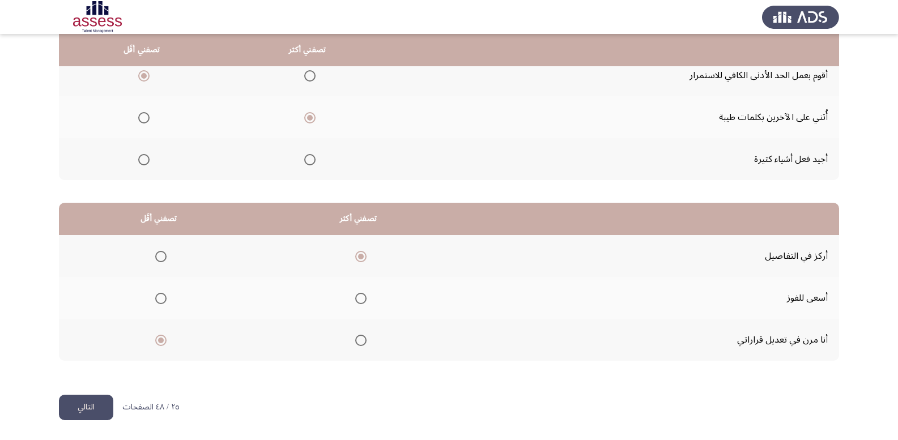
scroll to position [0, 0]
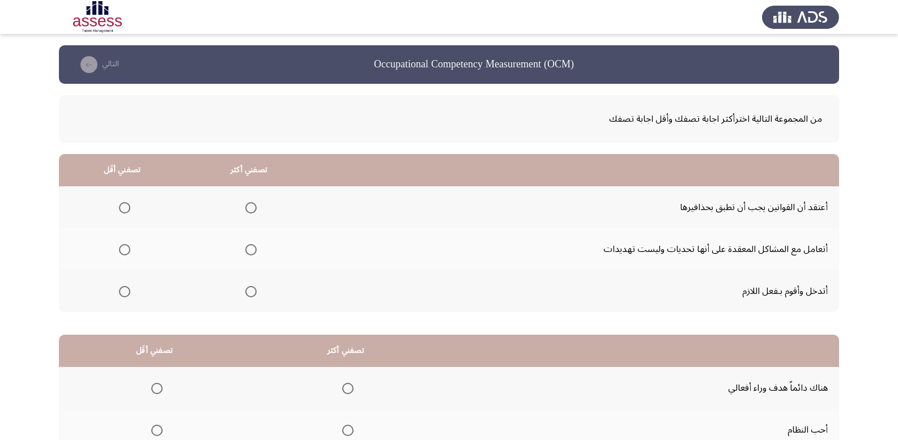
click at [260, 290] on th at bounding box center [249, 291] width 127 height 42
click at [250, 289] on span "Select an option" at bounding box center [250, 291] width 11 height 11
click at [250, 289] on input "Select an option" at bounding box center [250, 291] width 11 height 11
click at [120, 251] on span "Select an option" at bounding box center [124, 249] width 11 height 11
click at [120, 251] on input "Select an option" at bounding box center [124, 249] width 11 height 11
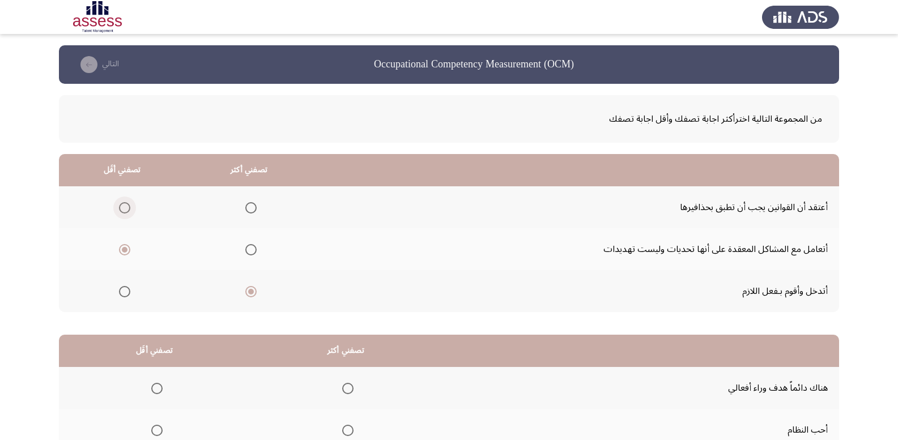
click at [124, 210] on span "Select an option" at bounding box center [124, 207] width 11 height 11
click at [124, 210] on input "Select an option" at bounding box center [124, 207] width 11 height 11
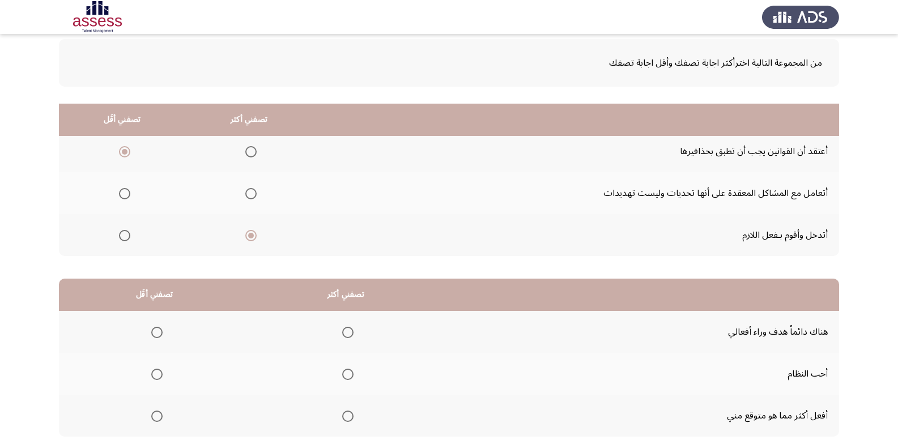
scroll to position [132, 0]
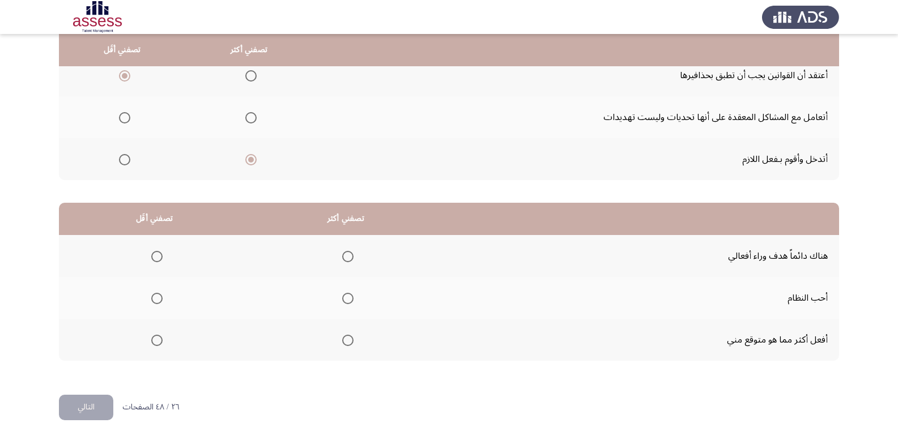
click at [344, 342] on span "Select an option" at bounding box center [347, 340] width 11 height 11
click at [344, 342] on input "Select an option" at bounding box center [347, 340] width 11 height 11
click at [347, 256] on span "Select an option" at bounding box center [347, 256] width 11 height 11
click at [347, 256] on input "Select an option" at bounding box center [347, 256] width 11 height 11
click at [156, 337] on span "Select an option" at bounding box center [156, 340] width 11 height 11
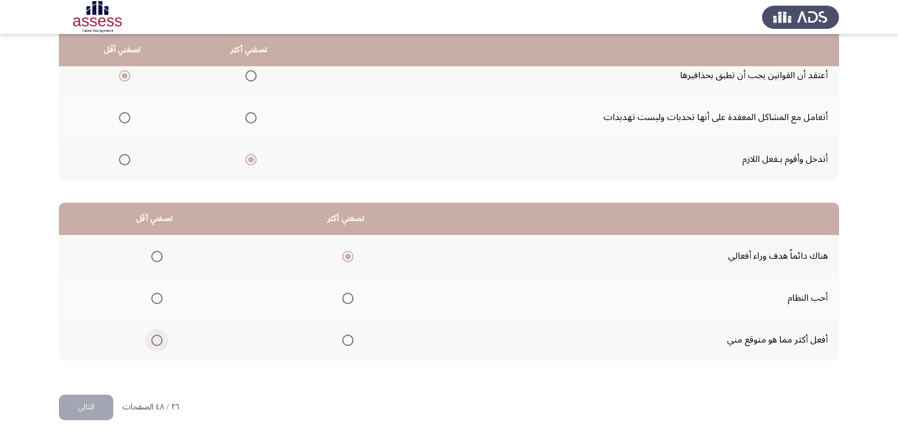
click at [156, 337] on input "Select an option" at bounding box center [156, 340] width 11 height 11
click at [100, 408] on button "التالي" at bounding box center [86, 408] width 54 height 26
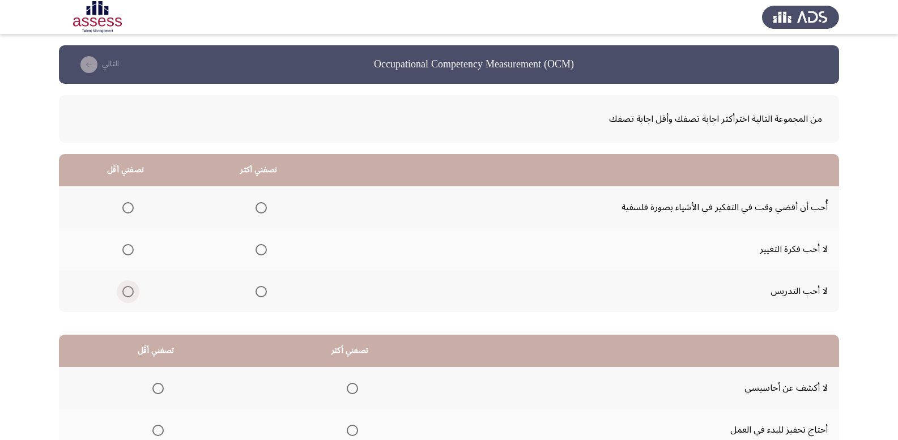
click at [125, 290] on span "Select an option" at bounding box center [127, 291] width 11 height 11
click at [125, 290] on input "Select an option" at bounding box center [127, 291] width 11 height 11
click at [256, 211] on span "Select an option" at bounding box center [261, 207] width 11 height 11
click at [256, 211] on input "Select an option" at bounding box center [261, 207] width 11 height 11
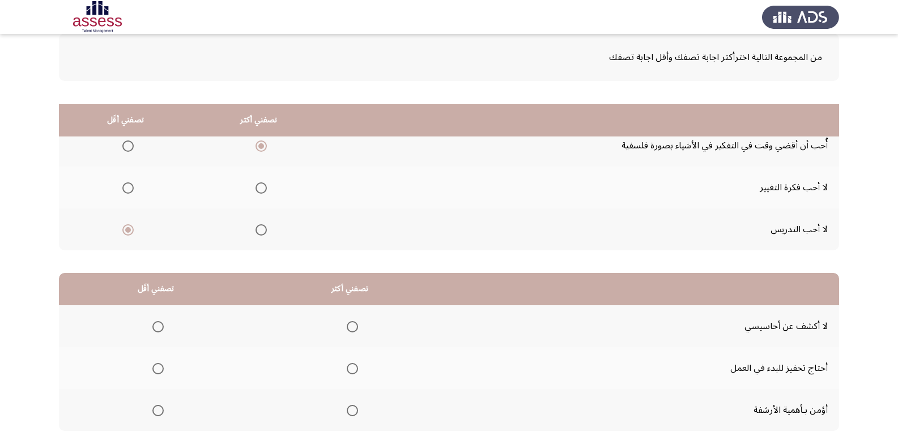
scroll to position [132, 0]
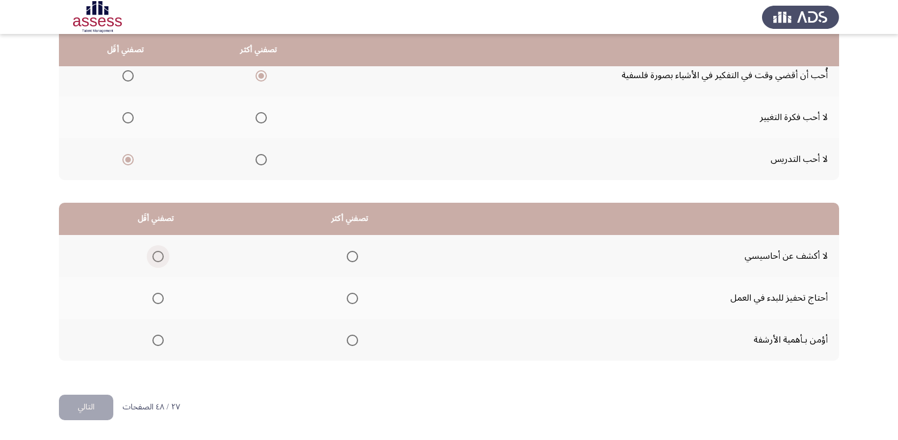
click at [162, 256] on span "Select an option" at bounding box center [157, 256] width 11 height 11
click at [162, 256] on input "Select an option" at bounding box center [157, 256] width 11 height 11
click at [347, 302] on span "Select an option" at bounding box center [352, 298] width 11 height 11
click at [347, 302] on input "Select an option" at bounding box center [352, 298] width 11 height 11
click at [63, 412] on button "التالي" at bounding box center [86, 408] width 54 height 26
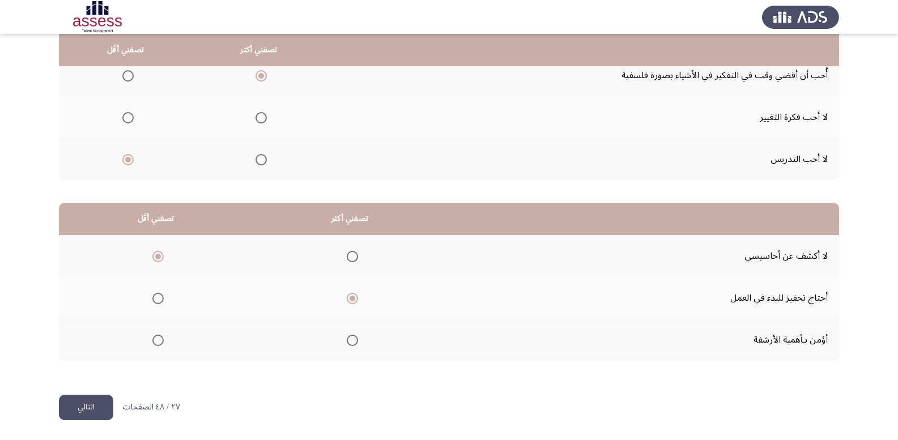
scroll to position [0, 0]
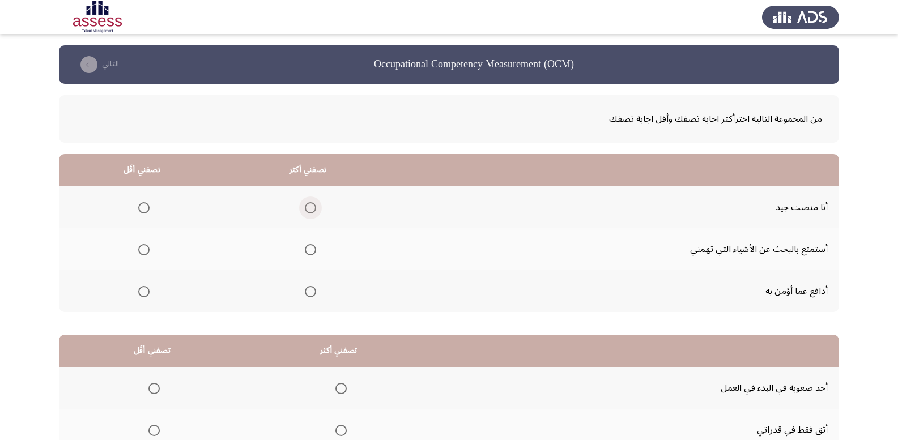
click at [305, 206] on span "Select an option" at bounding box center [310, 207] width 11 height 11
click at [305, 206] on input "Select an option" at bounding box center [310, 207] width 11 height 11
click at [138, 247] on span "Select an option" at bounding box center [143, 249] width 11 height 11
click at [138, 247] on input "Select an option" at bounding box center [143, 249] width 11 height 11
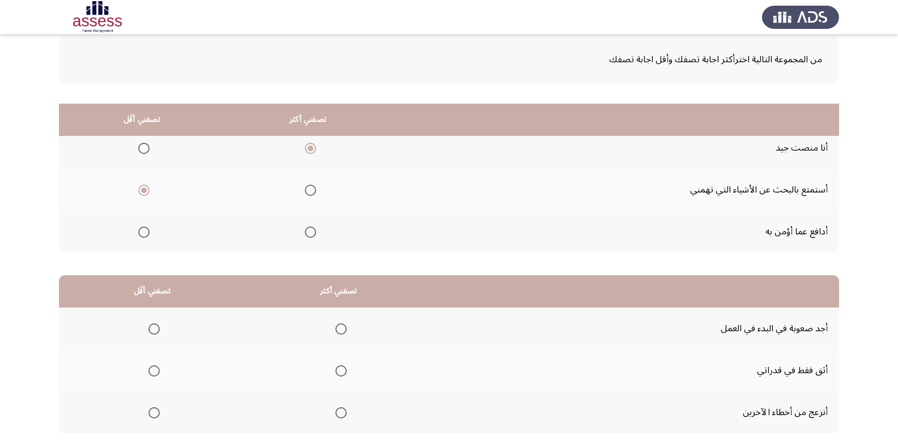
scroll to position [132, 0]
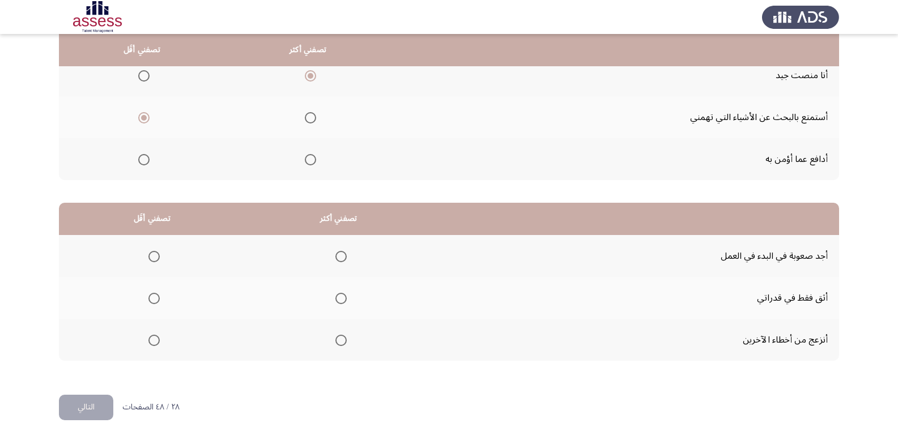
click at [156, 345] on span "Select an option" at bounding box center [154, 340] width 11 height 11
click at [156, 345] on input "Select an option" at bounding box center [154, 340] width 11 height 11
click at [152, 255] on span "Select an option" at bounding box center [154, 256] width 11 height 11
click at [152, 255] on input "Select an option" at bounding box center [154, 256] width 11 height 11
click at [336, 296] on span "Select an option" at bounding box center [341, 298] width 11 height 11
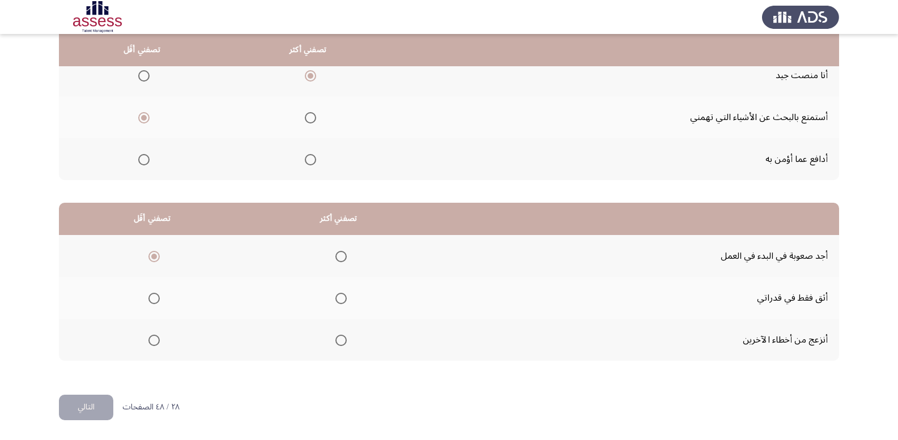
click at [336, 296] on input "Select an option" at bounding box center [341, 298] width 11 height 11
click at [84, 398] on button "التالي" at bounding box center [86, 408] width 54 height 26
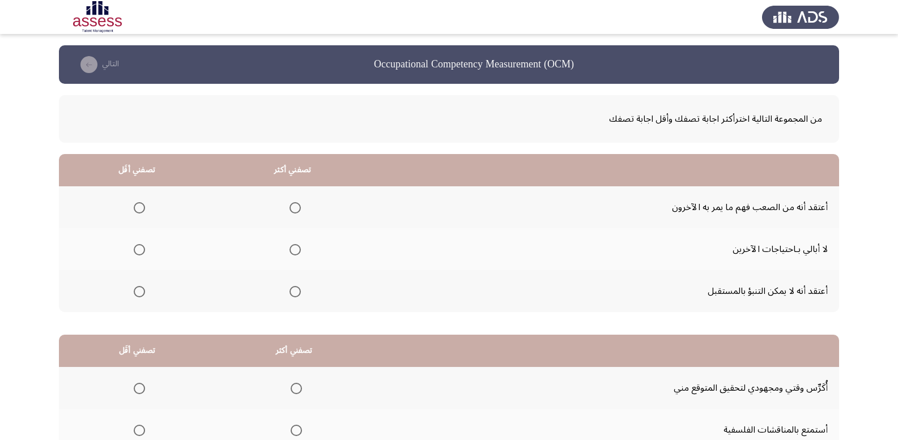
click at [141, 290] on span "Select an option" at bounding box center [139, 291] width 11 height 11
click at [141, 290] on input "Select an option" at bounding box center [139, 291] width 11 height 11
click at [137, 252] on span "Select an option" at bounding box center [139, 249] width 11 height 11
click at [137, 252] on input "Select an option" at bounding box center [139, 249] width 11 height 11
click at [297, 209] on span "Select an option" at bounding box center [295, 207] width 11 height 11
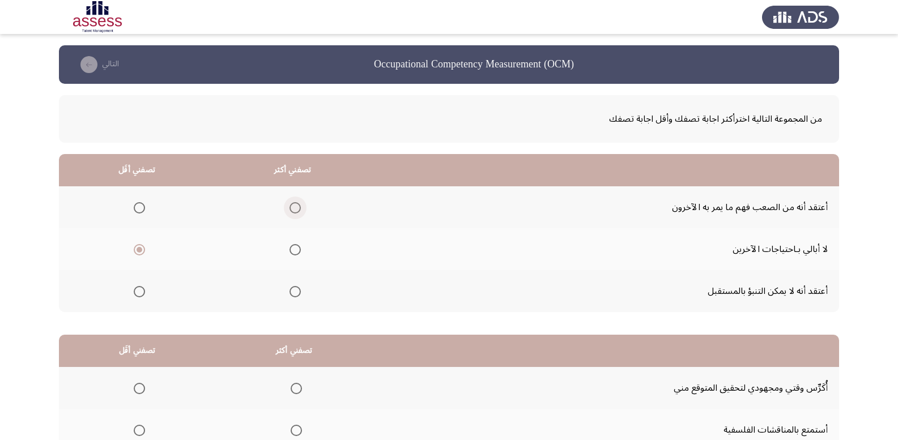
click at [297, 209] on input "Select an option" at bounding box center [295, 207] width 11 height 11
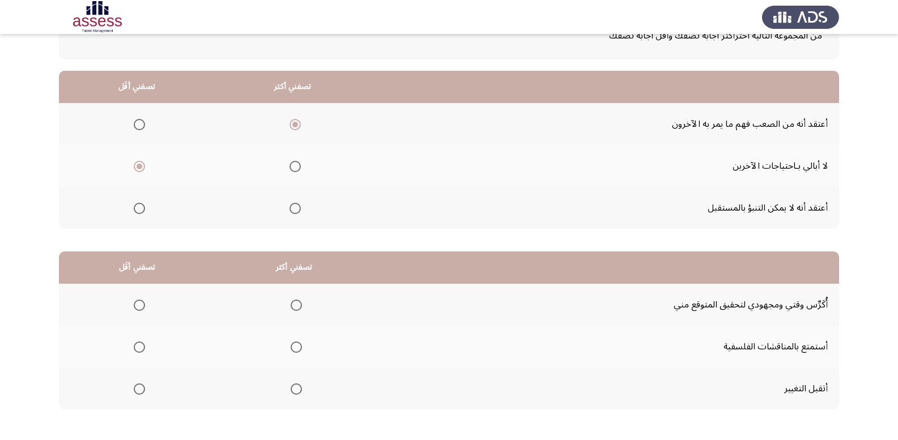
scroll to position [132, 0]
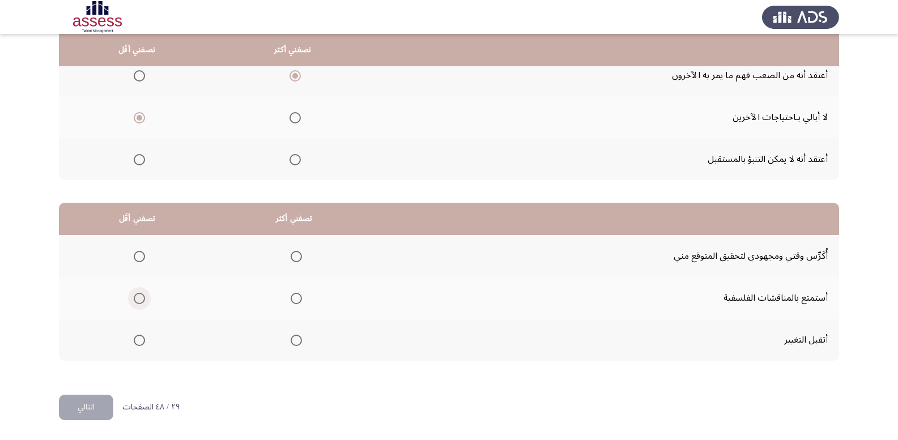
click at [138, 300] on span "Select an option" at bounding box center [139, 298] width 11 height 11
click at [138, 300] on input "Select an option" at bounding box center [139, 298] width 11 height 11
click at [298, 255] on span "Select an option" at bounding box center [296, 256] width 11 height 11
click at [298, 255] on input "Select an option" at bounding box center [296, 256] width 11 height 11
click at [86, 397] on button "التالي" at bounding box center [86, 408] width 54 height 26
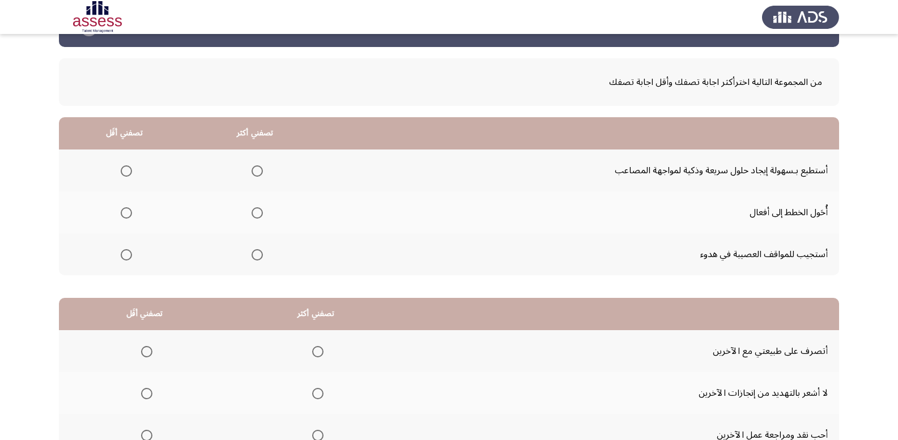
scroll to position [57, 0]
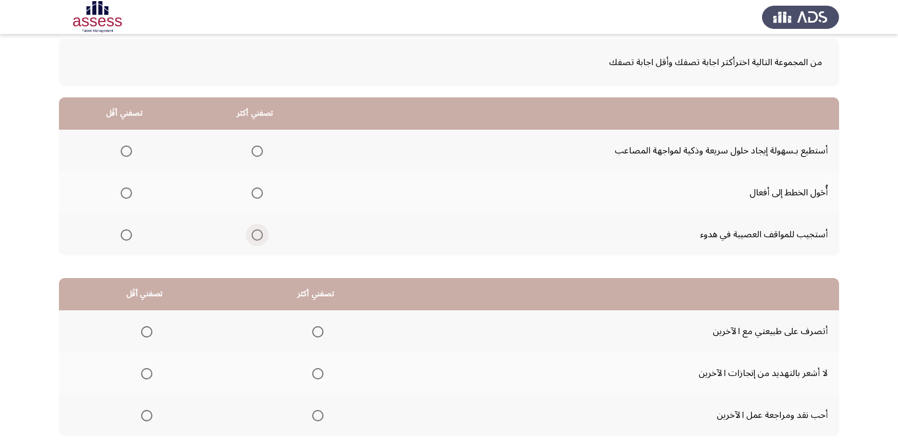
click at [252, 237] on span "Select an option" at bounding box center [257, 235] width 11 height 11
click at [252, 237] on input "Select an option" at bounding box center [257, 235] width 11 height 11
click at [252, 151] on span "Select an option" at bounding box center [257, 151] width 11 height 11
click at [252, 151] on input "Select an option" at bounding box center [257, 151] width 11 height 11
click at [255, 239] on span "Select an option" at bounding box center [257, 235] width 11 height 11
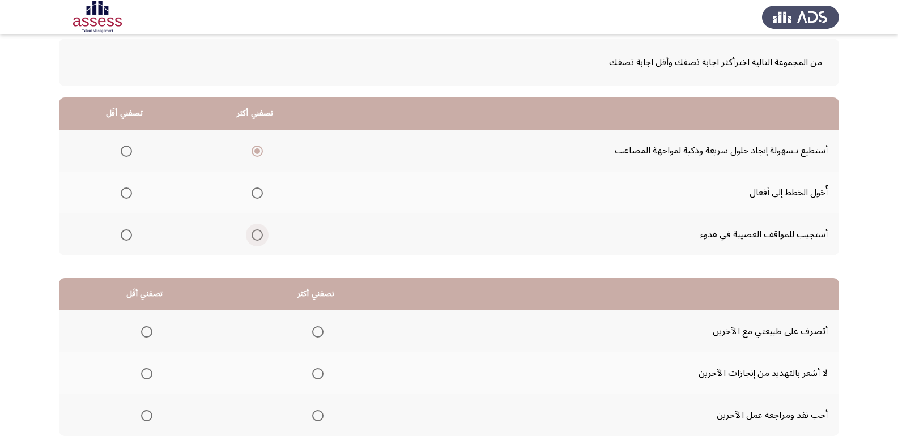
click at [255, 239] on input "Select an option" at bounding box center [257, 235] width 11 height 11
click at [124, 152] on span "Select an option" at bounding box center [126, 151] width 11 height 11
click at [124, 152] on input "Select an option" at bounding box center [126, 151] width 11 height 11
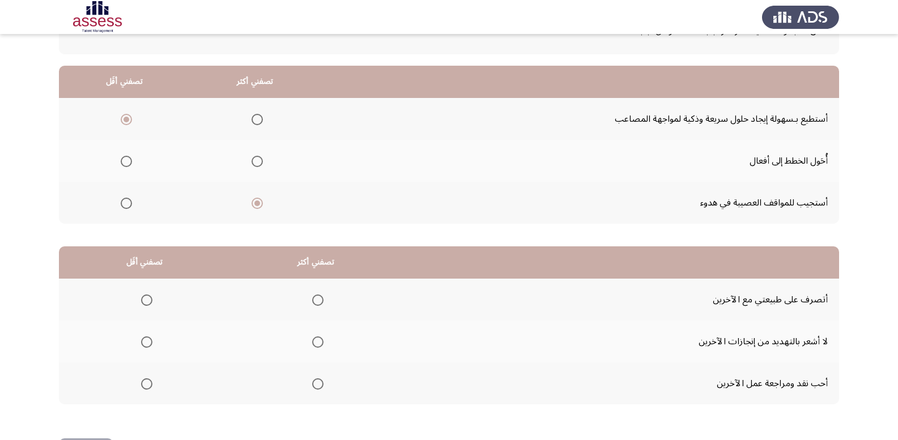
scroll to position [132, 0]
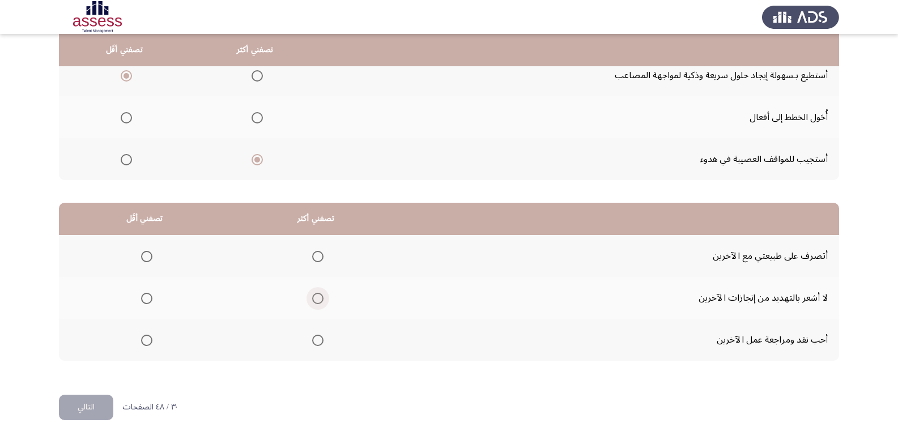
click at [315, 300] on span "Select an option" at bounding box center [317, 298] width 11 height 11
click at [315, 300] on input "Select an option" at bounding box center [317, 298] width 11 height 11
click at [146, 342] on span "Select an option" at bounding box center [146, 340] width 11 height 11
click at [146, 342] on input "Select an option" at bounding box center [146, 340] width 11 height 11
click at [57, 406] on html "Occupational Competency Measurement (OCM) التالي من المجموعة التالية اخترأكثر ا…" at bounding box center [449, 154] width 898 height 572
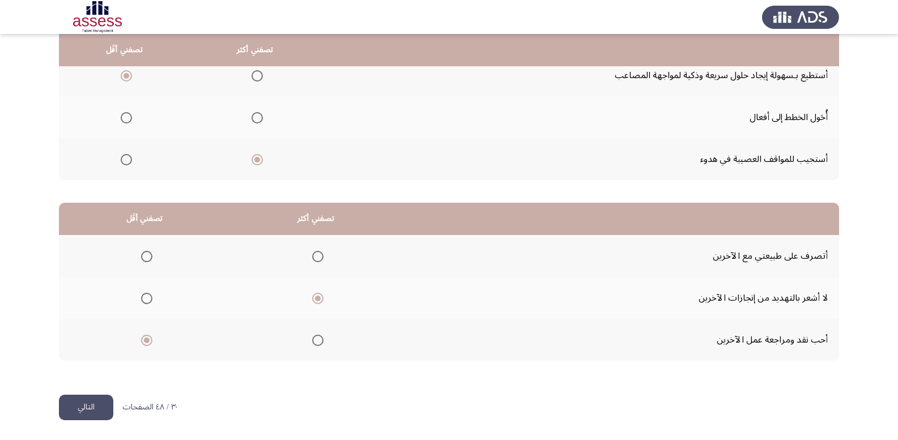
click at [79, 407] on button "التالي" at bounding box center [86, 408] width 54 height 26
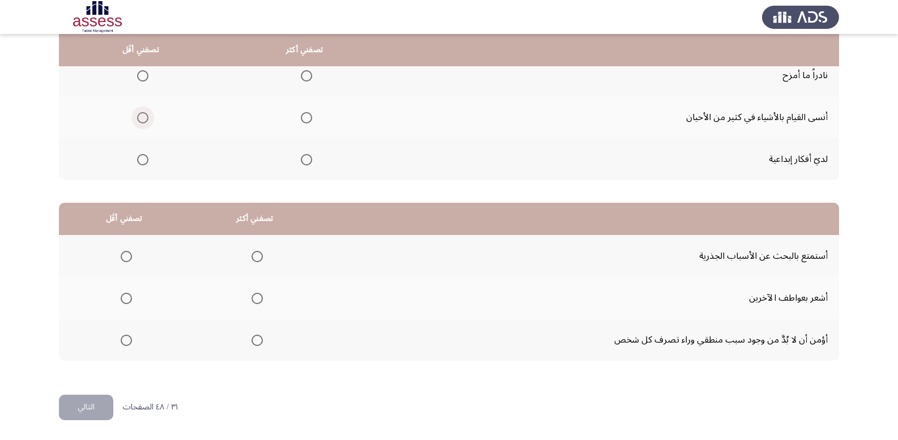
click at [148, 117] on span "Select an option" at bounding box center [142, 117] width 11 height 11
click at [148, 117] on input "Select an option" at bounding box center [142, 117] width 11 height 11
click at [304, 163] on span "Select an option" at bounding box center [306, 159] width 11 height 11
click at [304, 163] on input "Select an option" at bounding box center [306, 159] width 11 height 11
click at [255, 341] on span "Select an option" at bounding box center [257, 340] width 11 height 11
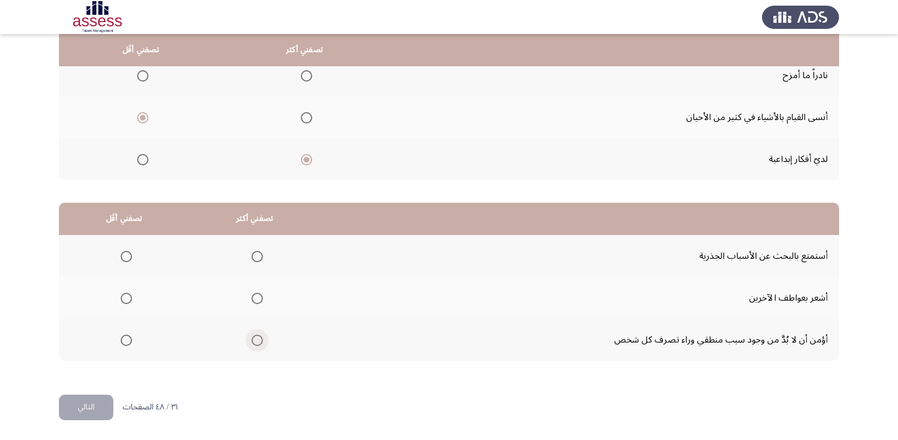
click at [255, 341] on input "Select an option" at bounding box center [257, 340] width 11 height 11
click at [125, 295] on span "Select an option" at bounding box center [126, 298] width 11 height 11
click at [125, 295] on input "Select an option" at bounding box center [126, 298] width 11 height 11
click at [88, 400] on button "التالي" at bounding box center [86, 408] width 54 height 26
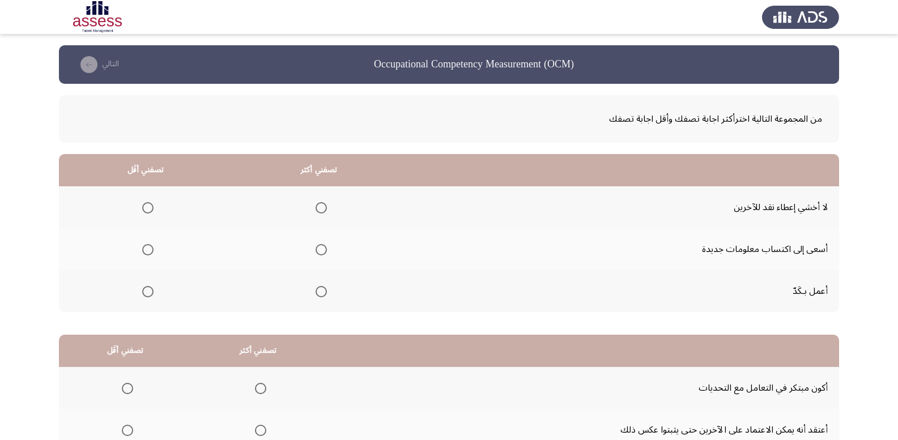
click at [150, 207] on span "Select an option" at bounding box center [147, 207] width 11 height 11
click at [150, 207] on input "Select an option" at bounding box center [147, 207] width 11 height 11
click at [320, 245] on span "Select an option" at bounding box center [321, 249] width 11 height 11
click at [320, 245] on input "Select an option" at bounding box center [321, 249] width 11 height 11
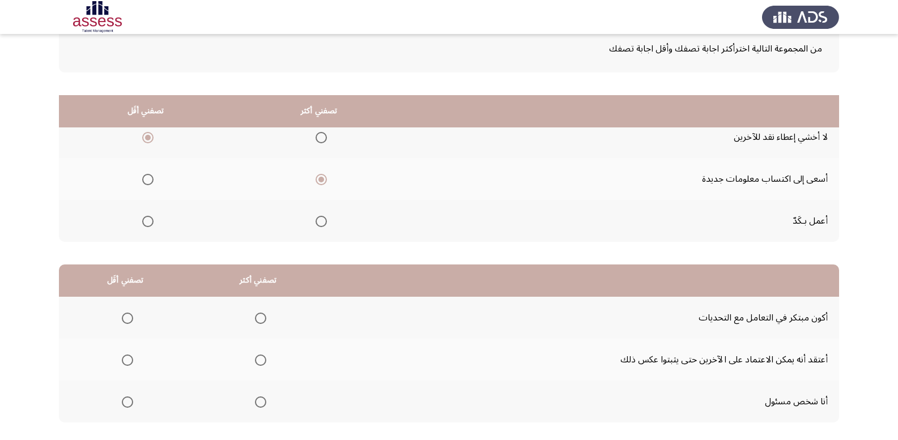
scroll to position [132, 0]
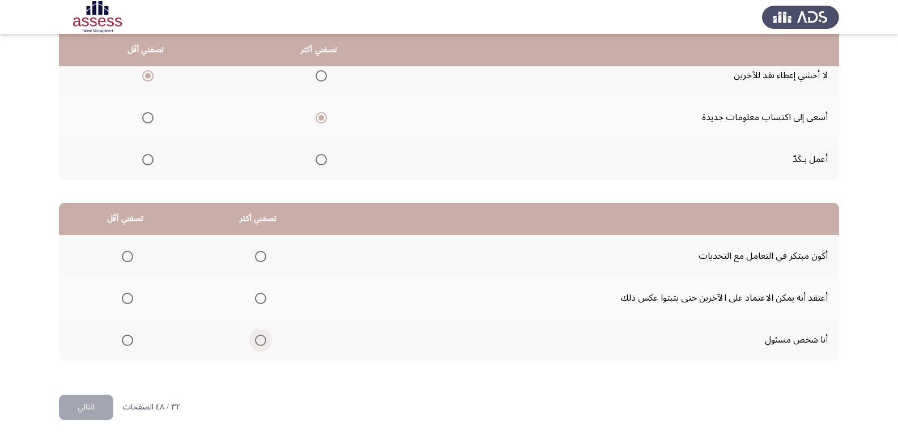
click at [256, 340] on span "Select an option" at bounding box center [260, 340] width 11 height 11
click at [256, 340] on input "Select an option" at bounding box center [260, 340] width 11 height 11
click at [130, 299] on span "Select an option" at bounding box center [127, 298] width 11 height 11
click at [130, 299] on input "Select an option" at bounding box center [127, 298] width 11 height 11
click at [84, 408] on button "التالي" at bounding box center [86, 408] width 54 height 26
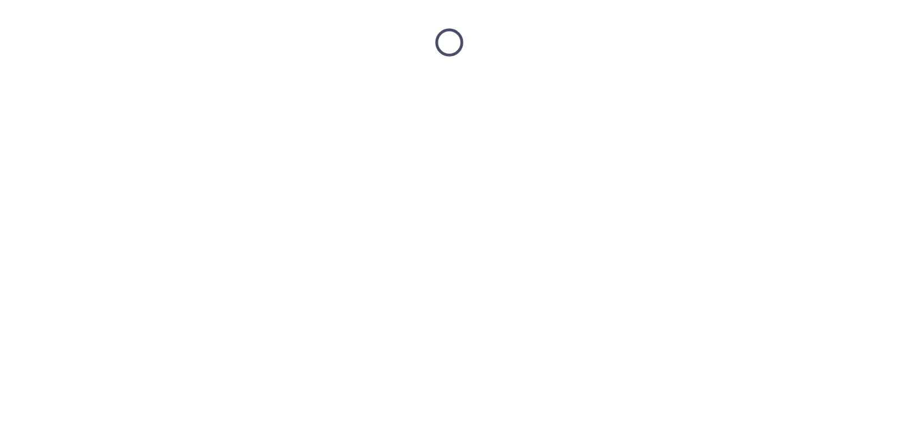
scroll to position [0, 0]
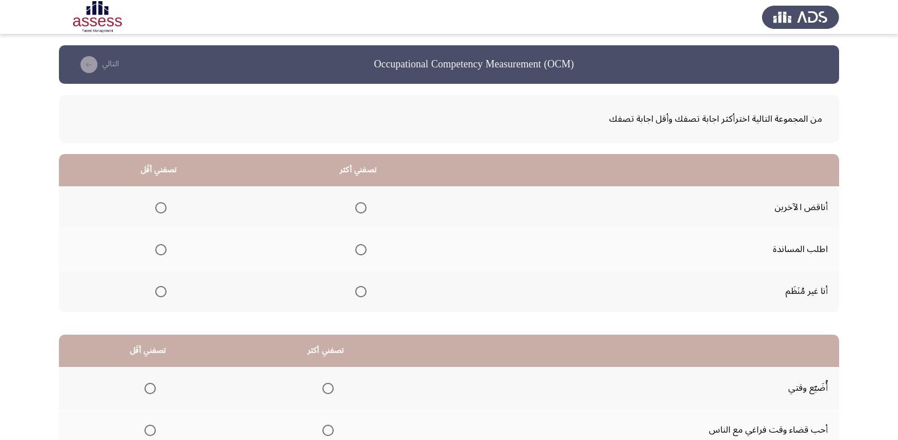
click at [159, 205] on span "Select an option" at bounding box center [160, 207] width 11 height 11
click at [159, 205] on input "Select an option" at bounding box center [160, 207] width 11 height 11
click at [365, 247] on th at bounding box center [358, 249] width 200 height 42
click at [355, 253] on span "Select an option" at bounding box center [360, 249] width 11 height 11
click at [355, 253] on input "Select an option" at bounding box center [360, 249] width 11 height 11
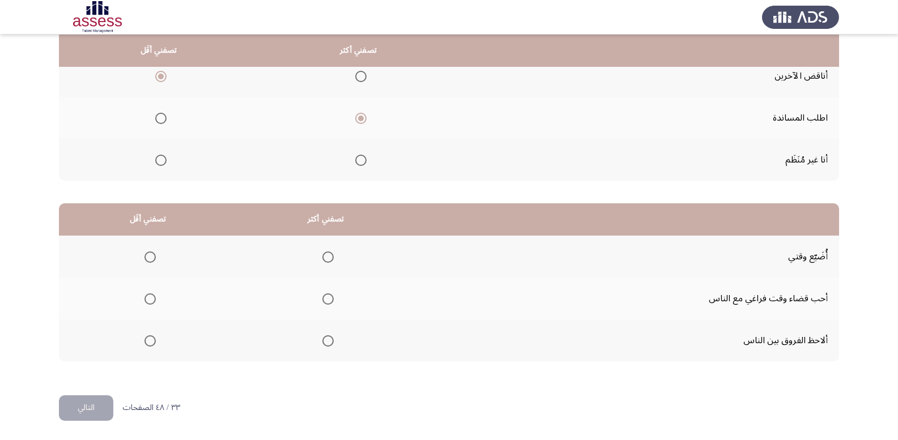
scroll to position [132, 0]
click at [323, 340] on span "Select an option" at bounding box center [328, 340] width 11 height 11
click at [323, 340] on input "Select an option" at bounding box center [328, 340] width 11 height 11
click at [150, 258] on span "Select an option" at bounding box center [150, 256] width 11 height 11
click at [150, 258] on input "Select an option" at bounding box center [150, 256] width 11 height 11
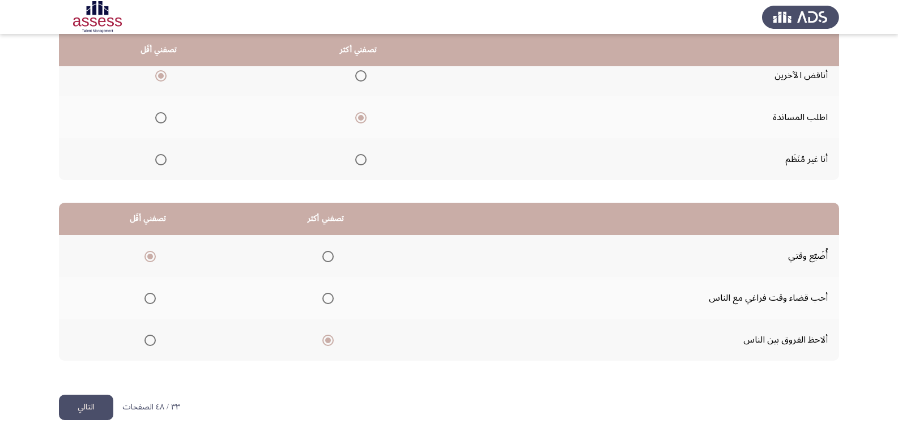
click at [87, 410] on button "التالي" at bounding box center [86, 408] width 54 height 26
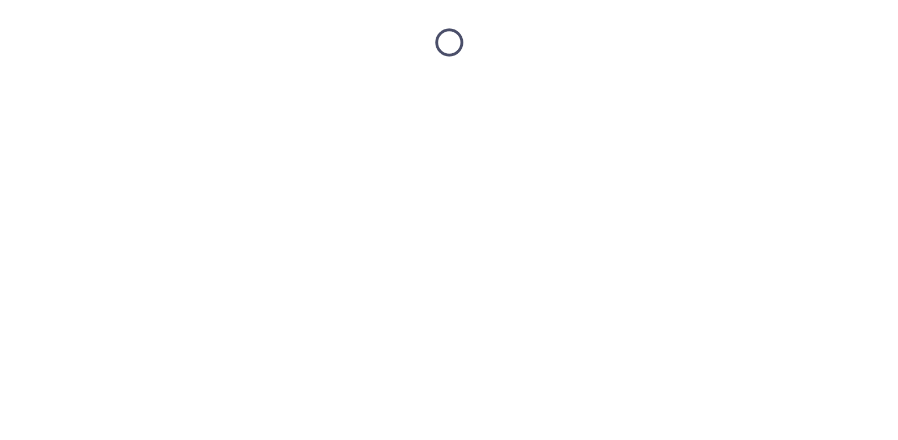
scroll to position [0, 0]
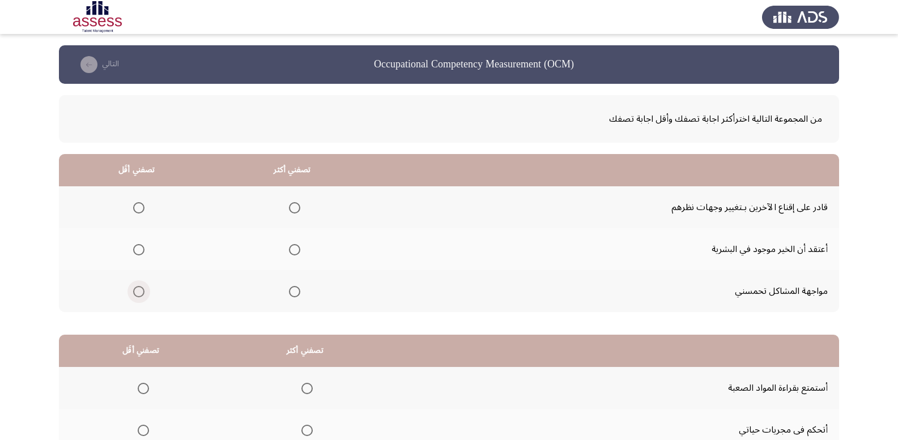
click at [137, 295] on span "Select an option" at bounding box center [138, 291] width 11 height 11
click at [137, 295] on input "Select an option" at bounding box center [138, 291] width 11 height 11
click at [295, 253] on span "Select an option" at bounding box center [294, 249] width 11 height 11
click at [295, 253] on input "Select an option" at bounding box center [294, 249] width 11 height 11
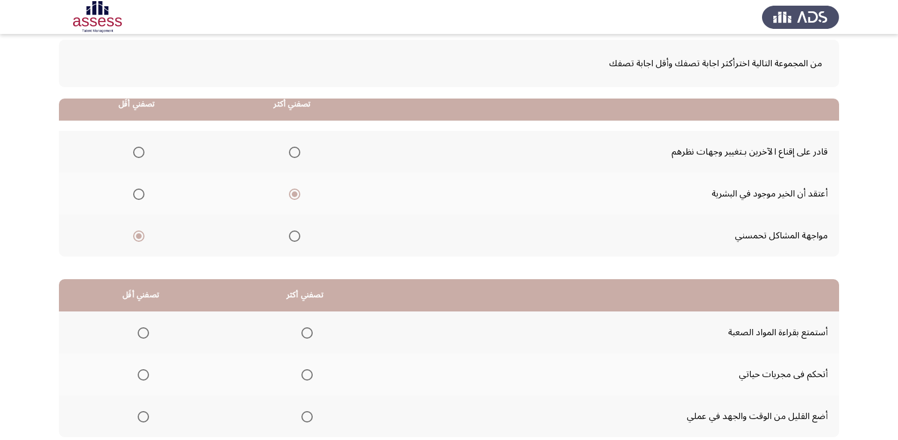
scroll to position [132, 0]
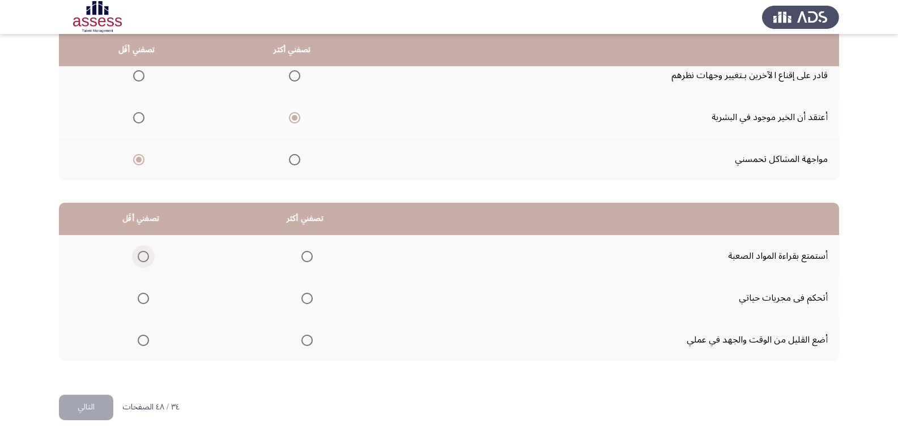
click at [141, 260] on span "Select an option" at bounding box center [143, 256] width 11 height 11
click at [141, 260] on input "Select an option" at bounding box center [143, 256] width 11 height 11
click at [308, 304] on mat-radio-group "Select an option" at bounding box center [305, 298] width 16 height 19
click at [308, 298] on span "Select an option" at bounding box center [307, 298] width 11 height 11
click at [308, 298] on input "Select an option" at bounding box center [307, 298] width 11 height 11
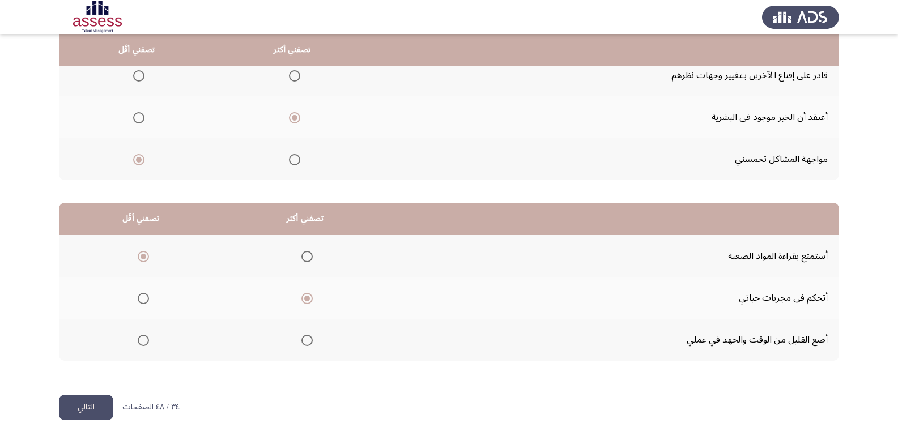
click at [141, 341] on span "Select an option" at bounding box center [143, 340] width 11 height 11
click at [141, 341] on input "Select an option" at bounding box center [143, 340] width 11 height 11
click at [101, 406] on button "التالي" at bounding box center [86, 408] width 54 height 26
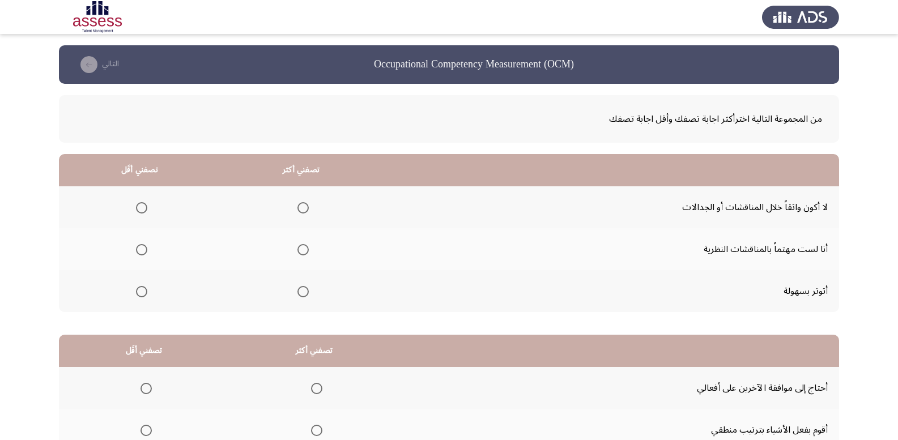
click at [139, 209] on span "Select an option" at bounding box center [141, 207] width 11 height 11
click at [139, 209] on input "Select an option" at bounding box center [141, 207] width 11 height 11
click at [304, 249] on span "Select an option" at bounding box center [303, 249] width 11 height 11
click at [304, 249] on input "Select an option" at bounding box center [303, 249] width 11 height 11
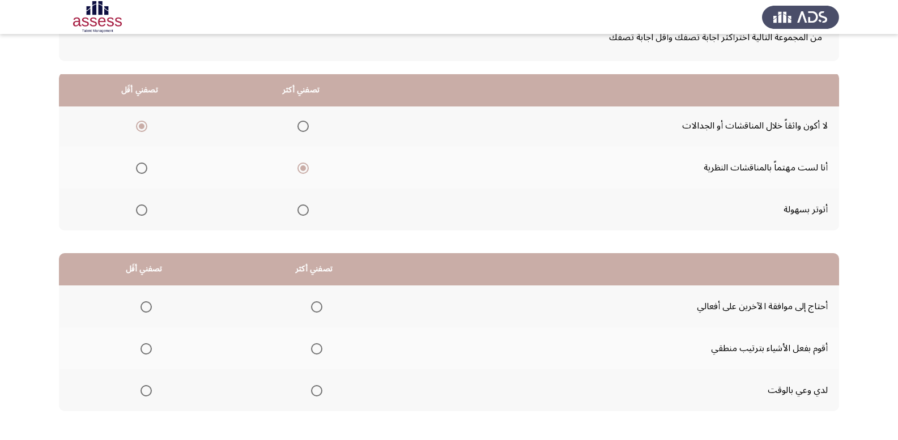
scroll to position [132, 0]
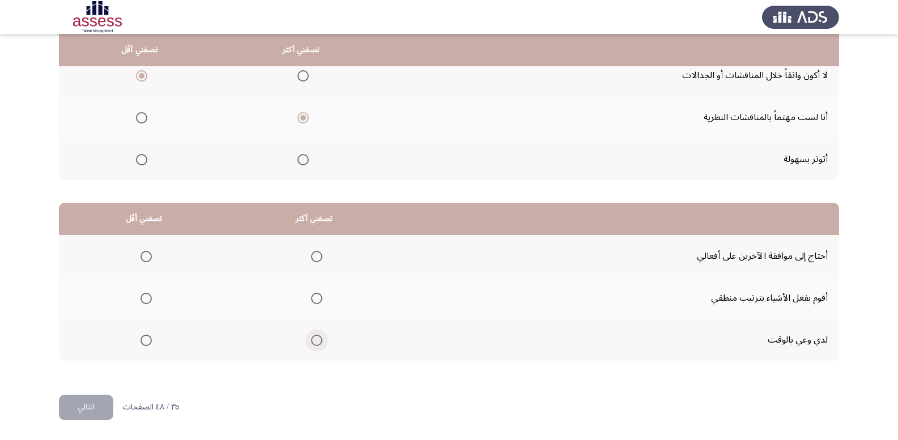
click at [316, 341] on span "Select an option" at bounding box center [316, 340] width 11 height 11
click at [316, 341] on input "Select an option" at bounding box center [316, 340] width 11 height 11
click at [149, 260] on span "Select an option" at bounding box center [146, 256] width 11 height 11
click at [149, 260] on input "Select an option" at bounding box center [146, 256] width 11 height 11
click at [98, 414] on button "التالي" at bounding box center [86, 408] width 54 height 26
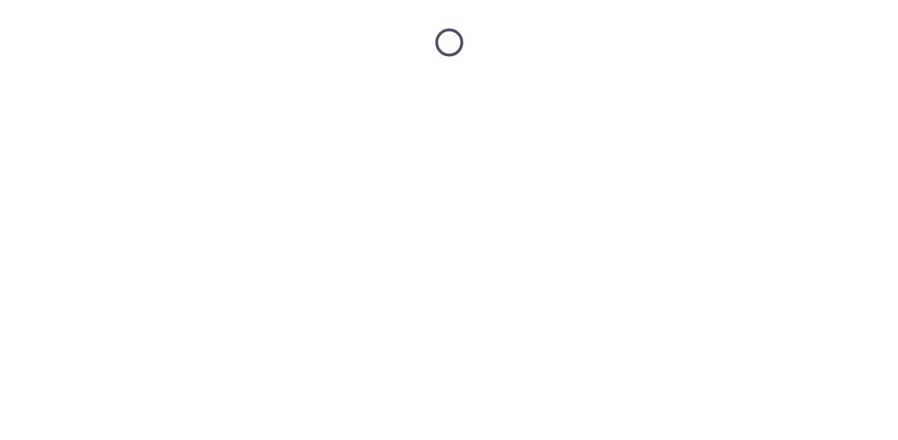
scroll to position [0, 0]
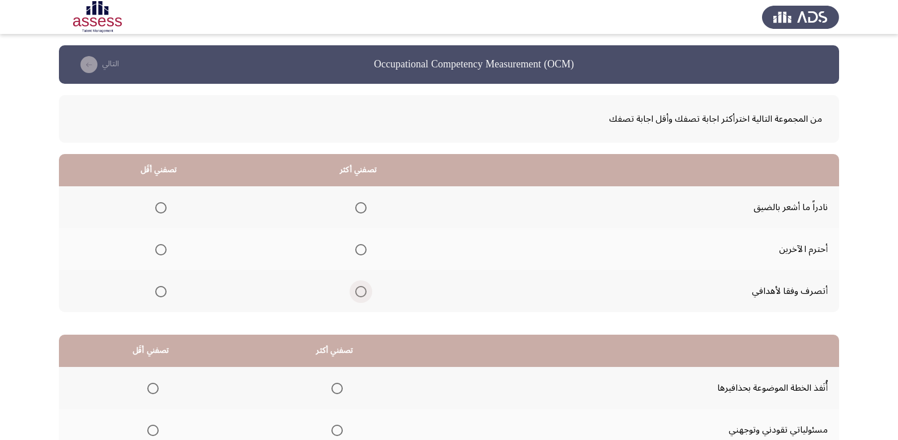
click at [361, 292] on span "Select an option" at bounding box center [361, 292] width 0 height 0
click at [358, 291] on input "Select an option" at bounding box center [360, 291] width 11 height 11
click at [163, 204] on span "Select an option" at bounding box center [160, 207] width 11 height 11
click at [163, 204] on input "Select an option" at bounding box center [160, 207] width 11 height 11
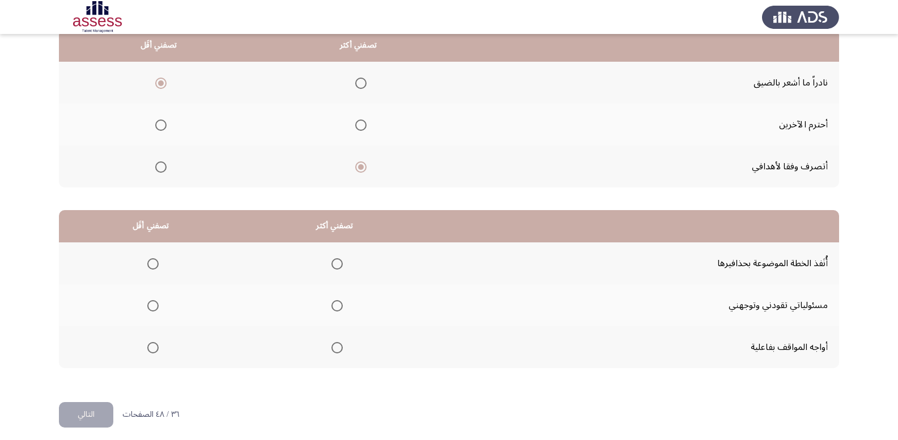
scroll to position [132, 0]
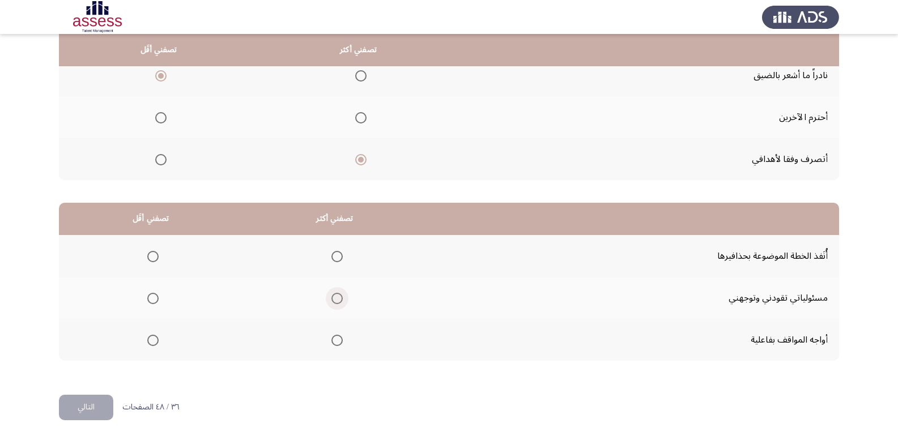
click at [332, 296] on span "Select an option" at bounding box center [337, 298] width 11 height 11
click at [332, 296] on input "Select an option" at bounding box center [337, 298] width 11 height 11
click at [150, 257] on span "Select an option" at bounding box center [152, 256] width 11 height 11
click at [150, 257] on input "Select an option" at bounding box center [152, 256] width 11 height 11
click at [75, 402] on button "التالي" at bounding box center [86, 408] width 54 height 26
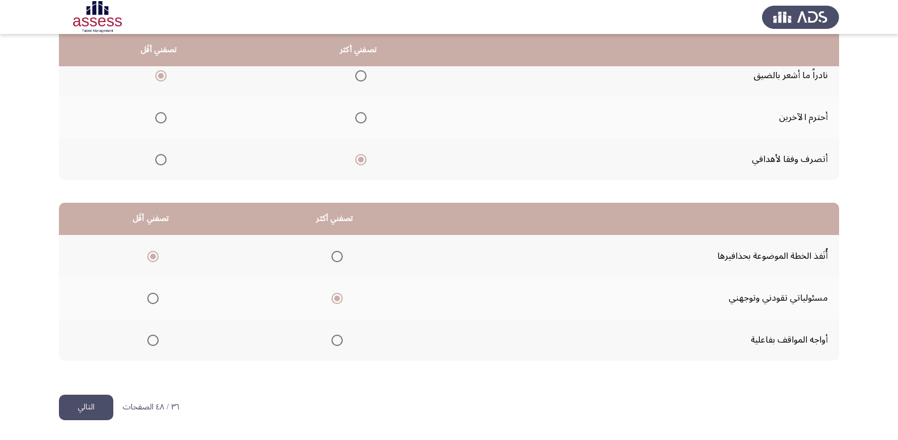
scroll to position [0, 0]
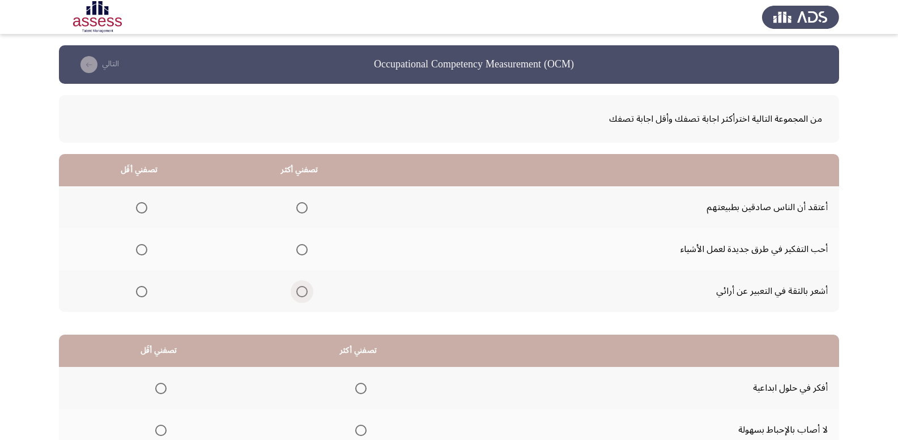
click at [299, 294] on span "Select an option" at bounding box center [301, 291] width 11 height 11
click at [299, 294] on input "Select an option" at bounding box center [301, 291] width 11 height 11
click at [142, 206] on span "Select an option" at bounding box center [141, 207] width 11 height 11
click at [142, 206] on input "Select an option" at bounding box center [141, 207] width 11 height 11
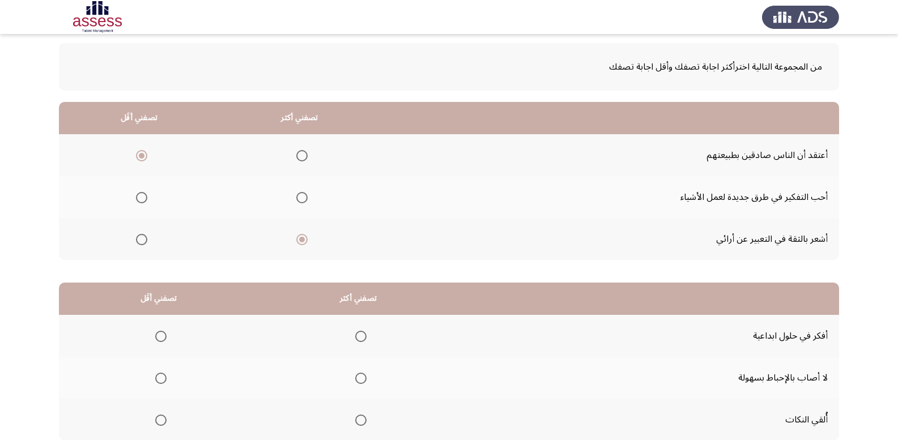
scroll to position [132, 0]
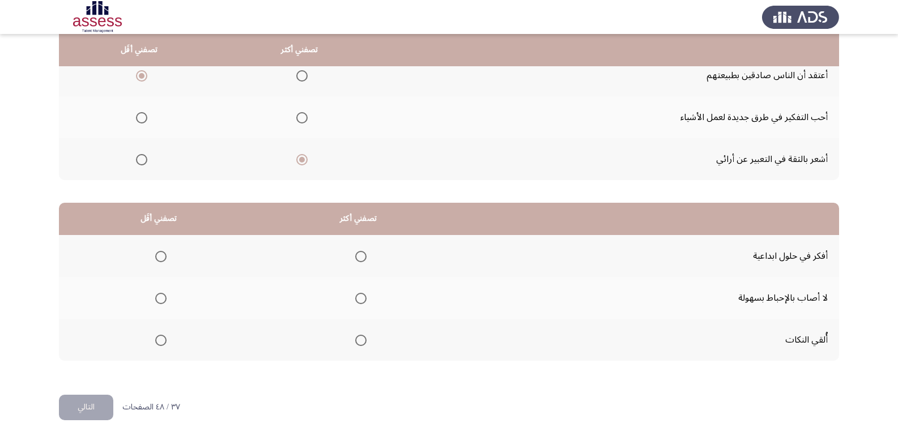
click at [159, 342] on span "Select an option" at bounding box center [160, 340] width 11 height 11
click at [159, 342] on input "Select an option" at bounding box center [160, 340] width 11 height 11
click at [358, 258] on span "Select an option" at bounding box center [360, 256] width 11 height 11
click at [358, 258] on input "Select an option" at bounding box center [360, 256] width 11 height 11
click at [95, 402] on button "التالي" at bounding box center [86, 408] width 54 height 26
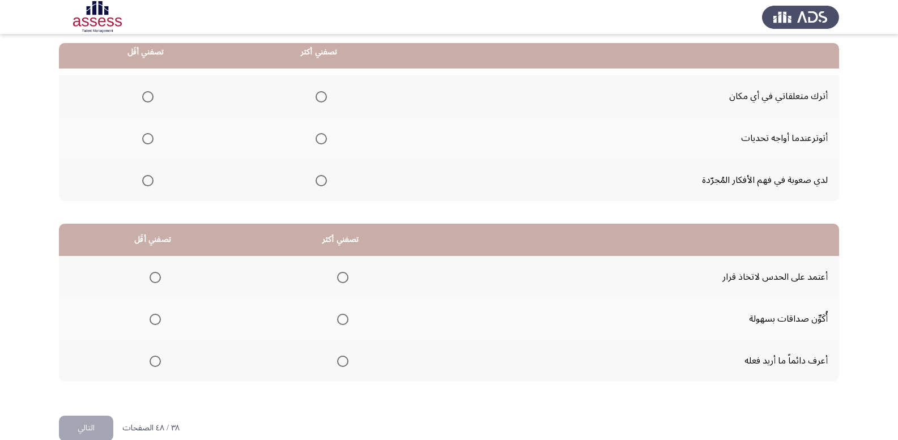
scroll to position [113, 0]
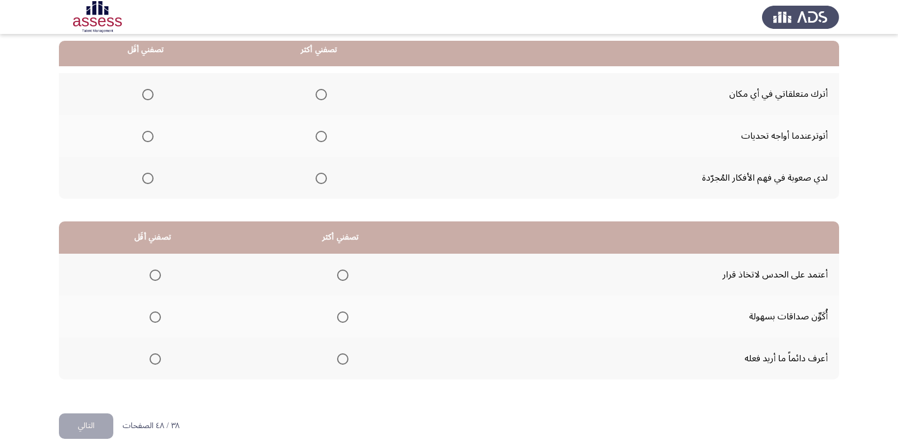
click at [149, 98] on span "Select an option" at bounding box center [147, 94] width 11 height 11
click at [149, 98] on input "Select an option" at bounding box center [147, 94] width 11 height 11
click at [319, 179] on span "Select an option" at bounding box center [321, 178] width 11 height 11
click at [319, 179] on input "Select an option" at bounding box center [321, 178] width 11 height 11
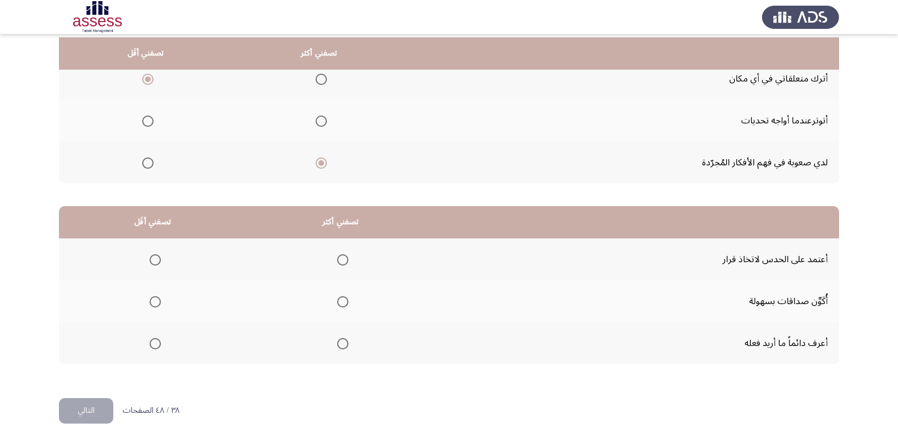
scroll to position [132, 0]
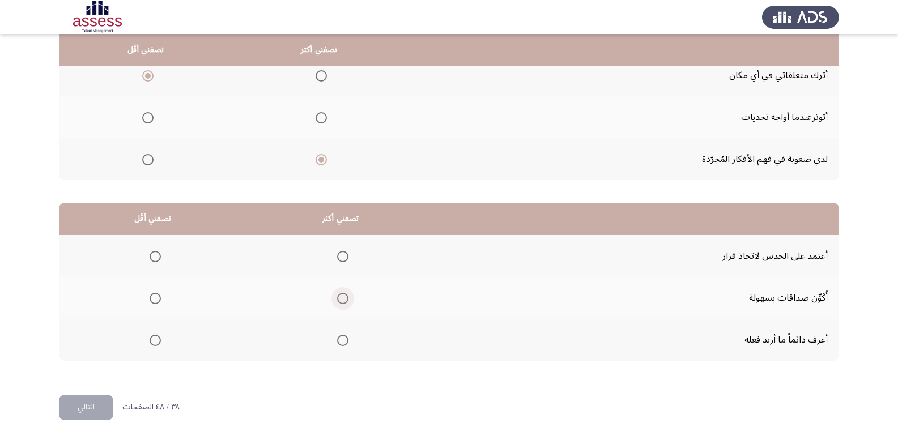
click at [341, 299] on span "Select an option" at bounding box center [342, 298] width 11 height 11
click at [341, 299] on input "Select an option" at bounding box center [342, 298] width 11 height 11
click at [155, 252] on span "Select an option" at bounding box center [155, 256] width 11 height 11
click at [155, 252] on input "Select an option" at bounding box center [155, 256] width 11 height 11
click at [82, 412] on button "التالي" at bounding box center [86, 408] width 54 height 26
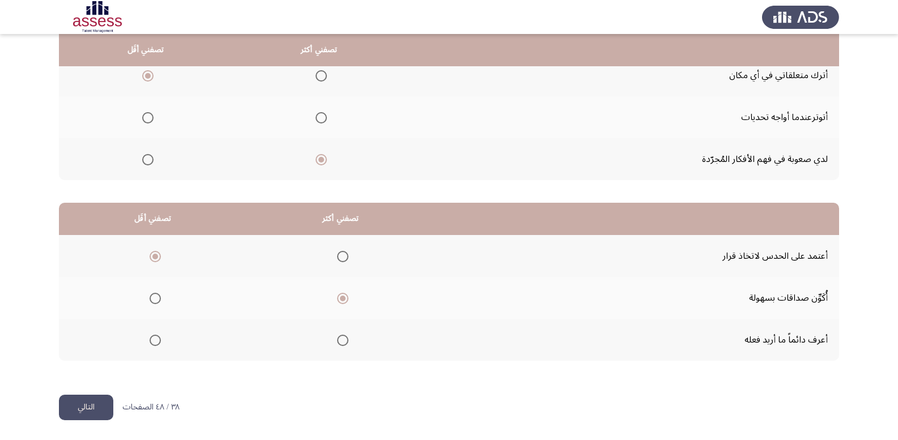
scroll to position [0, 0]
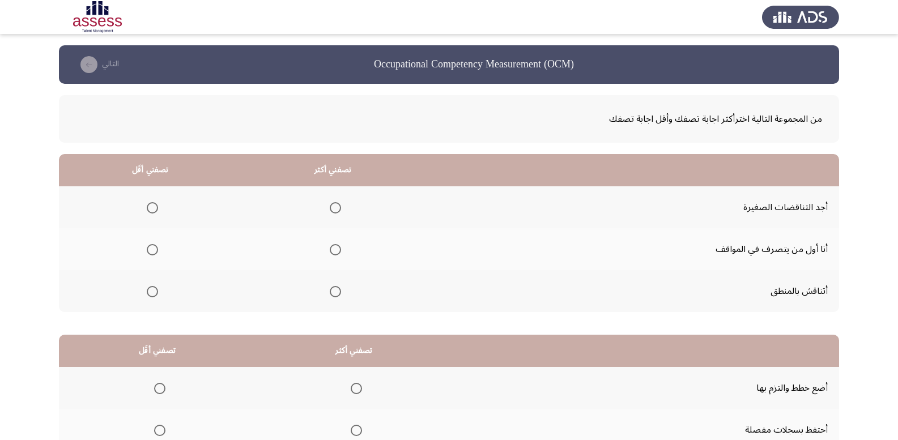
click at [331, 290] on span "Select an option" at bounding box center [335, 291] width 11 height 11
click at [331, 290] on input "Select an option" at bounding box center [335, 291] width 11 height 11
click at [152, 206] on span "Select an option" at bounding box center [152, 207] width 11 height 11
click at [152, 206] on input "Select an option" at bounding box center [152, 207] width 11 height 11
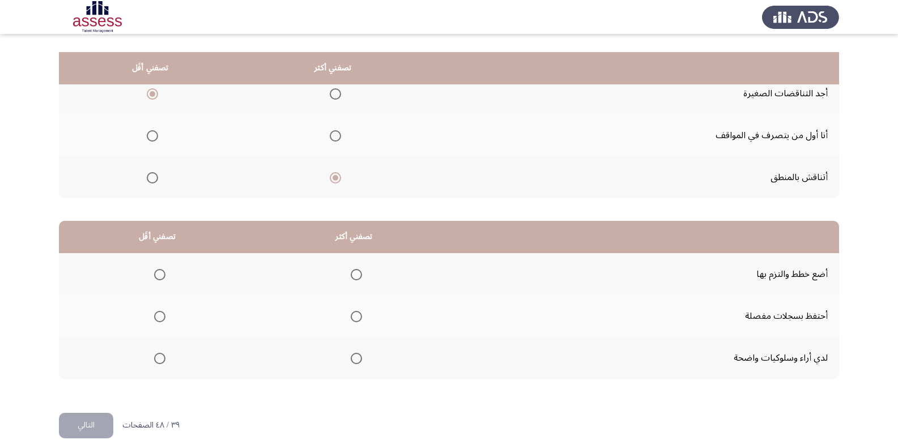
scroll to position [132, 0]
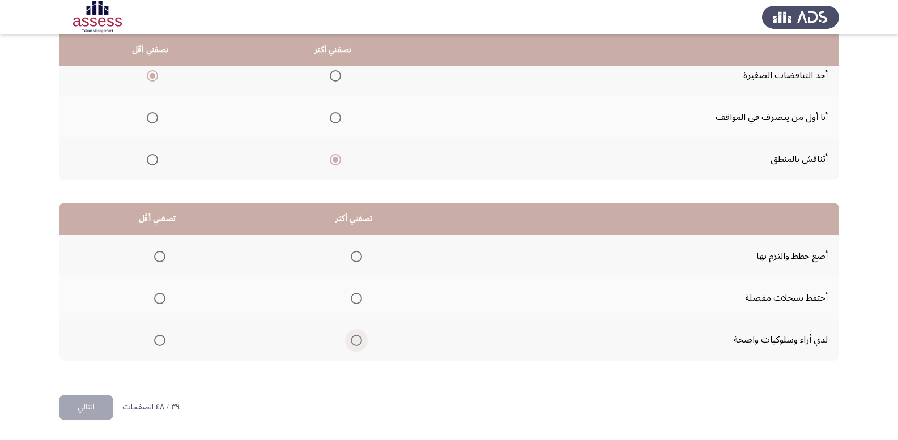
click at [355, 341] on span "Select an option" at bounding box center [356, 340] width 11 height 11
click at [355, 341] on input "Select an option" at bounding box center [356, 340] width 11 height 11
click at [162, 298] on span "Select an option" at bounding box center [159, 298] width 11 height 11
click at [162, 298] on input "Select an option" at bounding box center [159, 298] width 11 height 11
click at [86, 418] on button "التالي" at bounding box center [86, 408] width 54 height 26
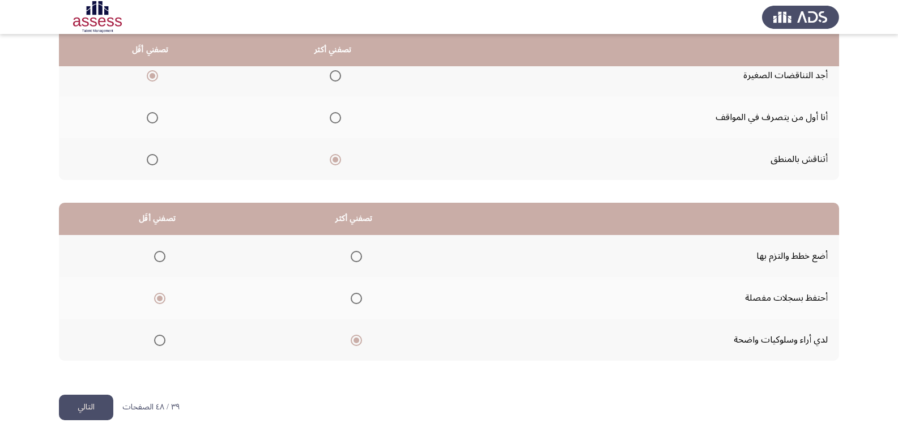
scroll to position [0, 0]
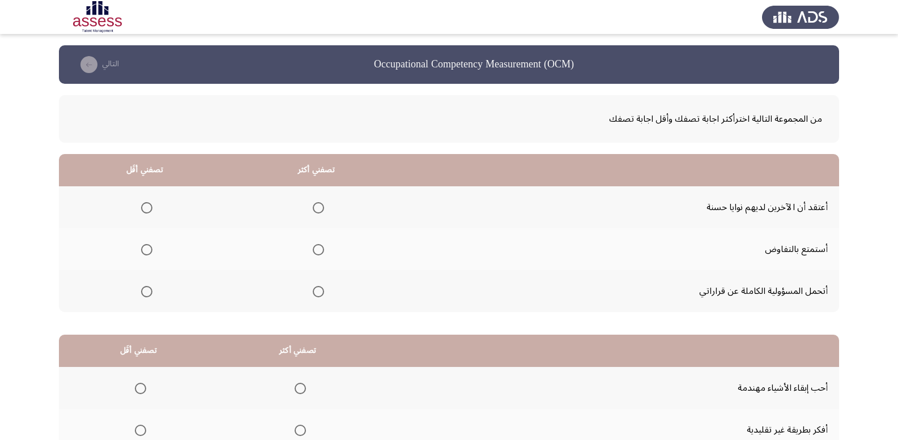
click at [317, 291] on span "Select an option" at bounding box center [318, 291] width 11 height 11
click at [317, 291] on input "Select an option" at bounding box center [318, 291] width 11 height 11
click at [152, 247] on th at bounding box center [145, 249] width 172 height 42
click at [152, 247] on span "Select an option" at bounding box center [146, 249] width 11 height 11
click at [152, 247] on input "Select an option" at bounding box center [146, 249] width 11 height 11
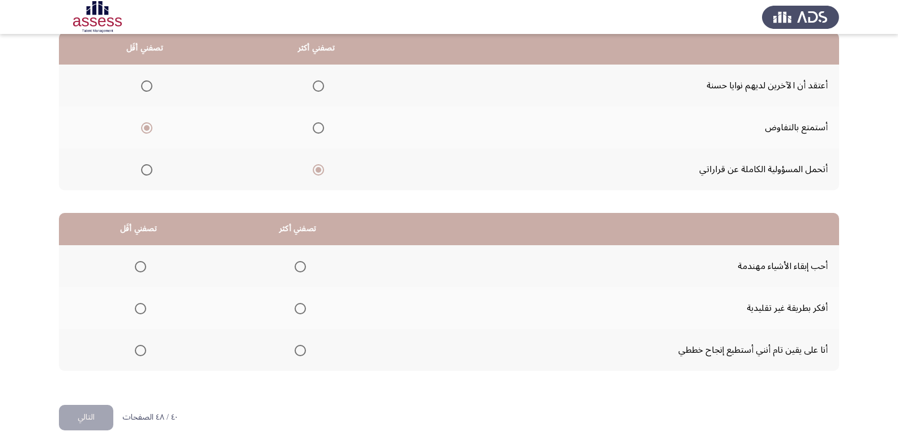
scroll to position [132, 0]
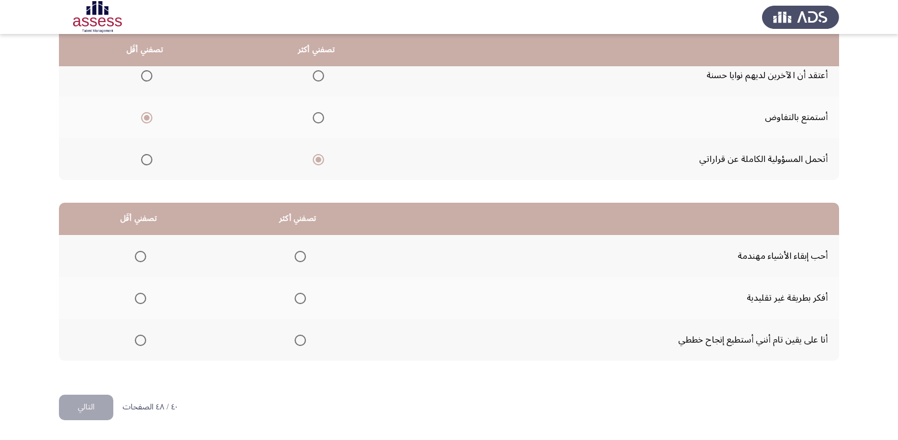
click at [296, 338] on span "Select an option" at bounding box center [300, 340] width 11 height 11
click at [296, 338] on input "Select an option" at bounding box center [300, 340] width 11 height 11
click at [130, 299] on label "Select an option" at bounding box center [138, 298] width 16 height 11
click at [135, 299] on input "Select an option" at bounding box center [140, 298] width 11 height 11
click at [107, 404] on button "التالي" at bounding box center [86, 408] width 54 height 26
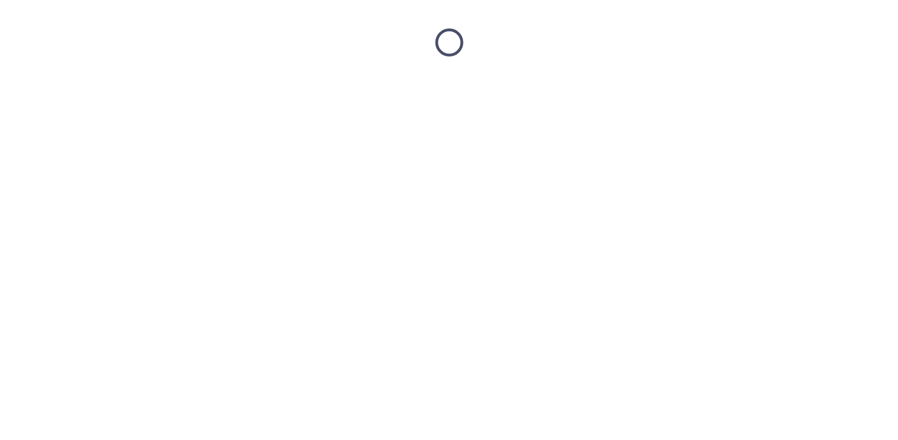
scroll to position [0, 0]
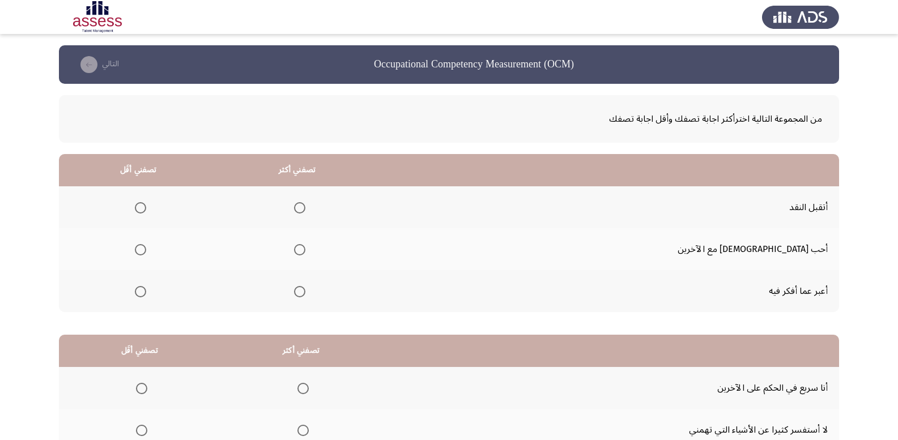
click at [146, 206] on span "Select an option" at bounding box center [140, 207] width 11 height 11
click at [146, 206] on input "Select an option" at bounding box center [140, 207] width 11 height 11
click at [306, 292] on span "Select an option" at bounding box center [299, 291] width 11 height 11
click at [306, 292] on input "Select an option" at bounding box center [299, 291] width 11 height 11
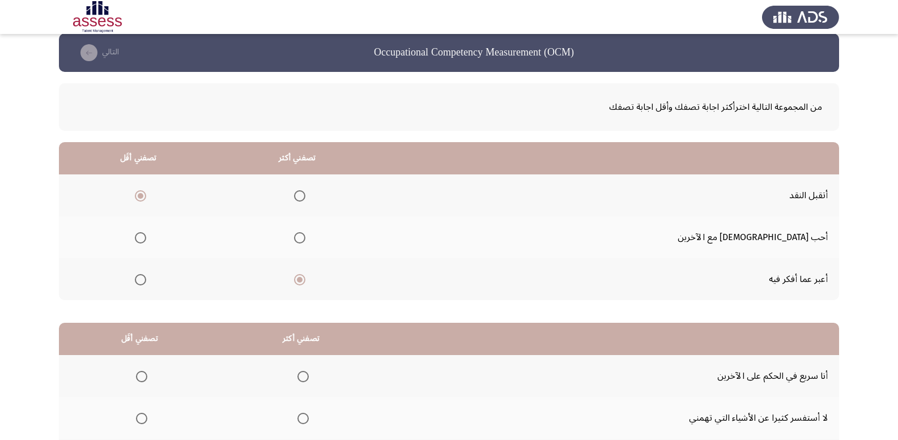
scroll to position [132, 0]
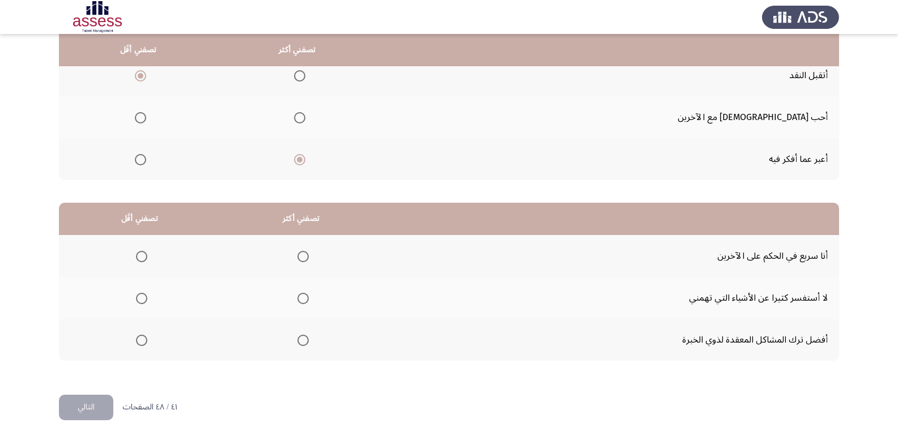
click at [144, 298] on span "Select an option" at bounding box center [141, 298] width 11 height 11
click at [144, 298] on input "Select an option" at bounding box center [141, 298] width 11 height 11
click at [302, 341] on span "Select an option" at bounding box center [303, 340] width 11 height 11
click at [302, 341] on input "Select an option" at bounding box center [303, 340] width 11 height 11
click at [82, 400] on button "التالي" at bounding box center [86, 408] width 54 height 26
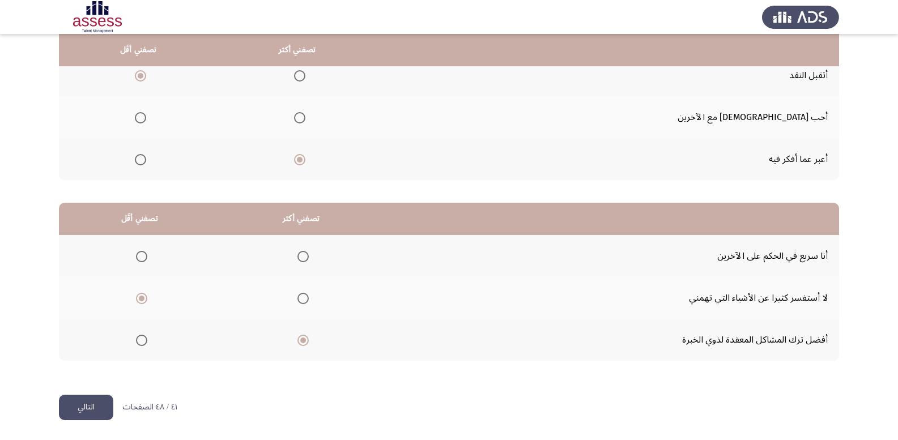
scroll to position [0, 0]
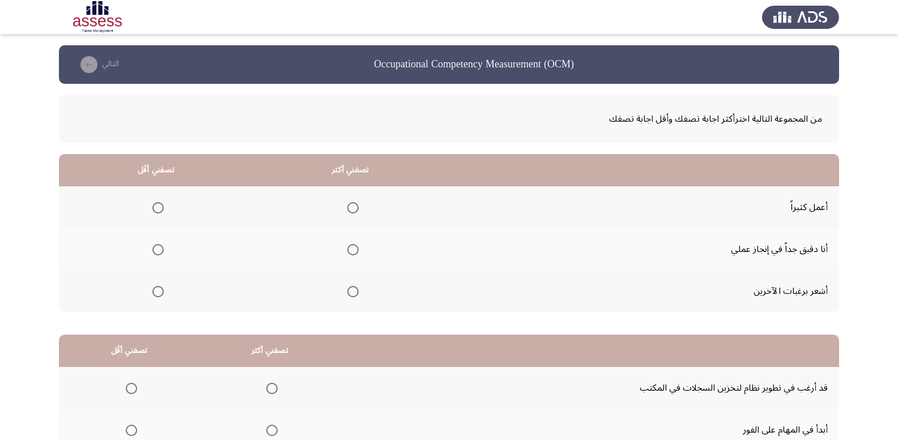
click at [157, 294] on span "Select an option" at bounding box center [157, 291] width 11 height 11
click at [157, 294] on input "Select an option" at bounding box center [157, 291] width 11 height 11
click at [350, 211] on span "Select an option" at bounding box center [352, 207] width 11 height 11
click at [350, 211] on input "Select an option" at bounding box center [352, 207] width 11 height 11
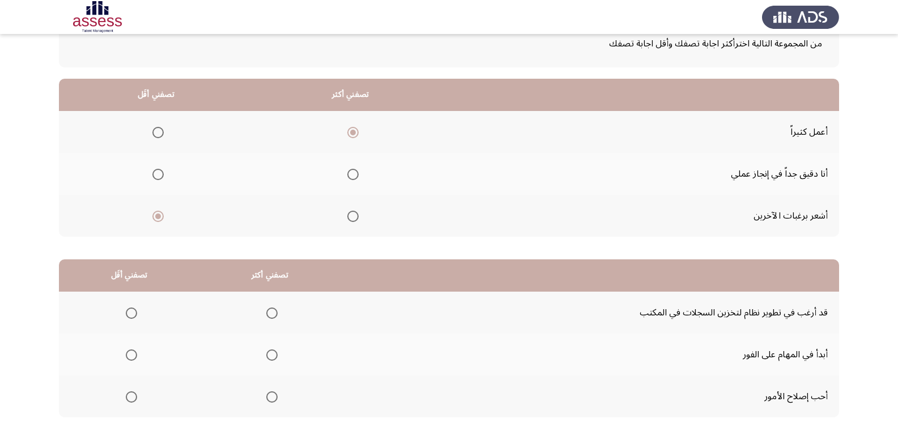
scroll to position [132, 0]
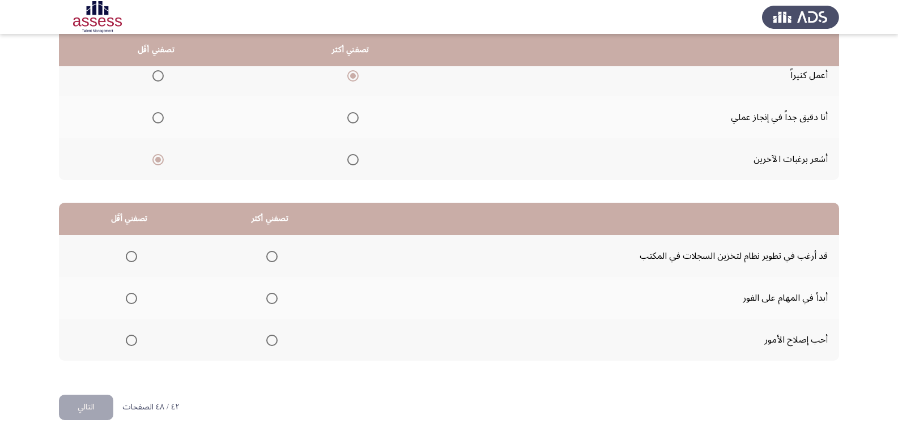
click at [129, 259] on span "Select an option" at bounding box center [131, 256] width 11 height 11
click at [129, 259] on input "Select an option" at bounding box center [131, 256] width 11 height 11
click at [269, 299] on span "Select an option" at bounding box center [271, 298] width 11 height 11
click at [269, 299] on input "Select an option" at bounding box center [271, 298] width 11 height 11
click at [109, 400] on button "التالي" at bounding box center [86, 408] width 54 height 26
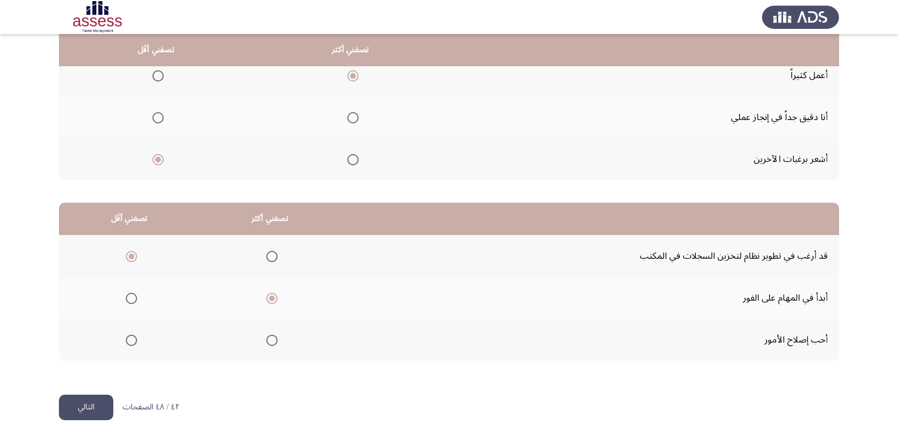
scroll to position [0, 0]
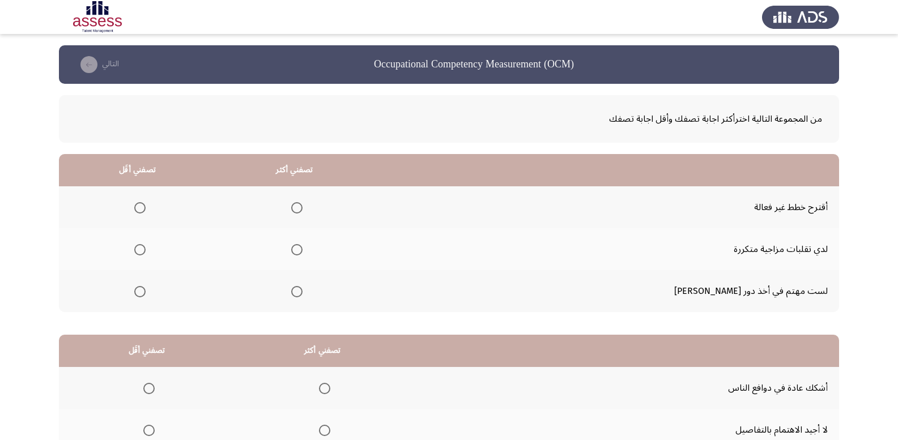
click at [146, 252] on span "Select an option" at bounding box center [139, 249] width 11 height 11
click at [146, 252] on input "Select an option" at bounding box center [139, 249] width 11 height 11
click at [303, 287] on span "Select an option" at bounding box center [296, 291] width 11 height 11
click at [303, 287] on input "Select an option" at bounding box center [296, 291] width 11 height 11
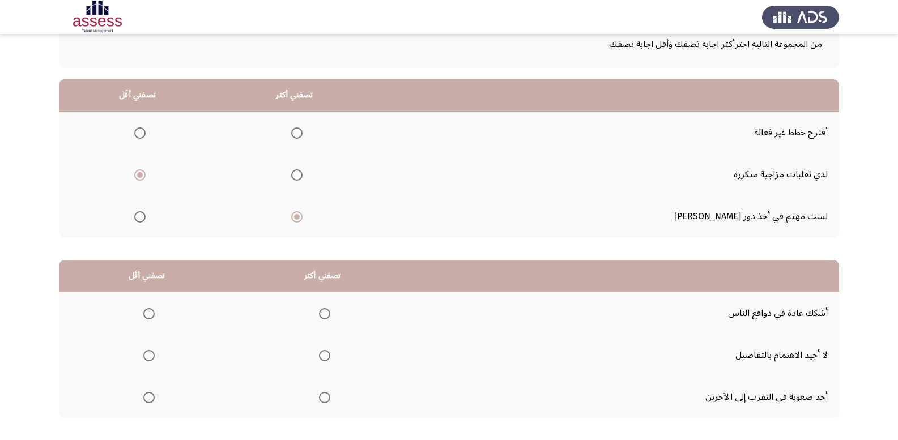
scroll to position [132, 0]
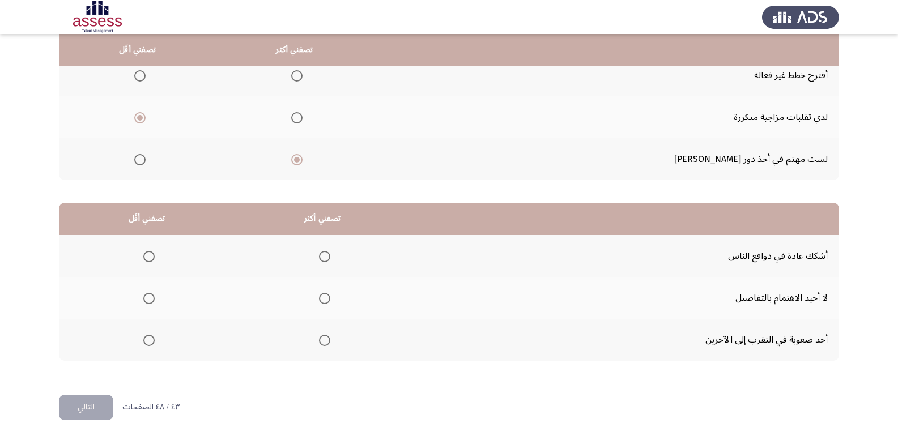
click at [147, 302] on span "Select an option" at bounding box center [148, 298] width 11 height 11
click at [147, 302] on input "Select an option" at bounding box center [148, 298] width 11 height 11
click at [328, 256] on span "Select an option" at bounding box center [324, 256] width 11 height 11
click at [328, 256] on input "Select an option" at bounding box center [324, 256] width 11 height 11
click at [101, 402] on button "التالي" at bounding box center [86, 408] width 54 height 26
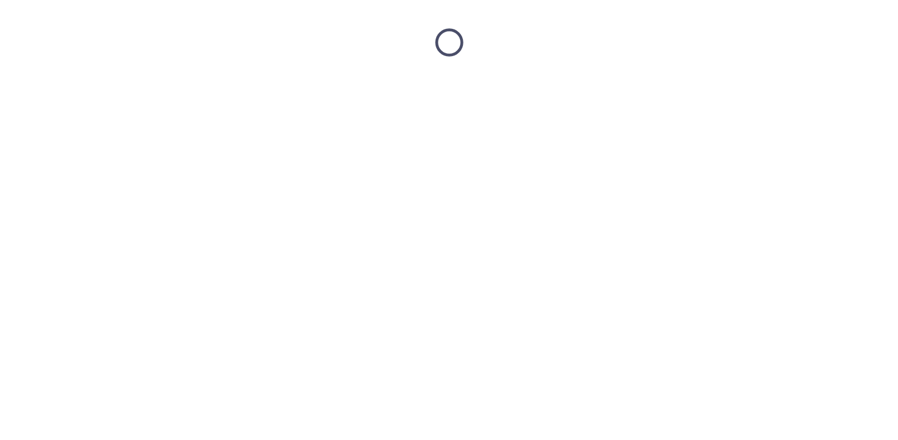
scroll to position [0, 0]
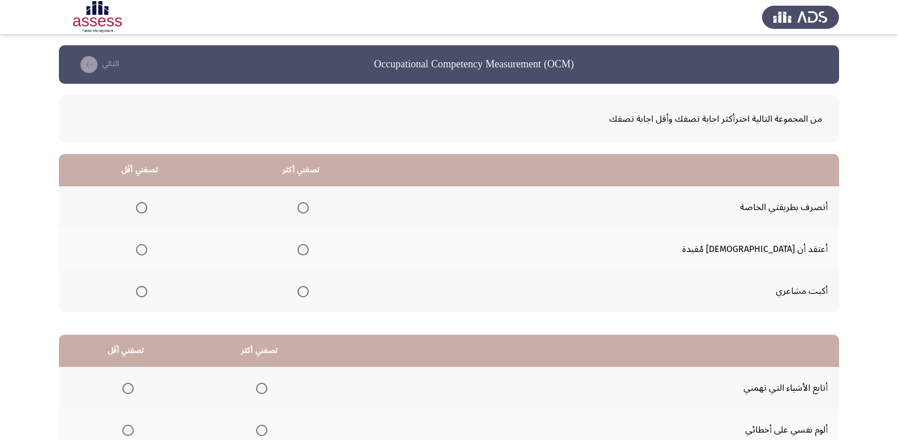
click at [147, 295] on span "Select an option" at bounding box center [141, 291] width 11 height 11
click at [147, 295] on input "Select an option" at bounding box center [141, 291] width 11 height 11
click at [309, 210] on span "Select an option" at bounding box center [303, 207] width 11 height 11
click at [309, 210] on input "Select an option" at bounding box center [303, 207] width 11 height 11
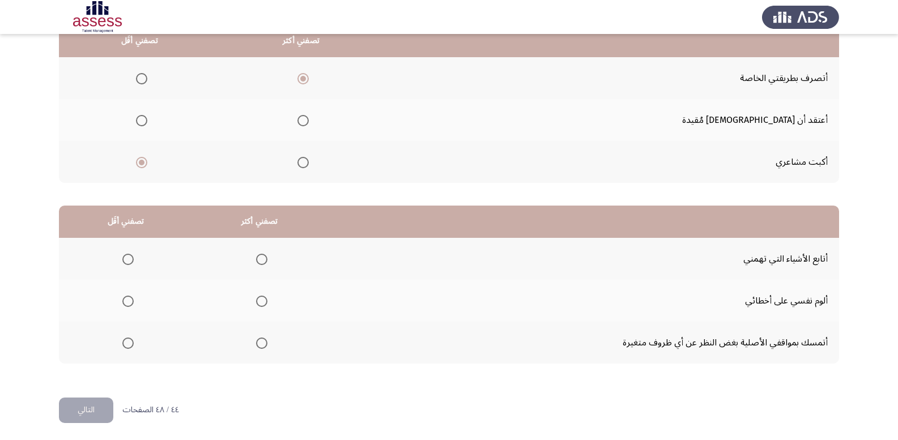
scroll to position [132, 0]
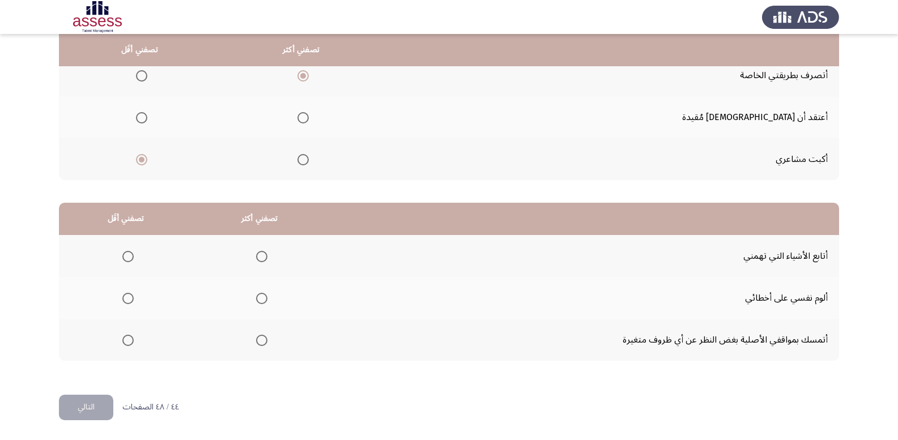
click at [262, 299] on span "Select an option" at bounding box center [262, 299] width 0 height 0
click at [260, 299] on input "Select an option" at bounding box center [261, 298] width 11 height 11
click at [133, 340] on th at bounding box center [126, 340] width 134 height 42
click at [129, 342] on span "Select an option" at bounding box center [127, 340] width 11 height 11
click at [129, 342] on input "Select an option" at bounding box center [127, 340] width 11 height 11
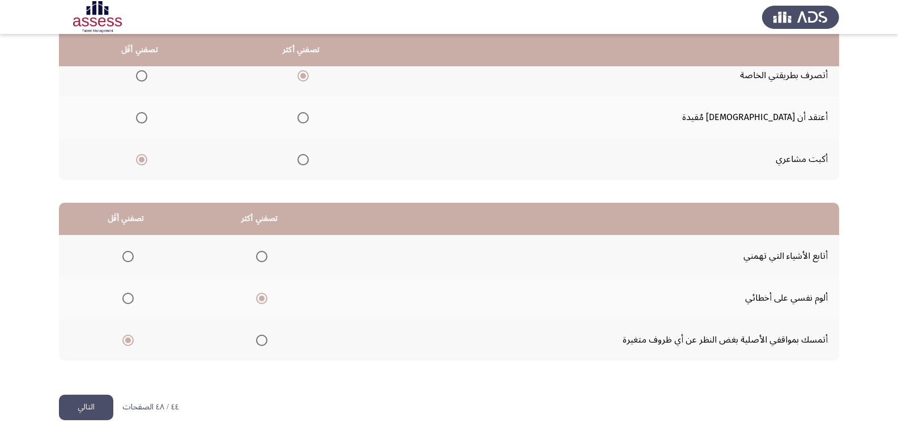
click at [97, 408] on button "التالي" at bounding box center [86, 408] width 54 height 26
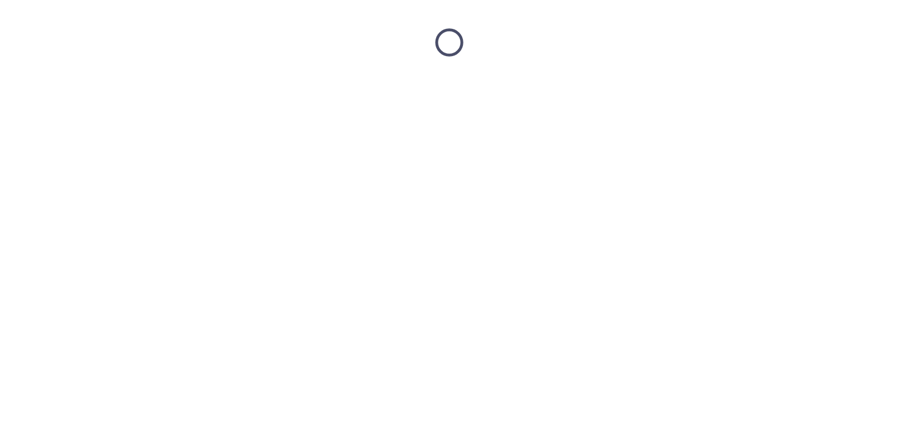
scroll to position [0, 0]
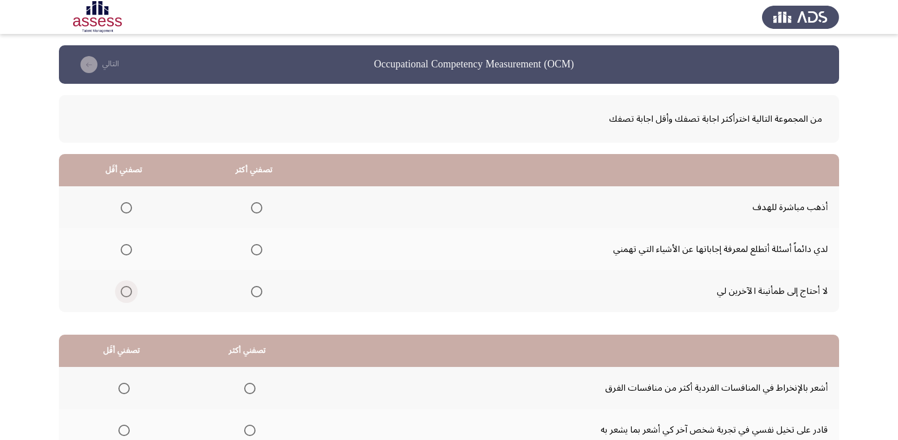
click at [128, 290] on span "Select an option" at bounding box center [126, 291] width 11 height 11
click at [128, 290] on input "Select an option" at bounding box center [126, 291] width 11 height 11
click at [257, 210] on span "Select an option" at bounding box center [256, 207] width 11 height 11
click at [257, 210] on input "Select an option" at bounding box center [256, 207] width 11 height 11
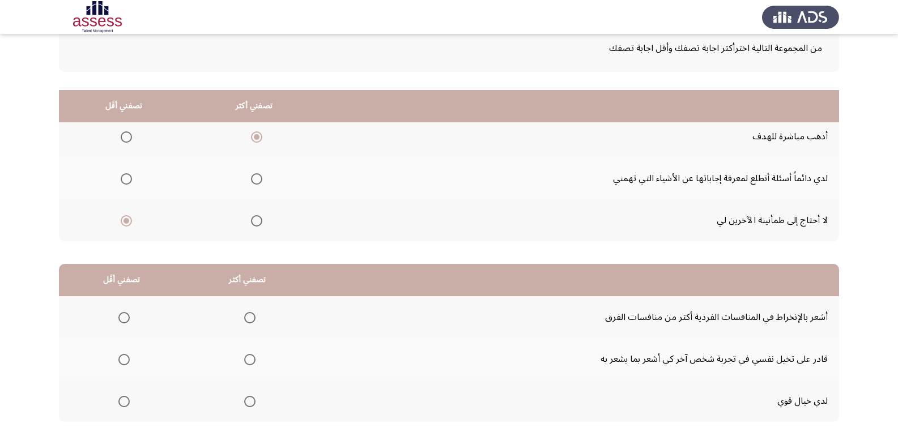
scroll to position [132, 0]
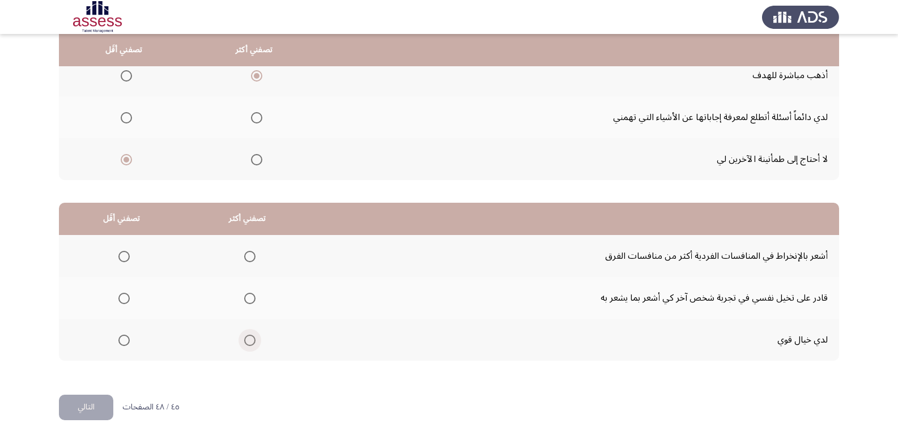
click at [247, 340] on span "Select an option" at bounding box center [249, 340] width 11 height 11
click at [247, 340] on input "Select an option" at bounding box center [249, 340] width 11 height 11
click at [120, 259] on span "Select an option" at bounding box center [123, 256] width 11 height 11
click at [120, 259] on input "Select an option" at bounding box center [123, 256] width 11 height 11
click at [85, 411] on button "التالي" at bounding box center [86, 408] width 54 height 26
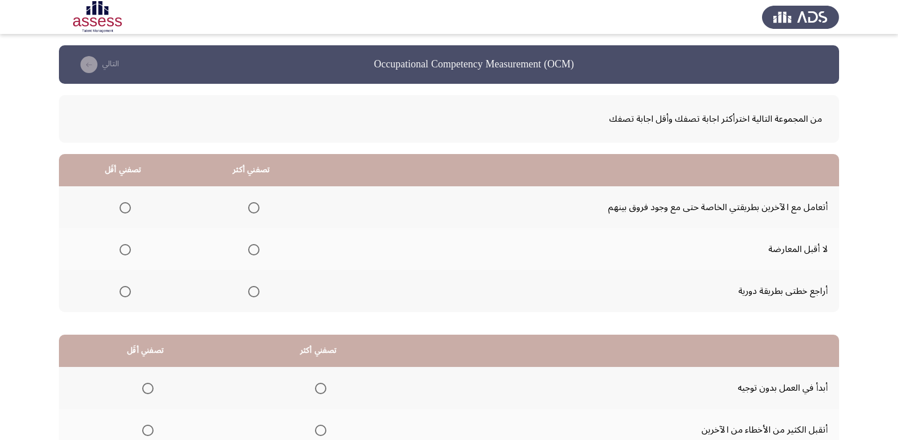
scroll to position [57, 0]
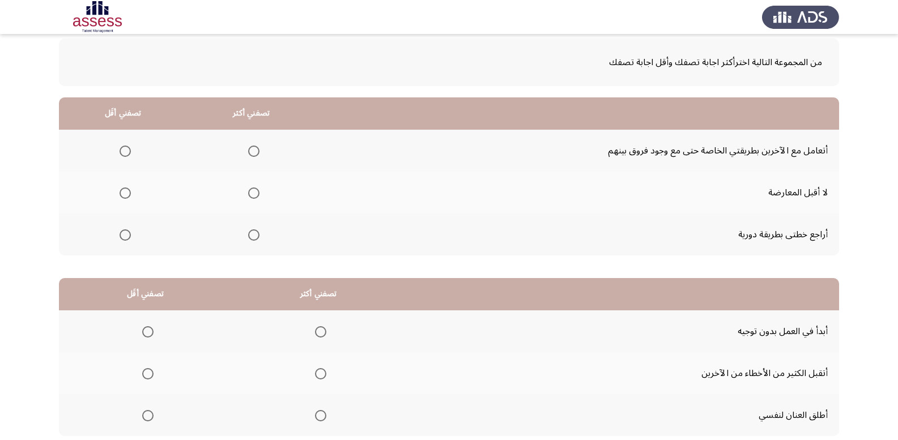
click at [252, 234] on span "Select an option" at bounding box center [253, 235] width 11 height 11
click at [252, 234] on input "Select an option" at bounding box center [253, 235] width 11 height 11
click at [126, 192] on span "Select an option" at bounding box center [125, 193] width 11 height 11
click at [126, 192] on input "Select an option" at bounding box center [125, 193] width 11 height 11
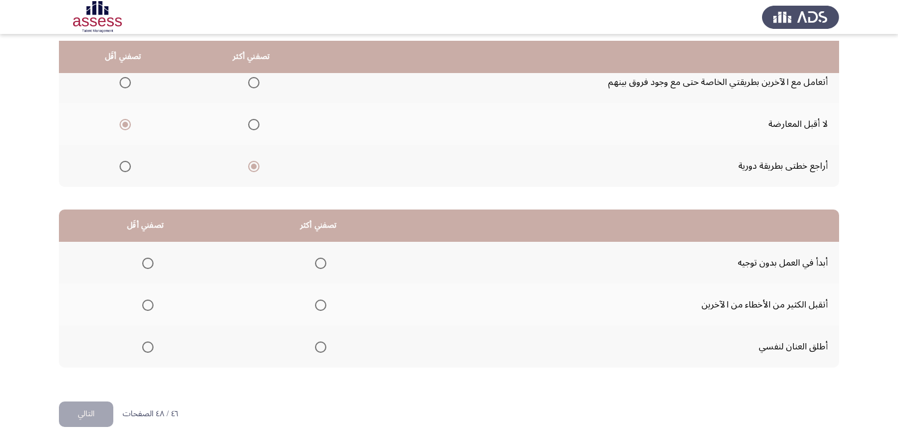
scroll to position [132, 0]
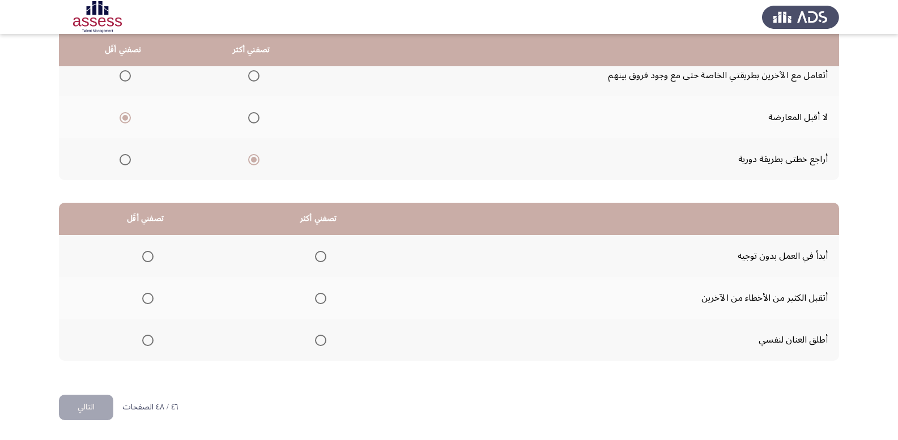
click at [320, 256] on span "Select an option" at bounding box center [320, 256] width 11 height 11
click at [320, 256] on input "Select an option" at bounding box center [320, 256] width 11 height 11
click at [152, 340] on span "Select an option" at bounding box center [147, 340] width 11 height 11
click at [152, 340] on input "Select an option" at bounding box center [147, 340] width 11 height 11
click at [104, 410] on button "التالي" at bounding box center [86, 408] width 54 height 26
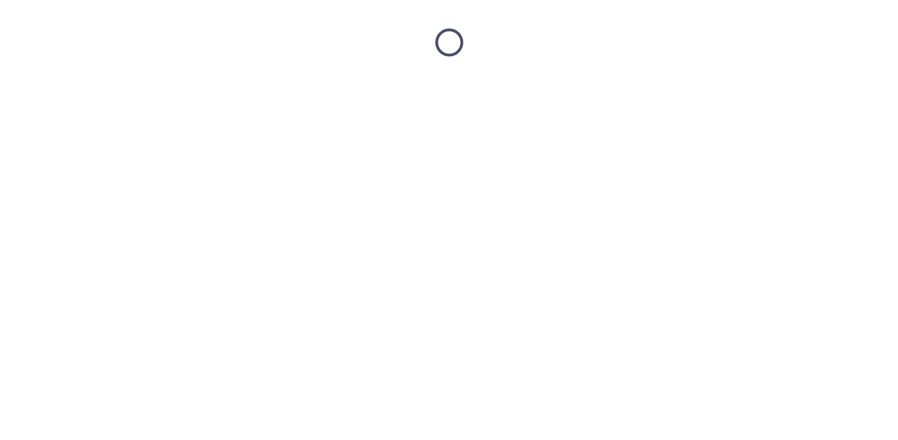
scroll to position [0, 0]
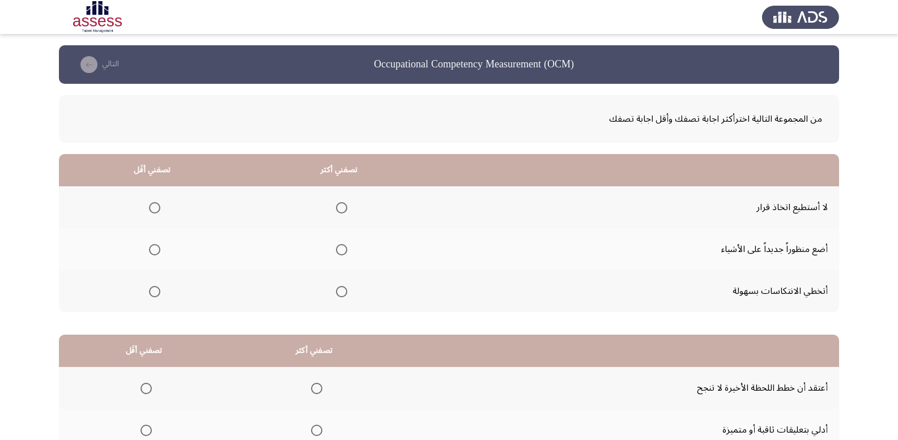
click at [159, 210] on span "Select an option" at bounding box center [154, 207] width 11 height 11
click at [159, 210] on input "Select an option" at bounding box center [154, 207] width 11 height 11
click at [338, 292] on span "Select an option" at bounding box center [341, 291] width 11 height 11
click at [338, 292] on input "Select an option" at bounding box center [341, 291] width 11 height 11
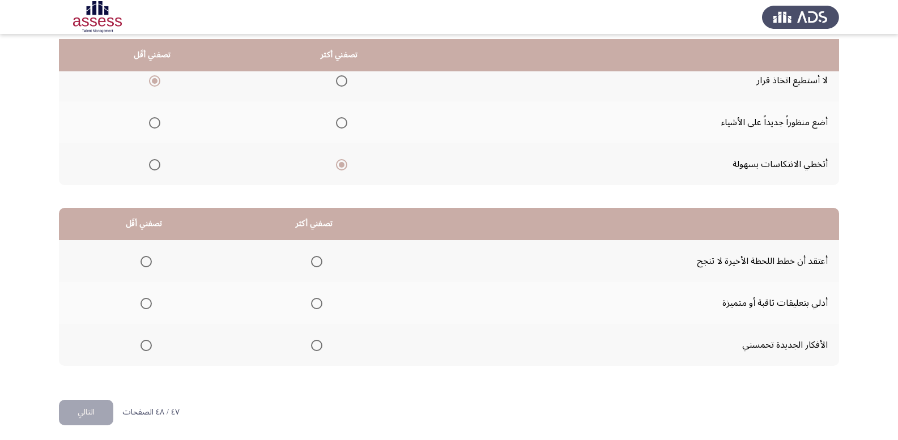
scroll to position [132, 0]
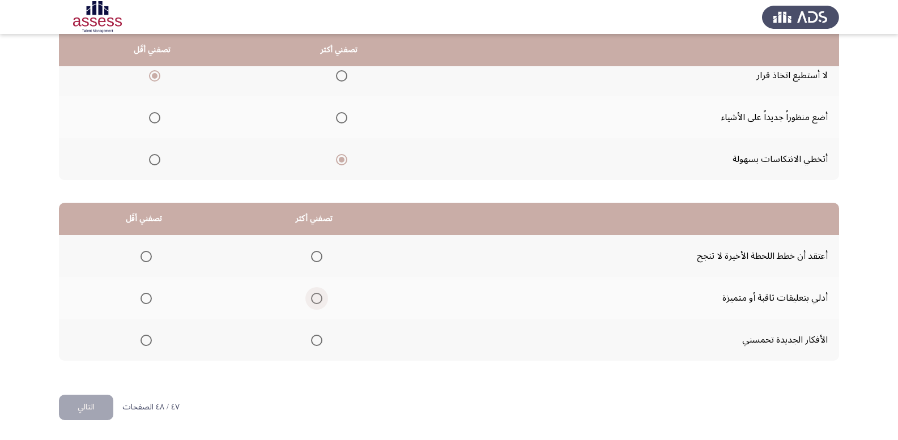
click at [316, 299] on span "Select an option" at bounding box center [316, 298] width 11 height 11
click at [316, 299] on input "Select an option" at bounding box center [316, 298] width 11 height 11
click at [144, 258] on span "Select an option" at bounding box center [146, 256] width 11 height 11
click at [144, 258] on input "Select an option" at bounding box center [146, 256] width 11 height 11
click at [77, 399] on button "التالي" at bounding box center [86, 408] width 54 height 26
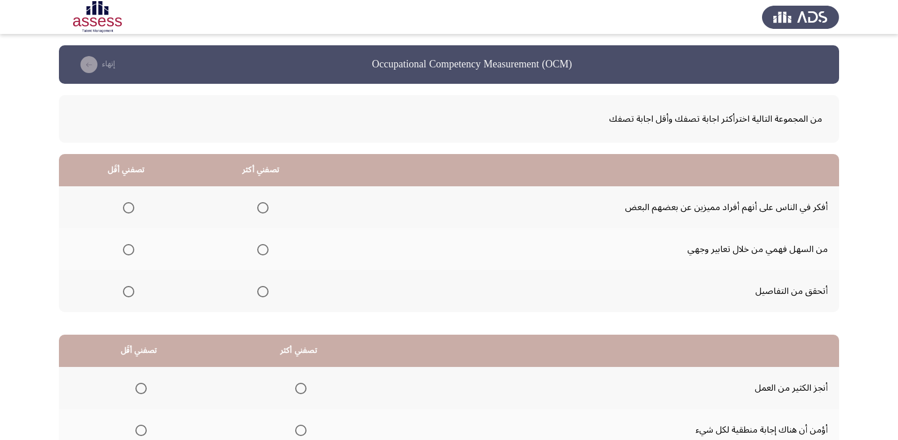
scroll to position [57, 0]
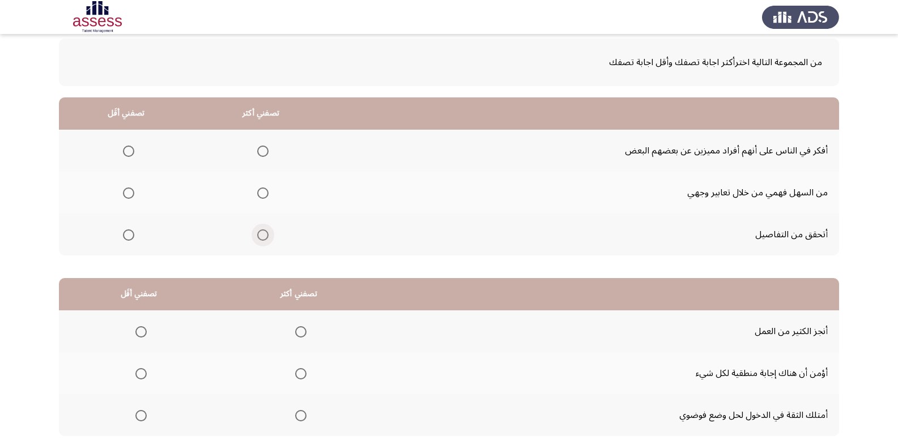
click at [264, 240] on span "Select an option" at bounding box center [262, 235] width 11 height 11
click at [264, 240] on input "Select an option" at bounding box center [262, 235] width 11 height 11
click at [130, 196] on span "Select an option" at bounding box center [128, 193] width 11 height 11
click at [130, 196] on input "Select an option" at bounding box center [128, 193] width 11 height 11
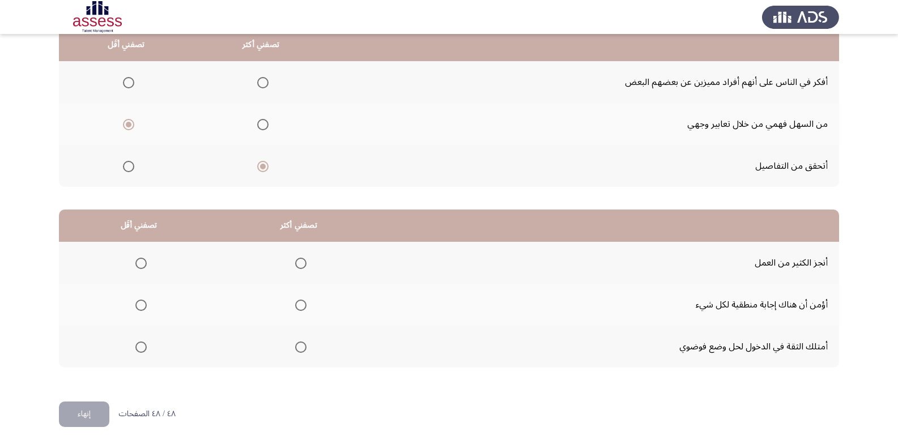
scroll to position [132, 0]
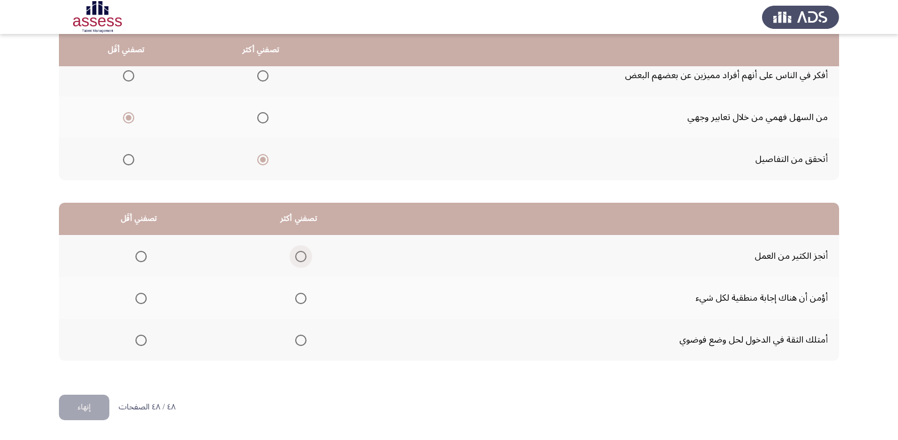
click at [300, 258] on span "Select an option" at bounding box center [300, 256] width 11 height 11
click at [300, 258] on input "Select an option" at bounding box center [300, 256] width 11 height 11
click at [136, 294] on span "Select an option" at bounding box center [140, 298] width 11 height 11
click at [136, 294] on input "Select an option" at bounding box center [140, 298] width 11 height 11
click at [99, 409] on button "إنهاء" at bounding box center [84, 408] width 50 height 26
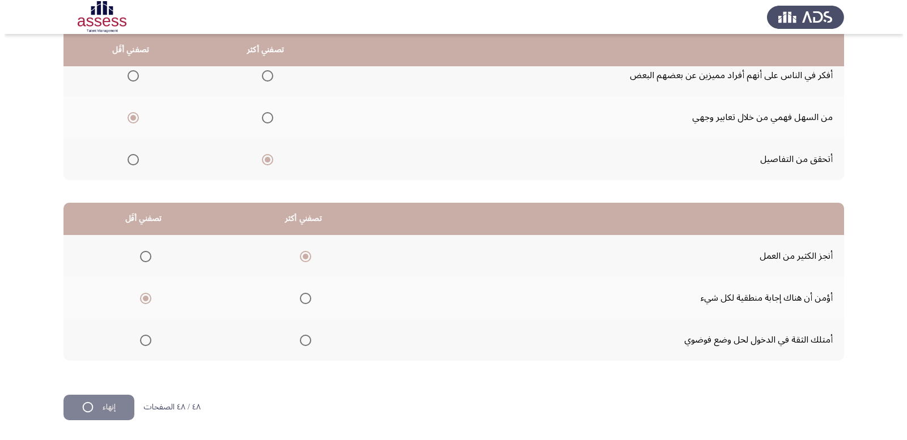
scroll to position [0, 0]
